Goal: Obtain resource: Download file/media

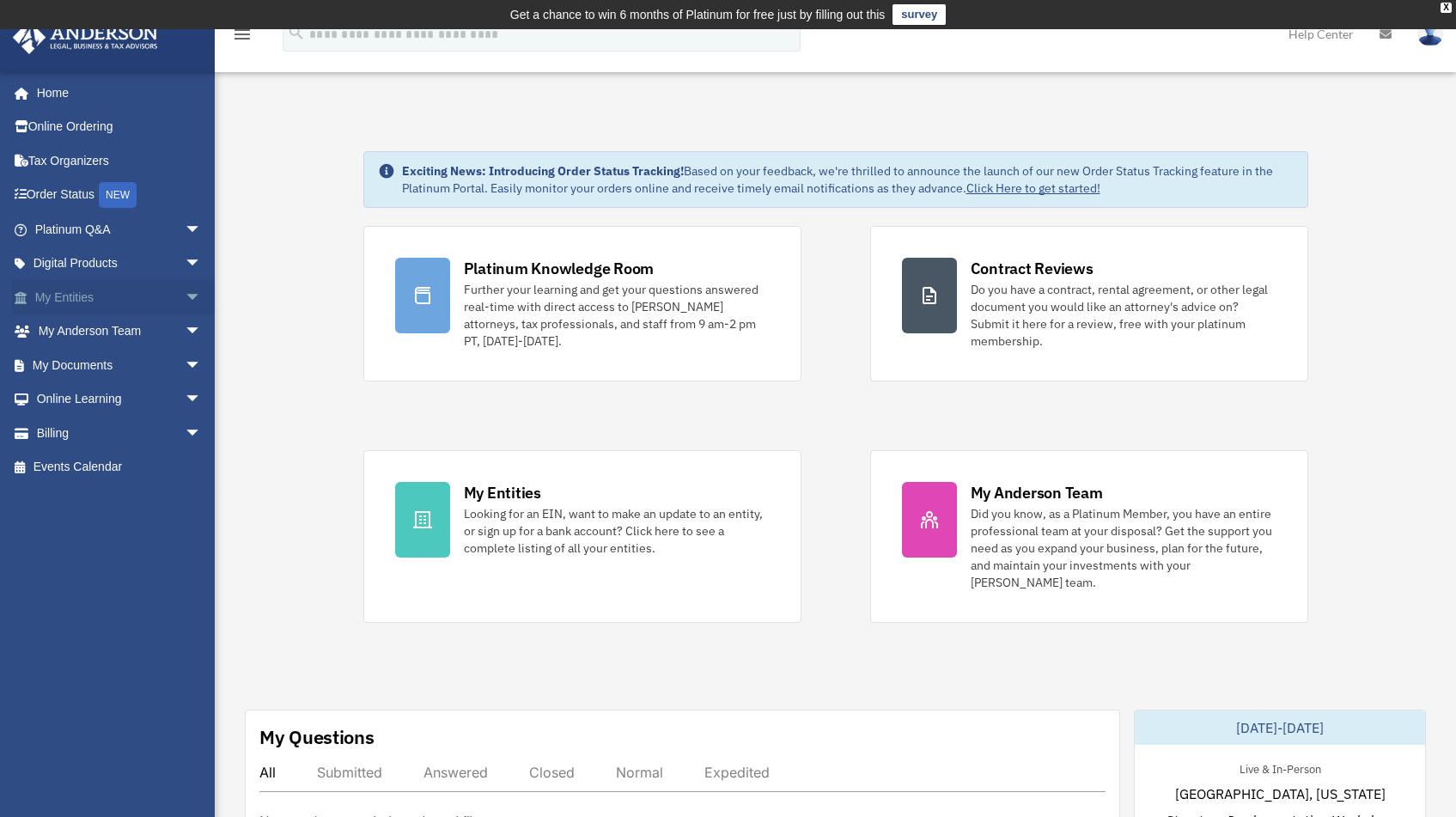
click at [108, 305] on link "My Entities arrow_drop_down" at bounding box center [120, 298] width 215 height 34
click at [185, 301] on span "arrow_drop_down" at bounding box center [202, 298] width 34 height 35
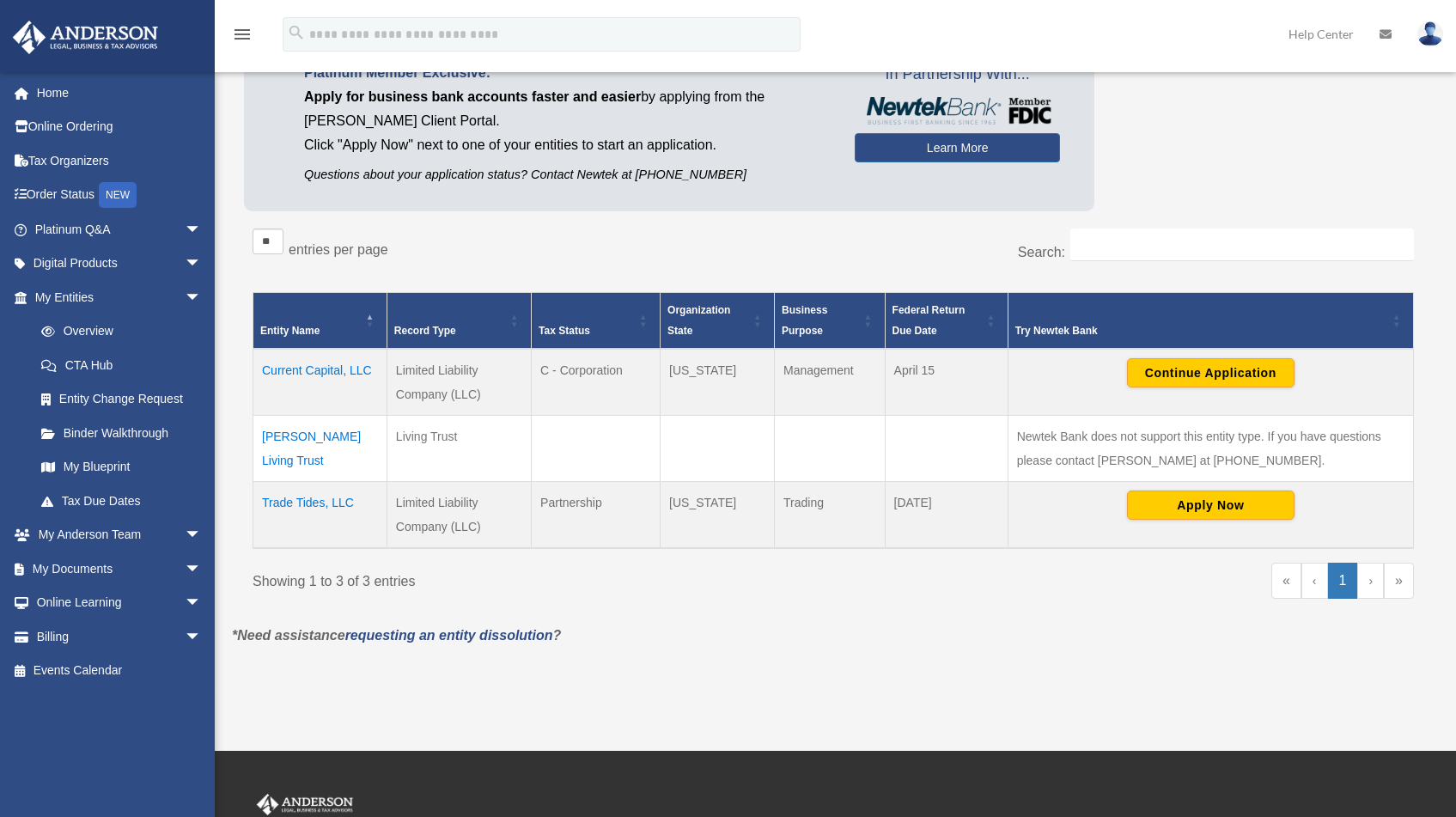
scroll to position [394, 0]
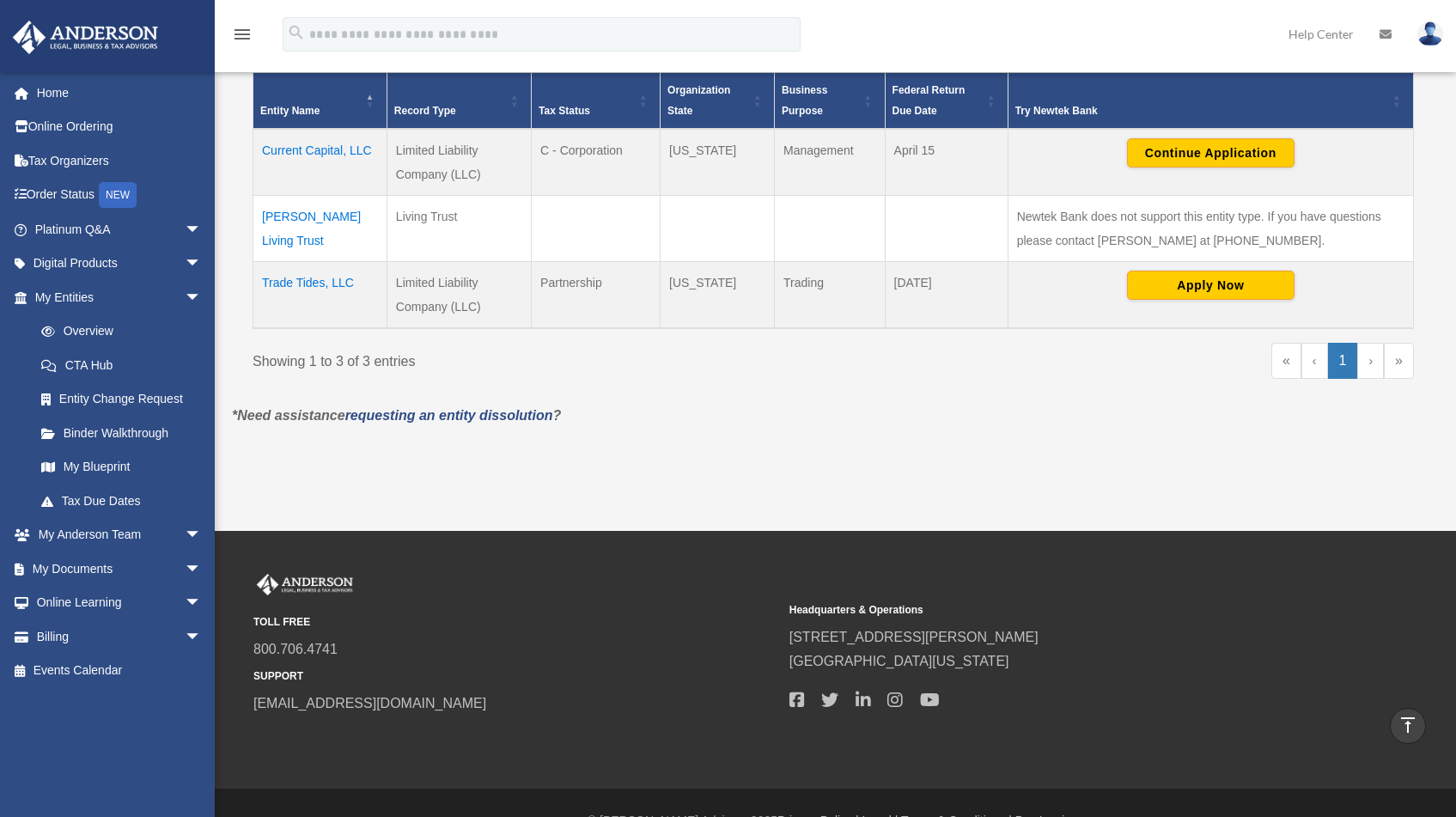
click at [326, 281] on td "Trade Tides, LLC" at bounding box center [320, 295] width 134 height 67
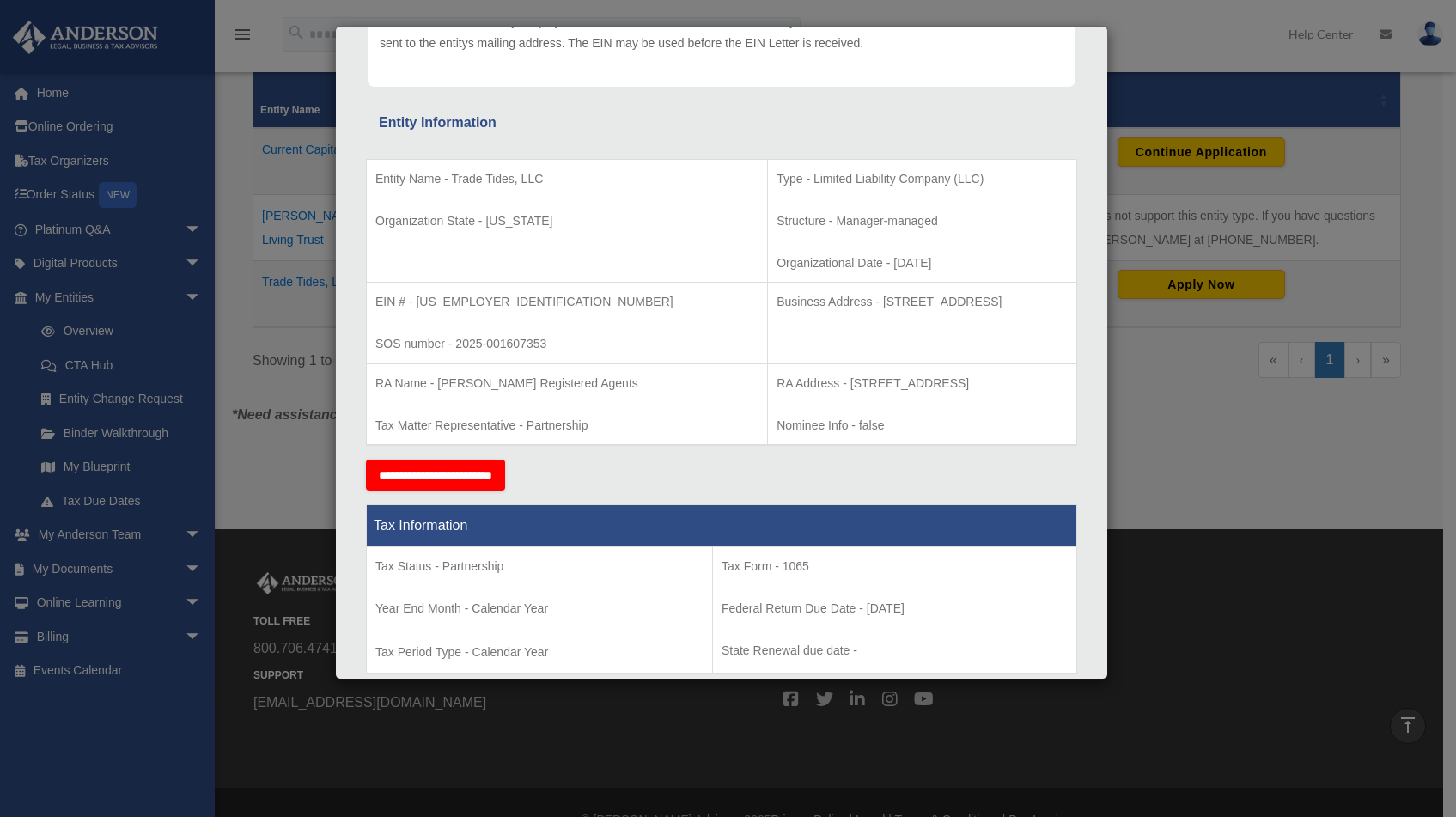
scroll to position [0, 0]
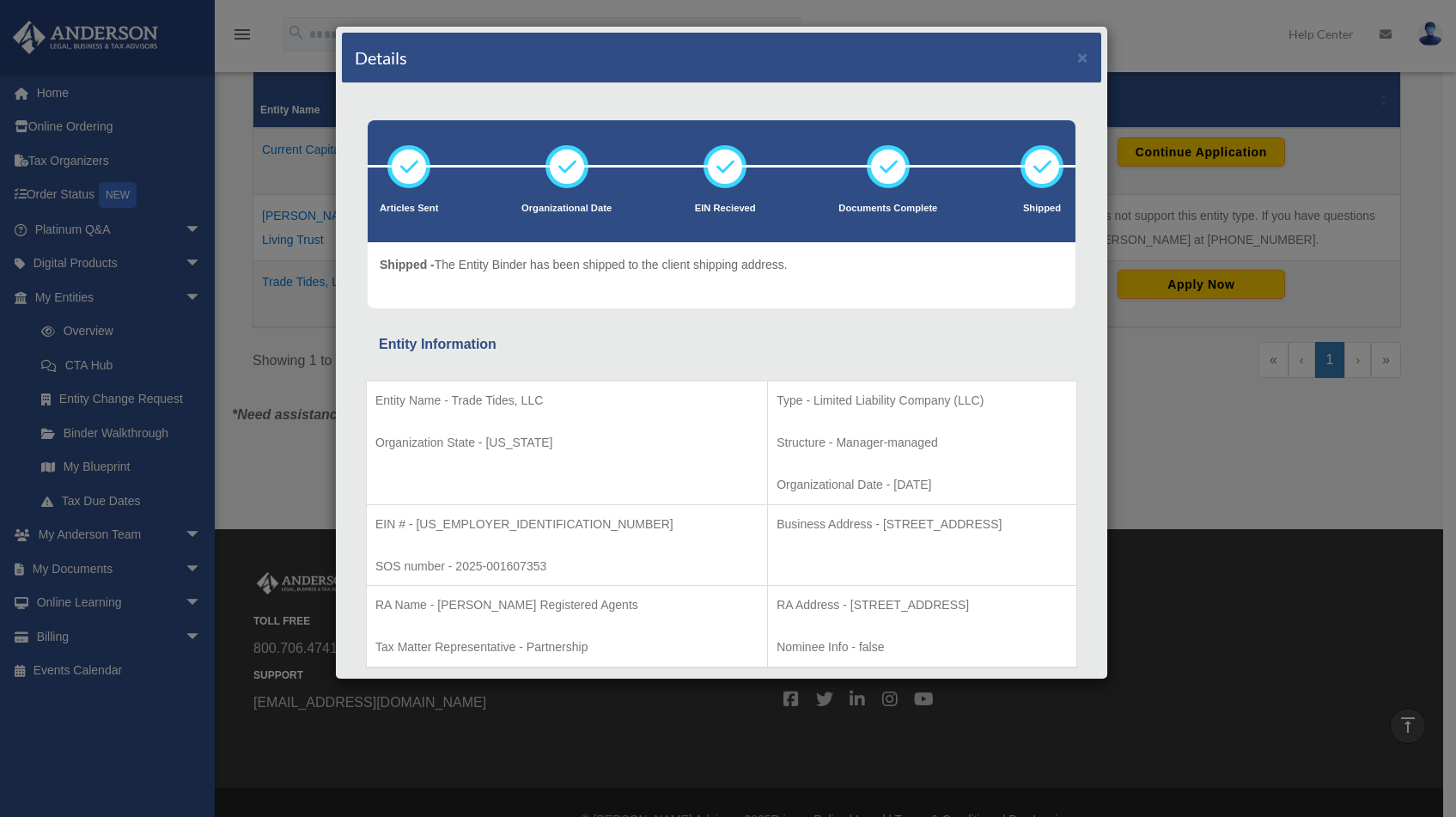
click at [1076, 64] on div "Details ×" at bounding box center [721, 57] width 760 height 51
click at [1077, 63] on button "×" at bounding box center [1083, 56] width 11 height 18
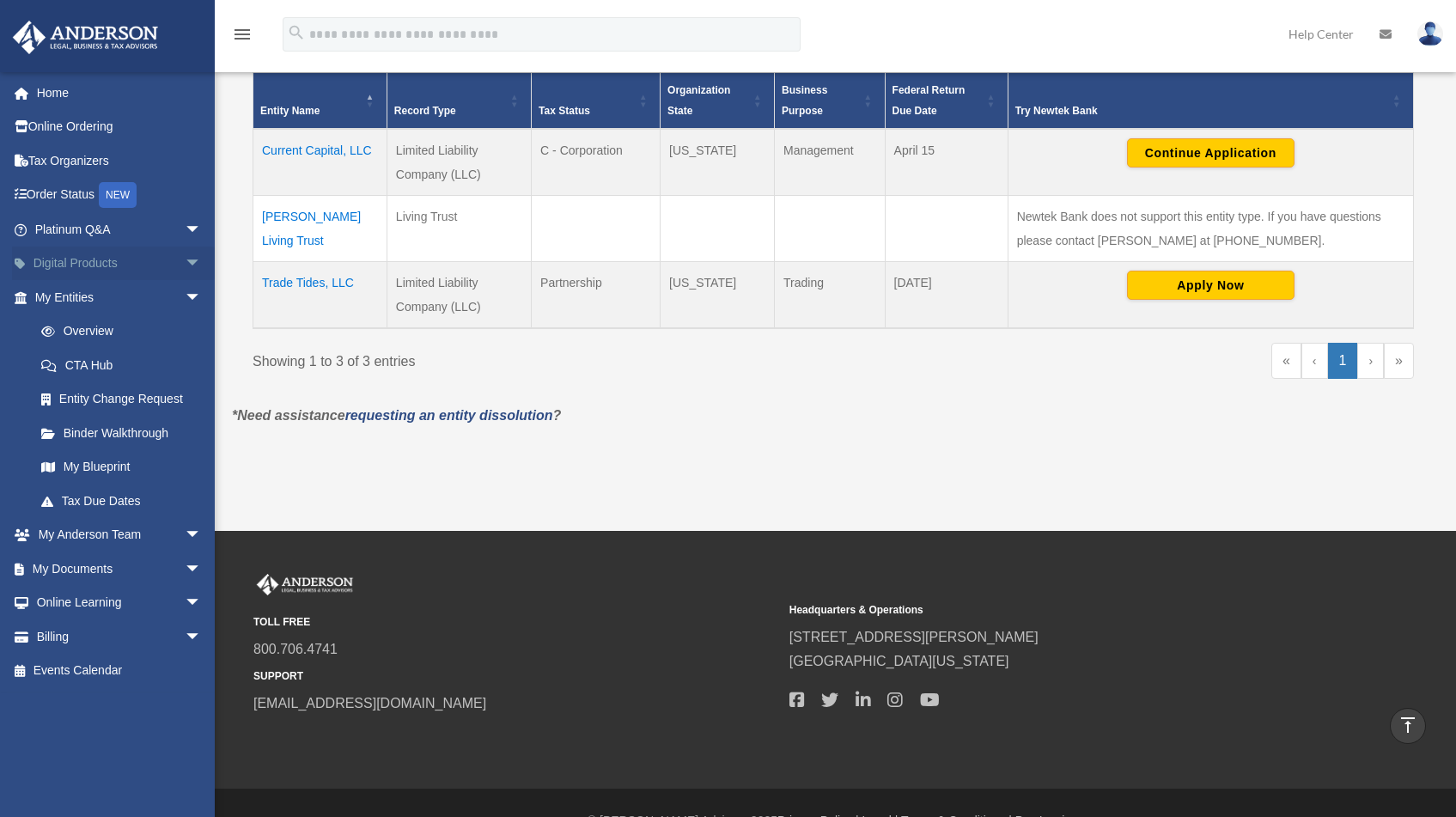
click at [90, 263] on link "Digital Products arrow_drop_down" at bounding box center [120, 264] width 215 height 34
click at [185, 263] on span "arrow_drop_down" at bounding box center [202, 264] width 34 height 35
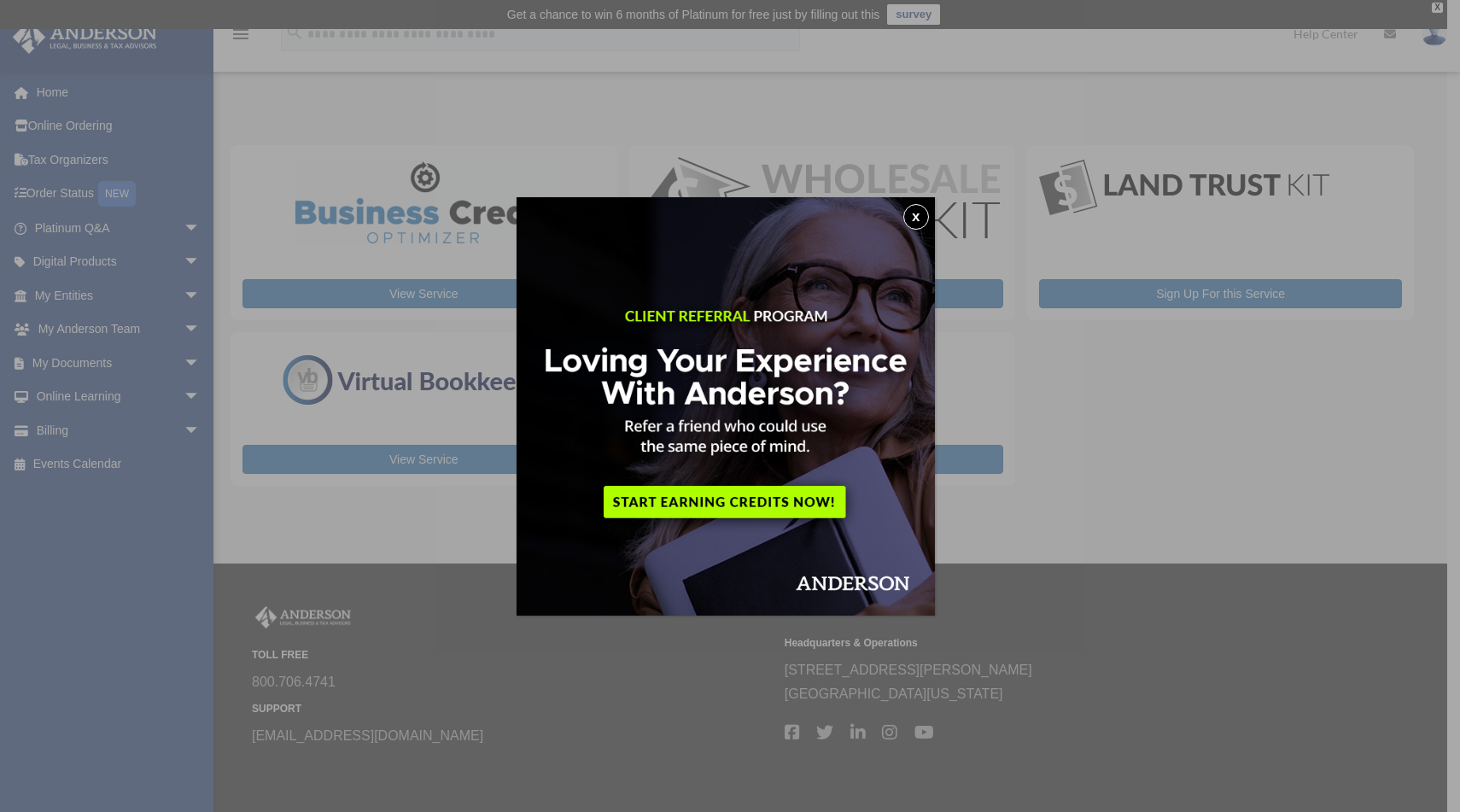
click at [930, 206] on img at bounding box center [726, 406] width 419 height 418
click at [924, 221] on button "x" at bounding box center [916, 217] width 26 height 26
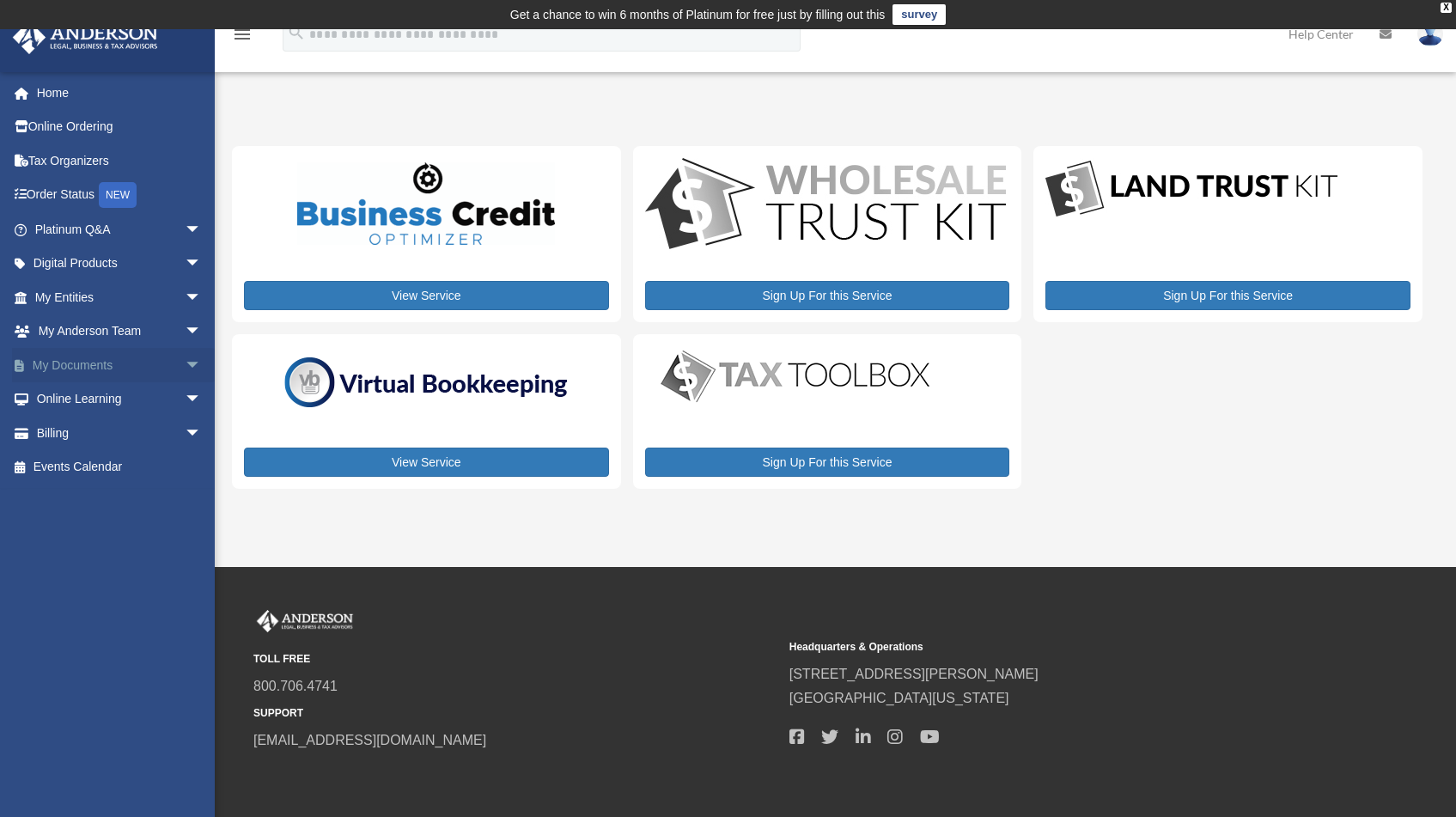
click at [144, 361] on link "My Documents arrow_drop_down" at bounding box center [120, 365] width 215 height 34
click at [185, 361] on span "arrow_drop_down" at bounding box center [202, 365] width 34 height 35
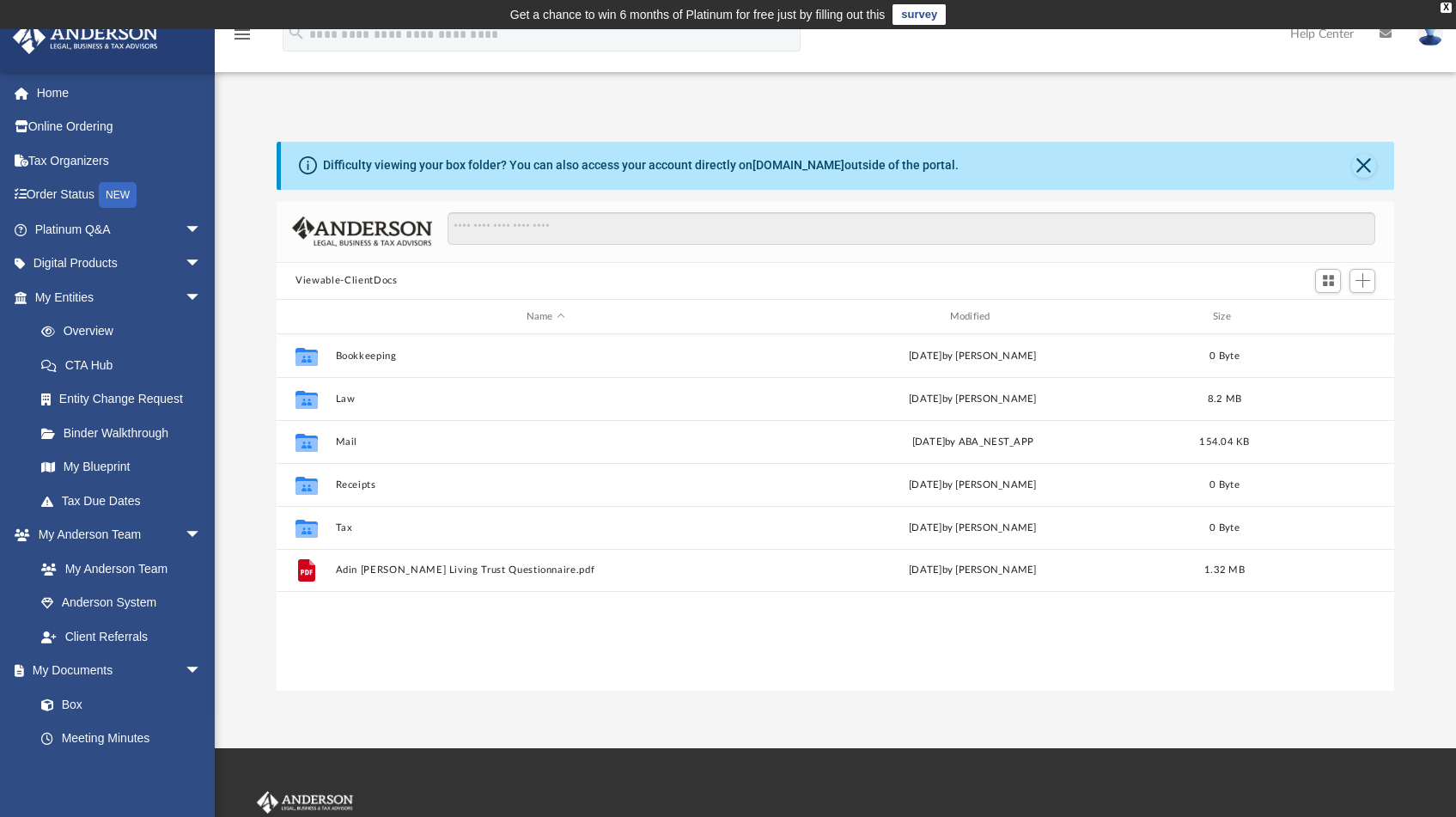
scroll to position [377, 1104]
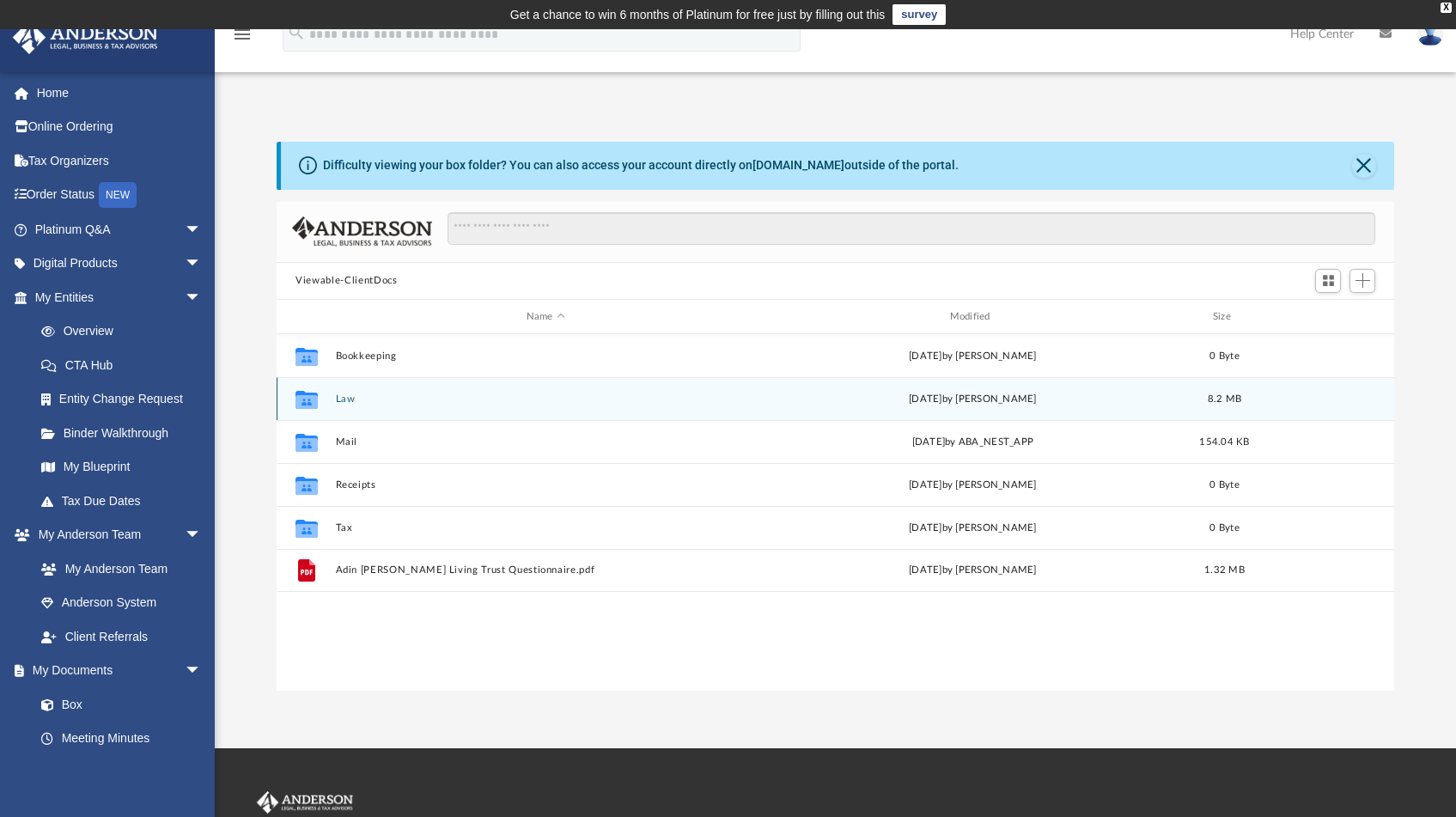
click at [379, 402] on button "Law" at bounding box center [545, 399] width 420 height 11
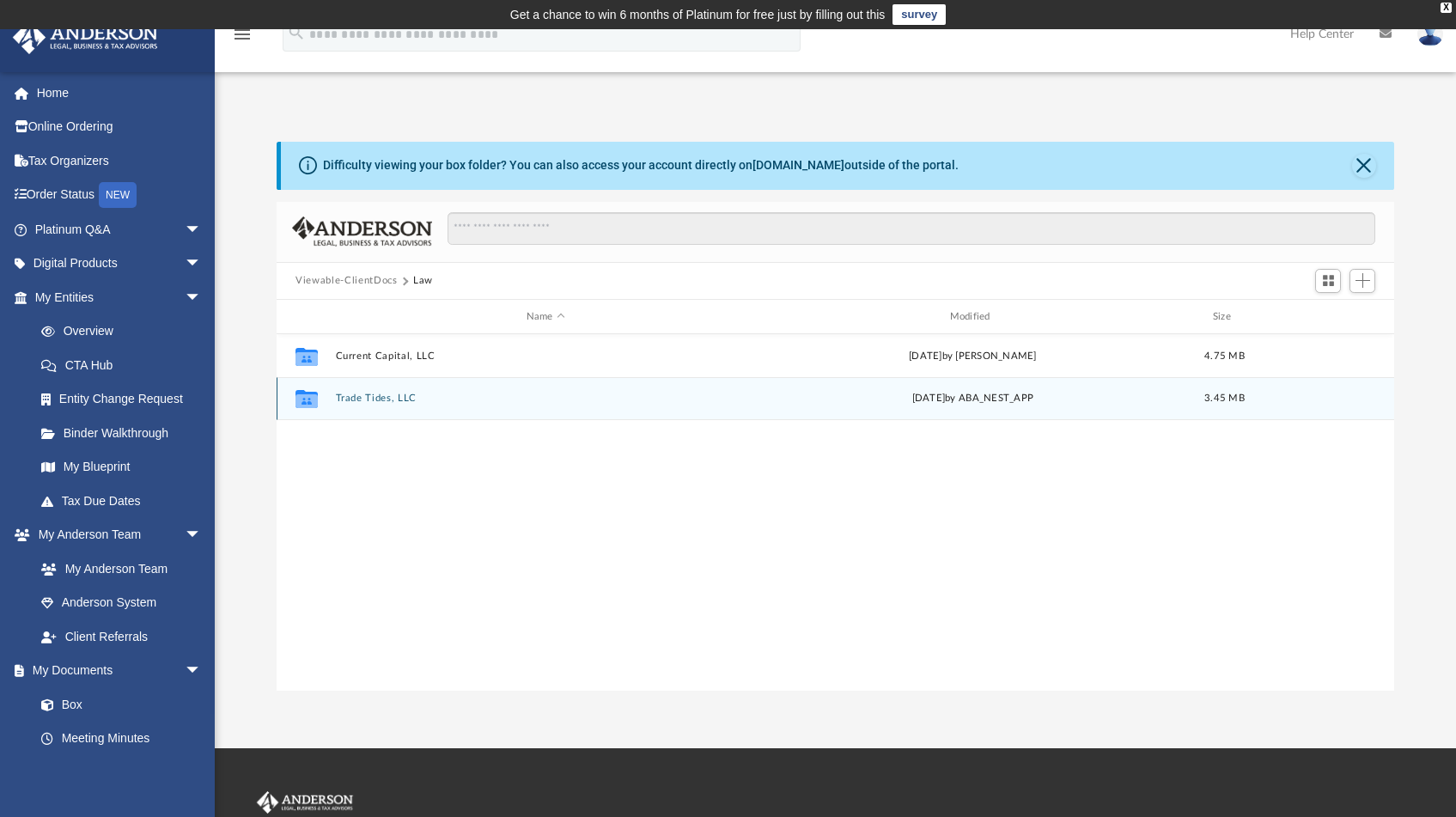
click at [401, 403] on button "Trade Tides, LLC" at bounding box center [545, 399] width 420 height 11
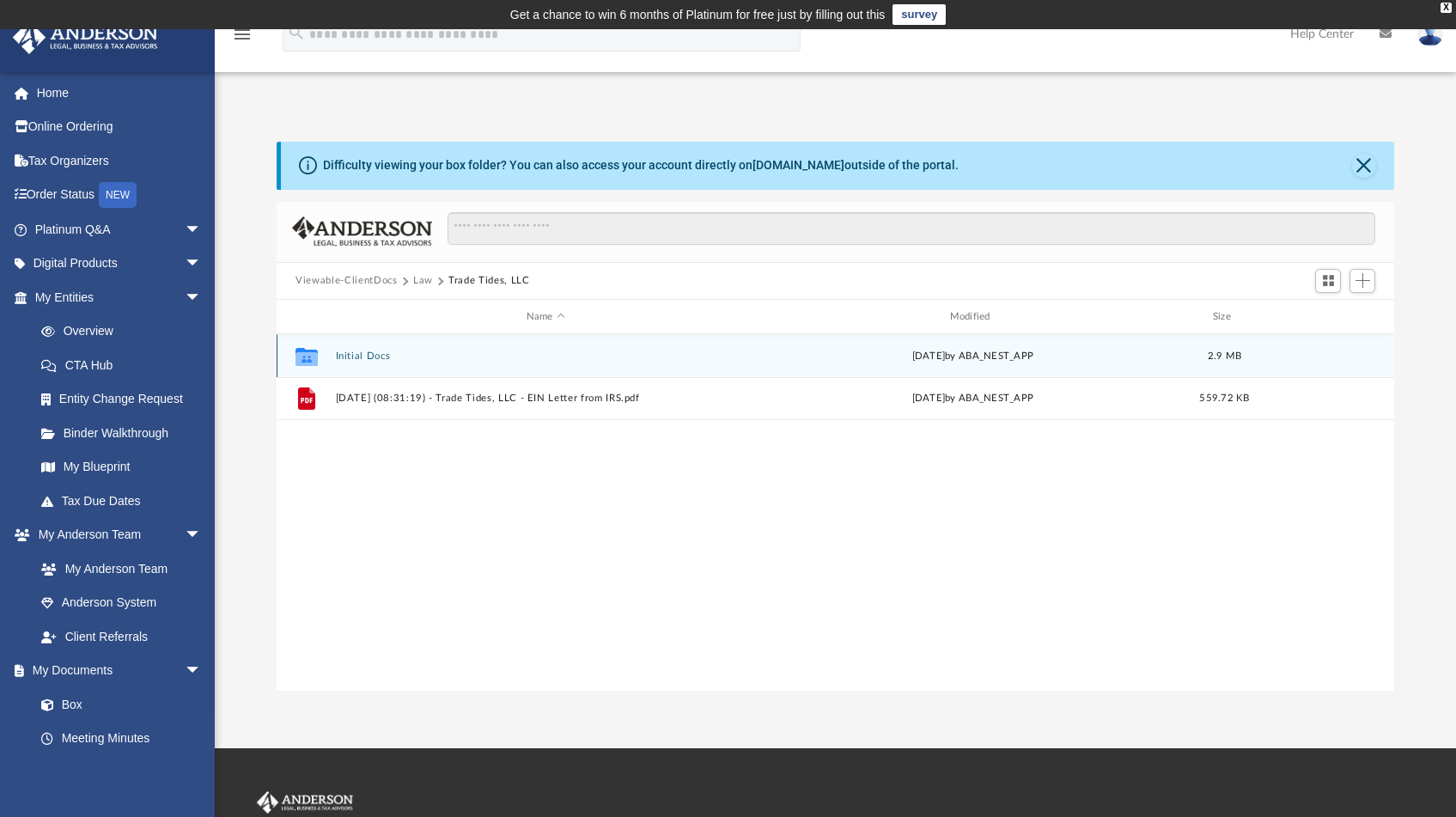
click at [364, 357] on button "Initial Docs" at bounding box center [545, 356] width 420 height 11
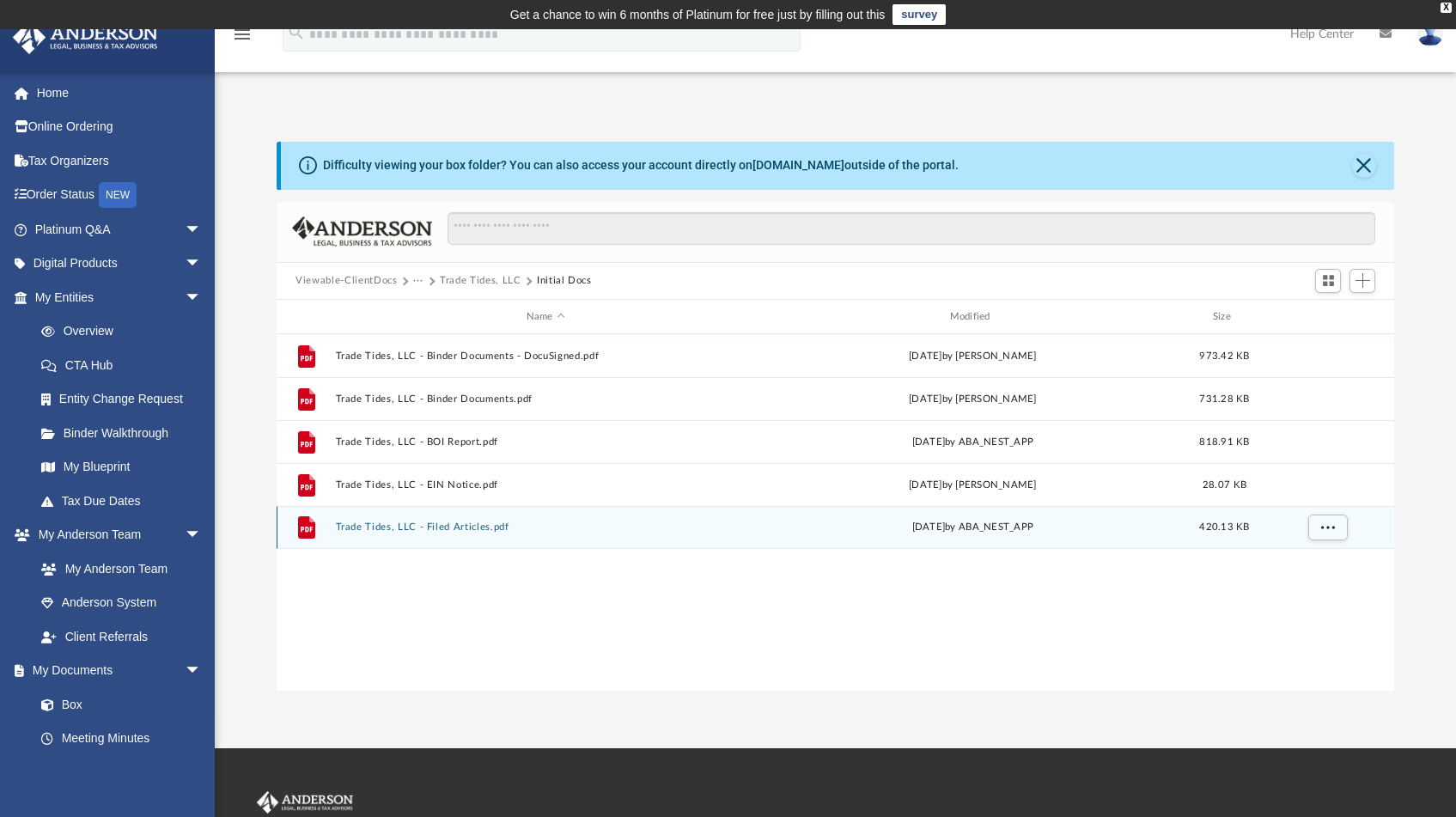
click at [443, 532] on button "Trade Tides, LLC - Filed Articles.pdf" at bounding box center [545, 528] width 420 height 11
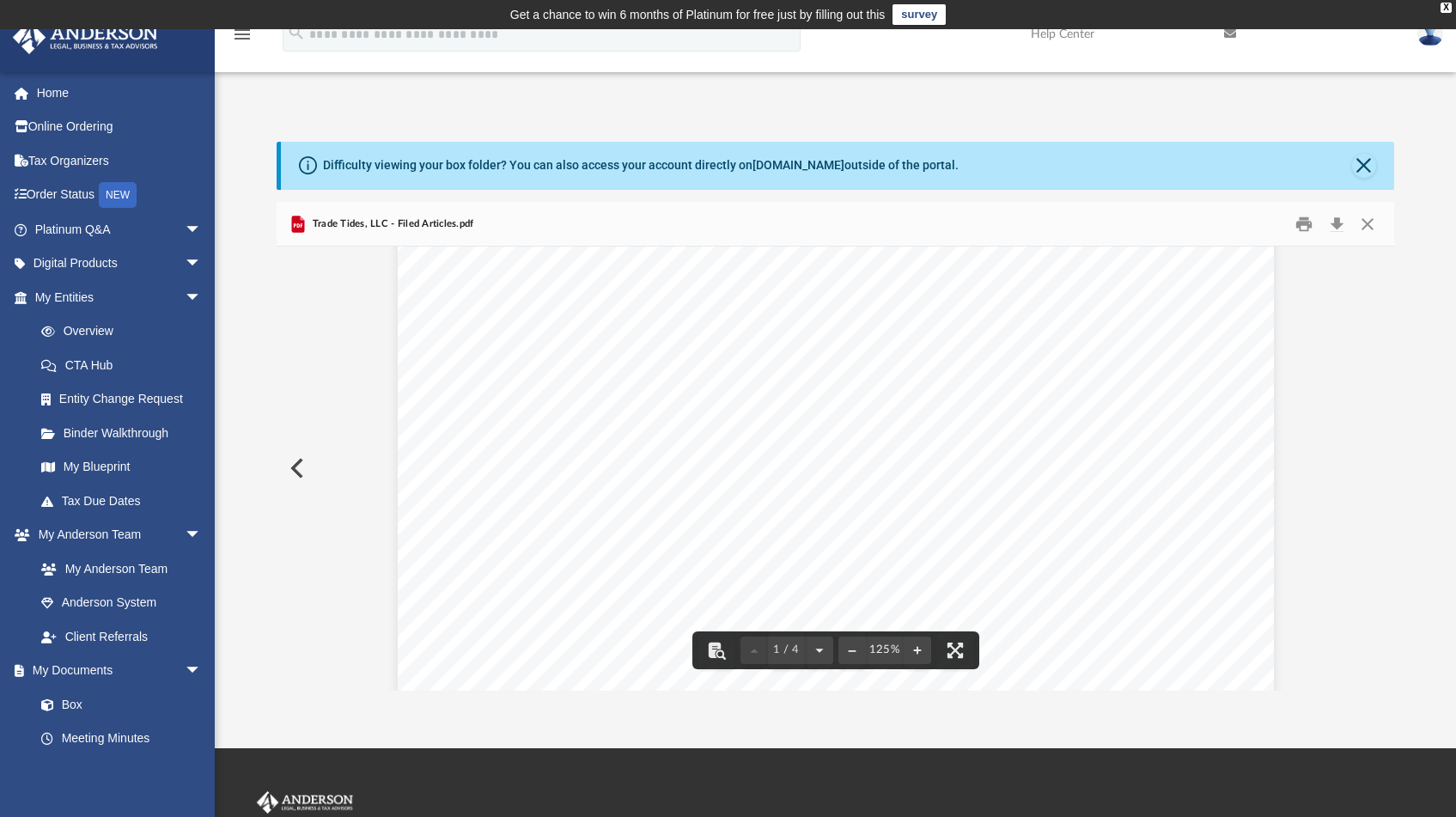
scroll to position [0, 0]
click at [1310, 223] on button "Print" at bounding box center [1304, 224] width 34 height 27
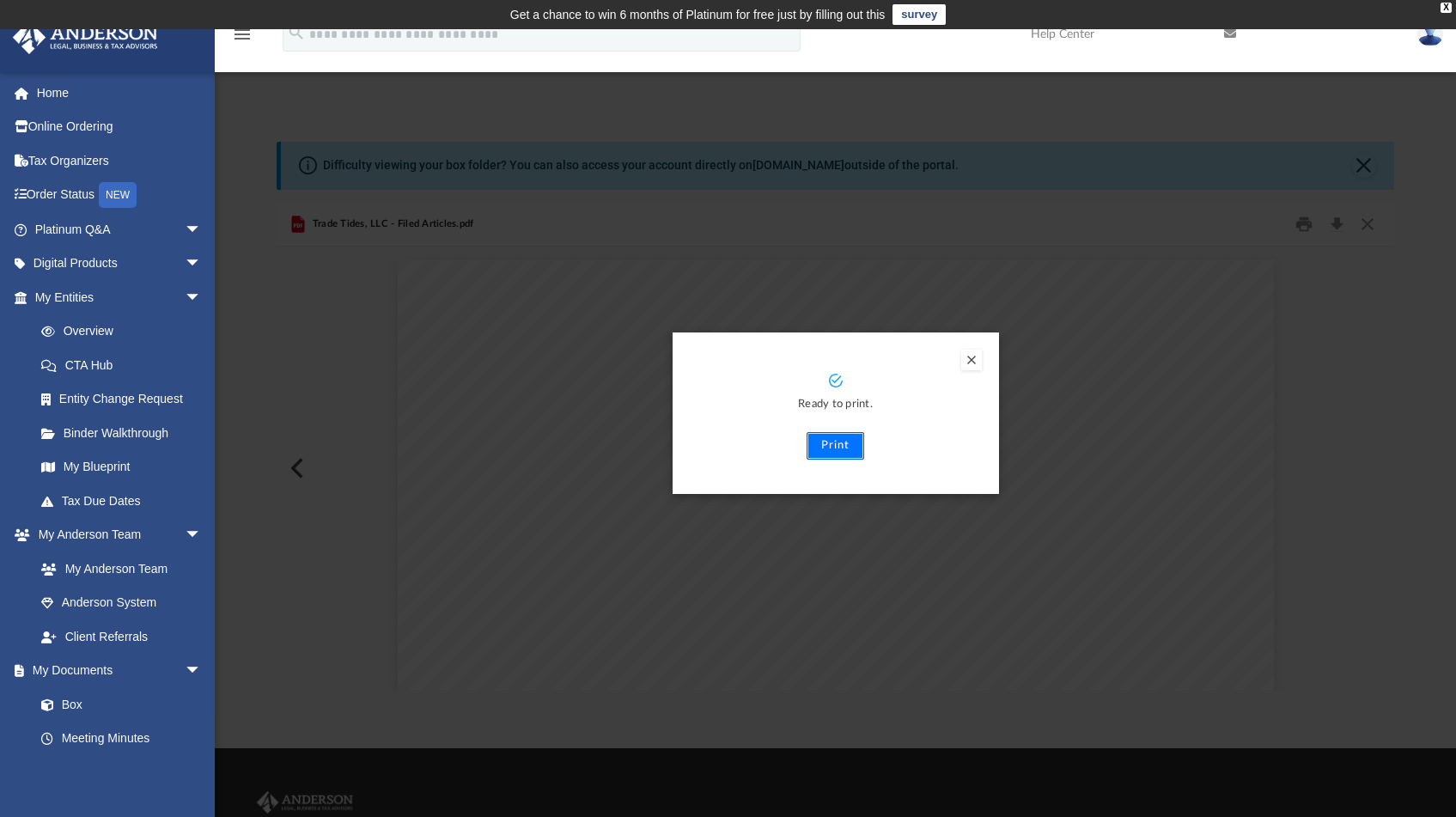
click at [828, 444] on button "Print" at bounding box center [835, 446] width 57 height 28
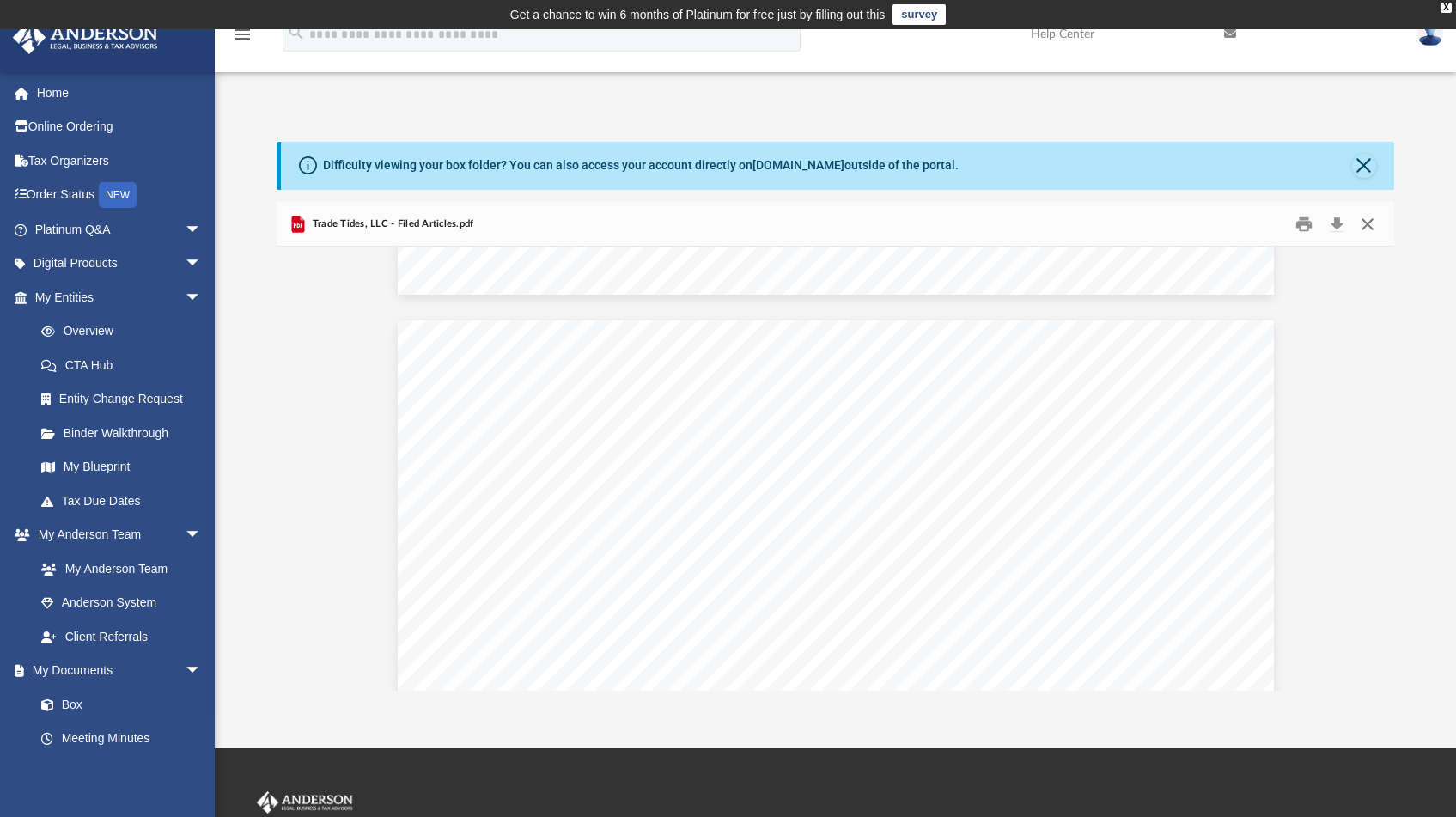
click at [1366, 223] on button "Close" at bounding box center [1366, 224] width 31 height 27
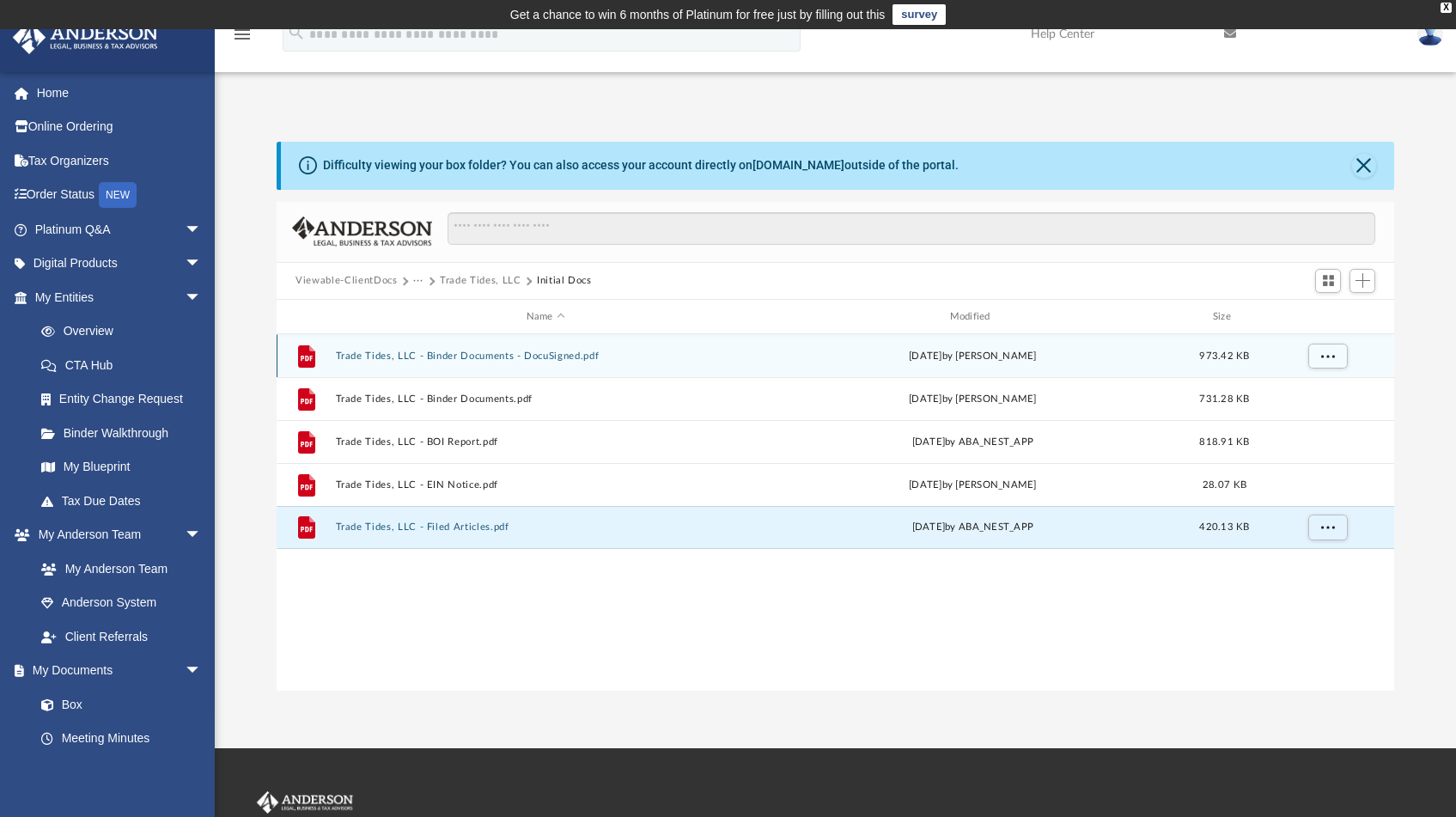
click at [461, 361] on button "Trade Tides, LLC - Binder Documents - DocuSigned.pdf" at bounding box center [545, 356] width 420 height 11
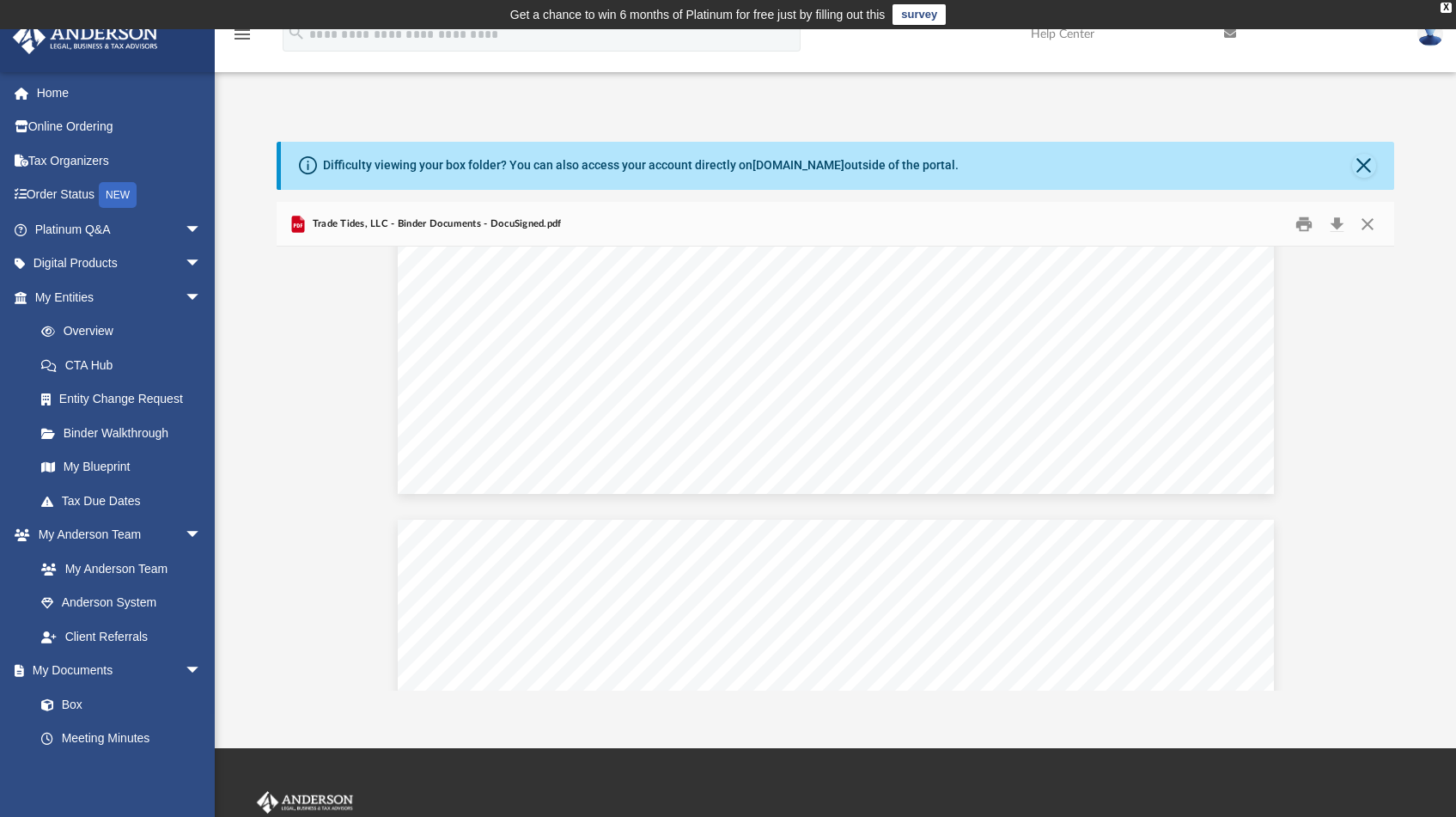
scroll to position [8866, 0]
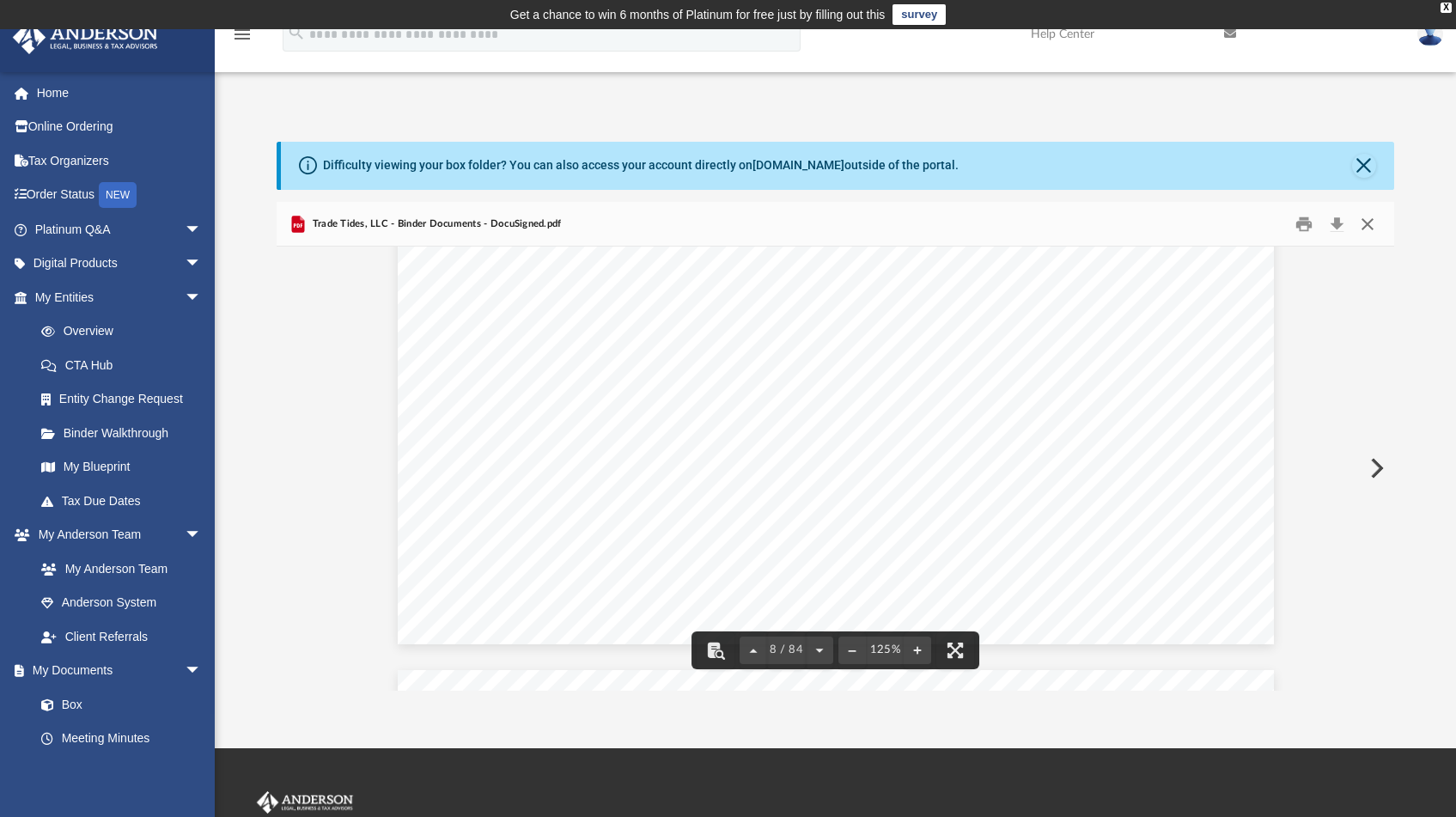
click at [1366, 219] on button "Close" at bounding box center [1366, 224] width 31 height 27
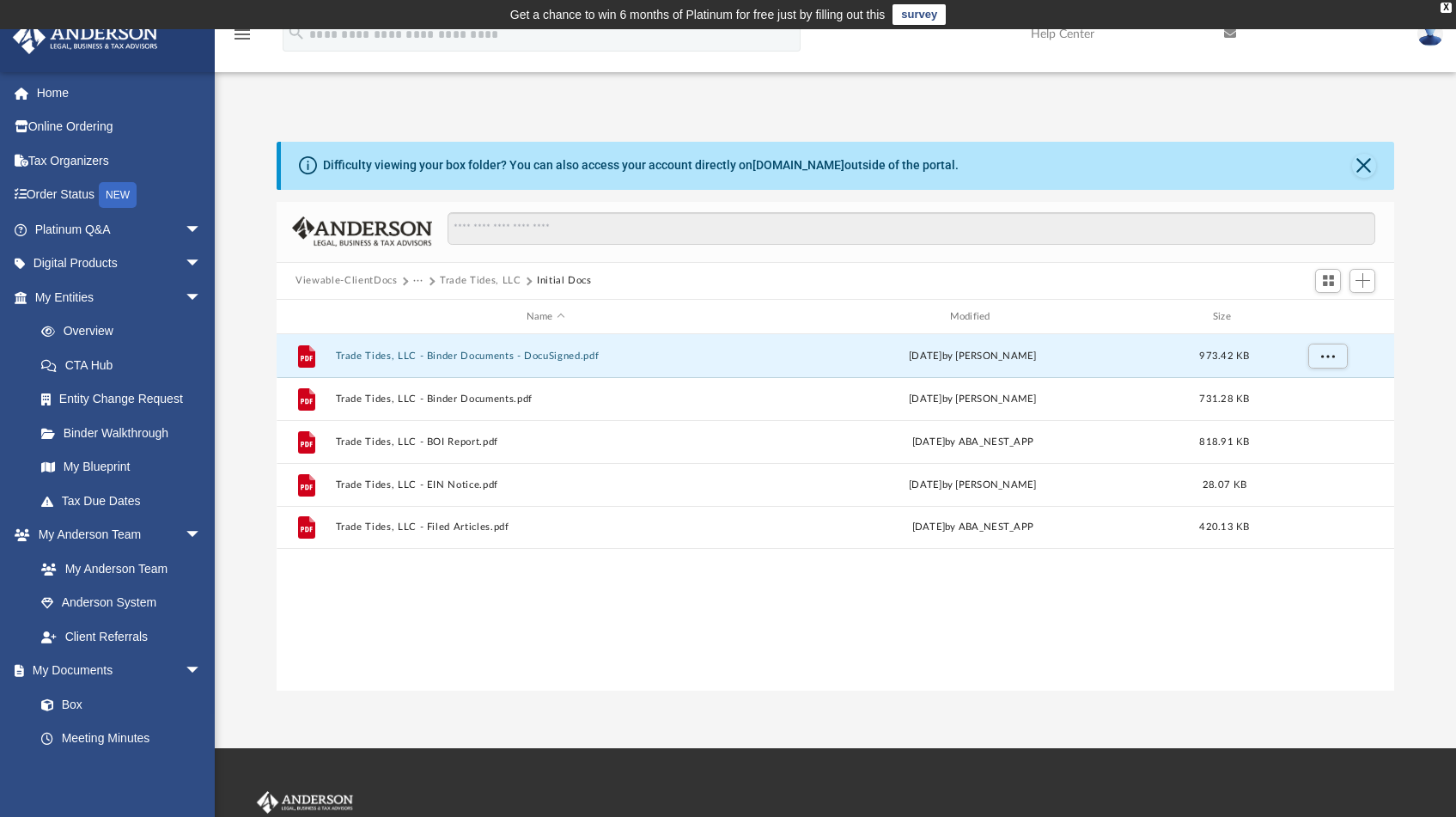
click at [472, 282] on button "Trade Tides, LLC" at bounding box center [480, 281] width 80 height 15
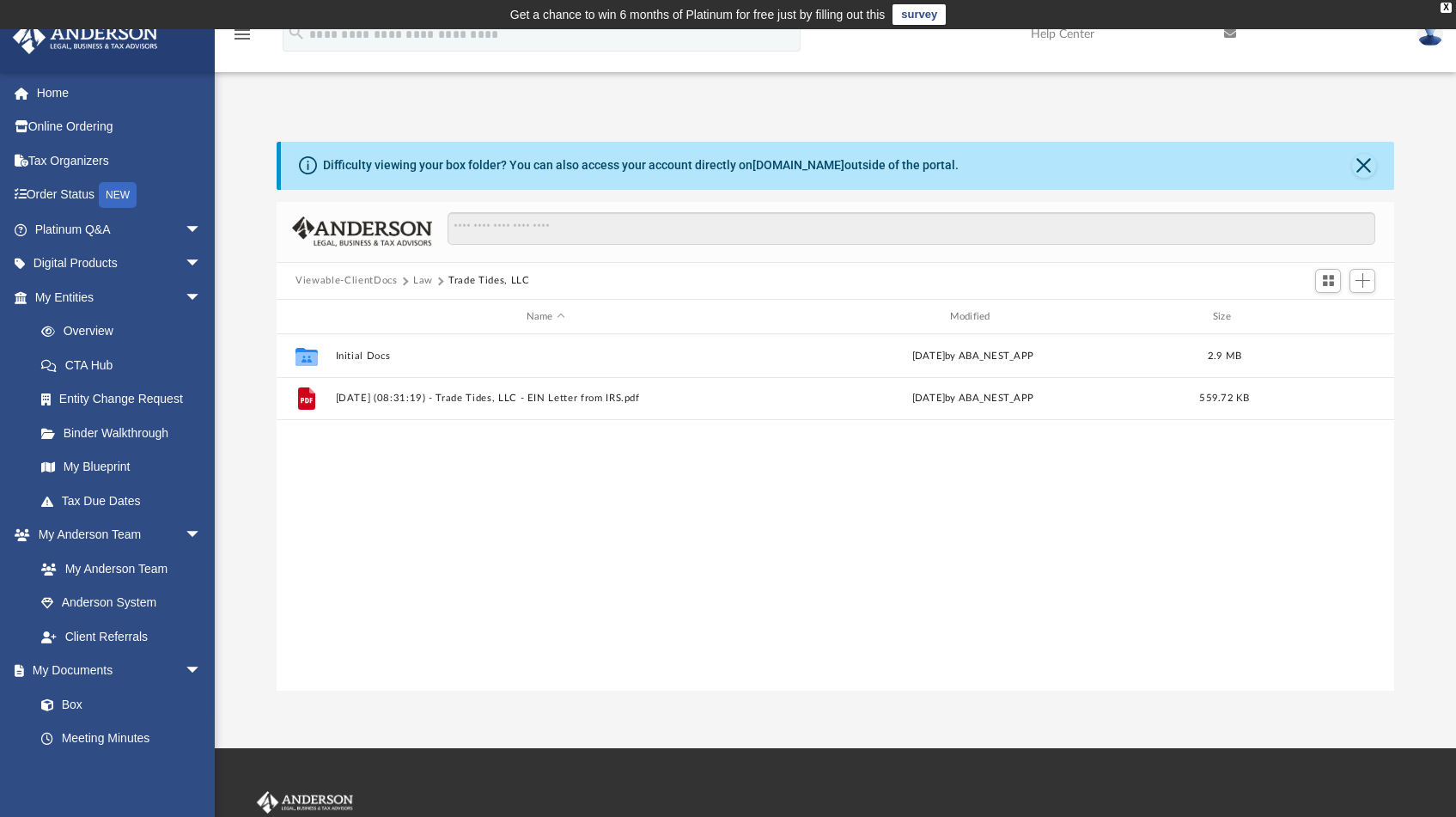
click at [386, 284] on button "Viewable-ClientDocs" at bounding box center [346, 281] width 101 height 15
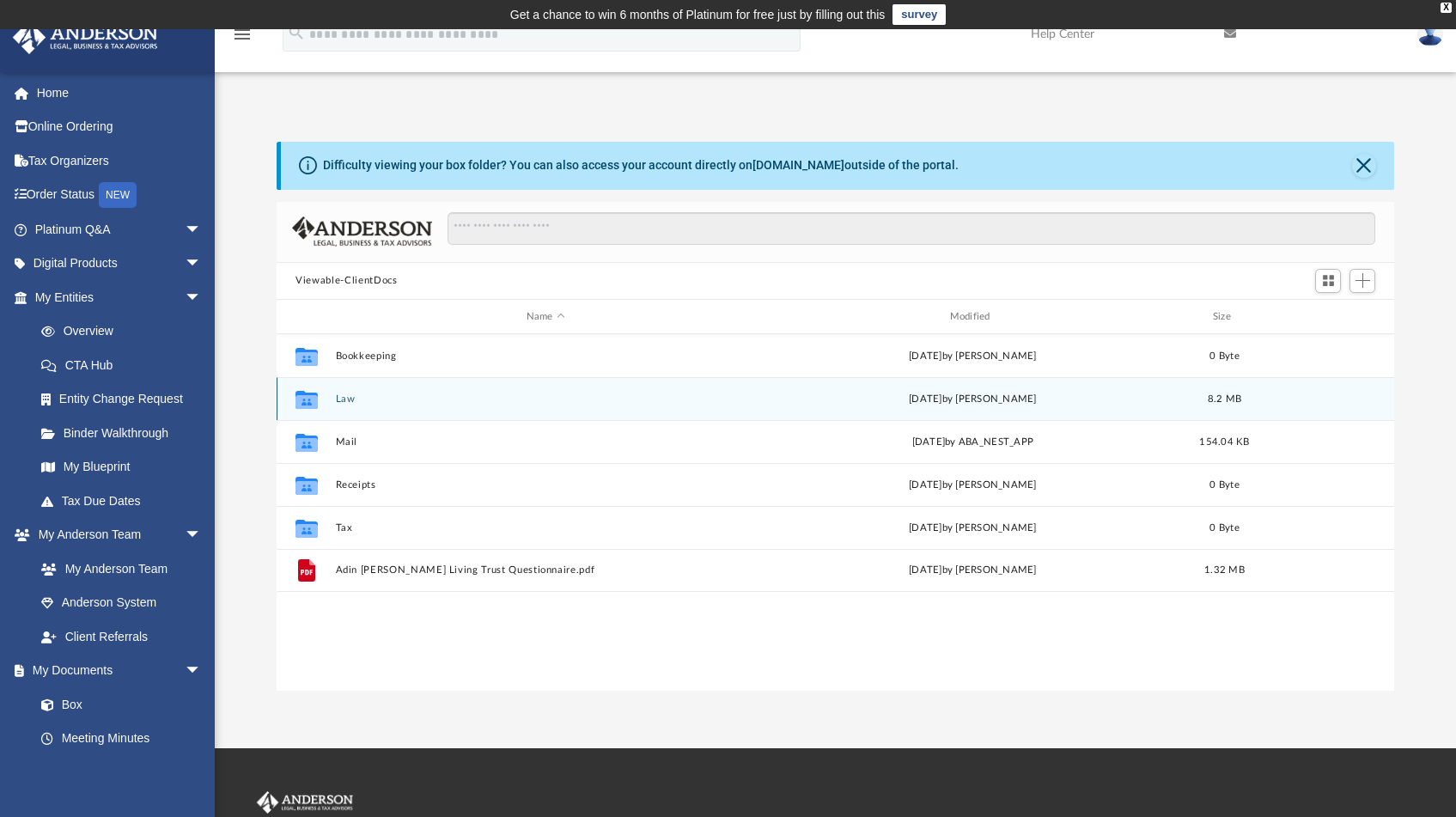
click at [349, 401] on button "Law" at bounding box center [545, 399] width 420 height 11
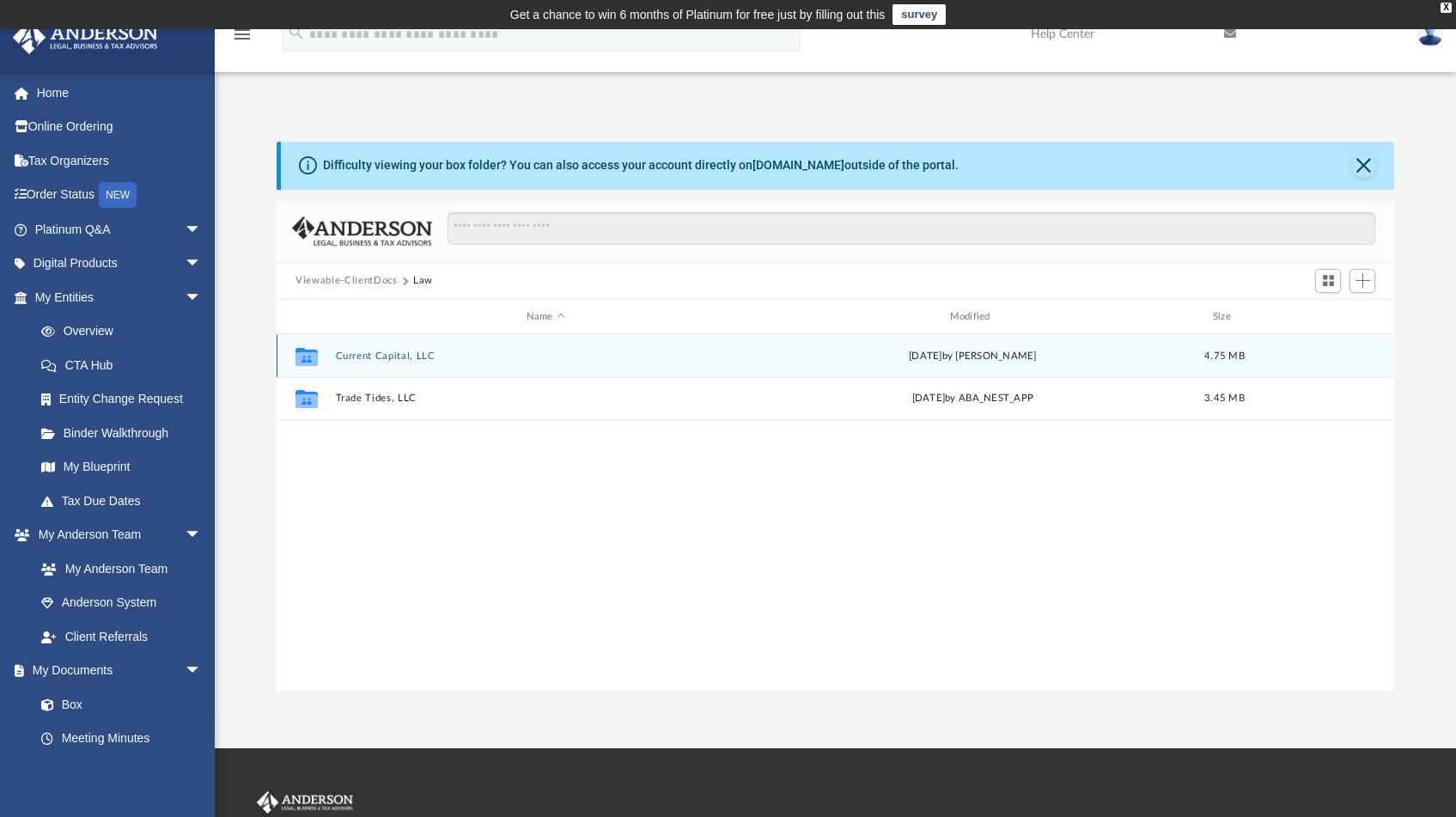
click at [366, 355] on button "Current Capital, LLC" at bounding box center [545, 356] width 420 height 11
click at [372, 362] on div "Collaborated Folder Initial Docs [DATE] by [PERSON_NAME] 4.37 MB" at bounding box center [835, 355] width 1117 height 43
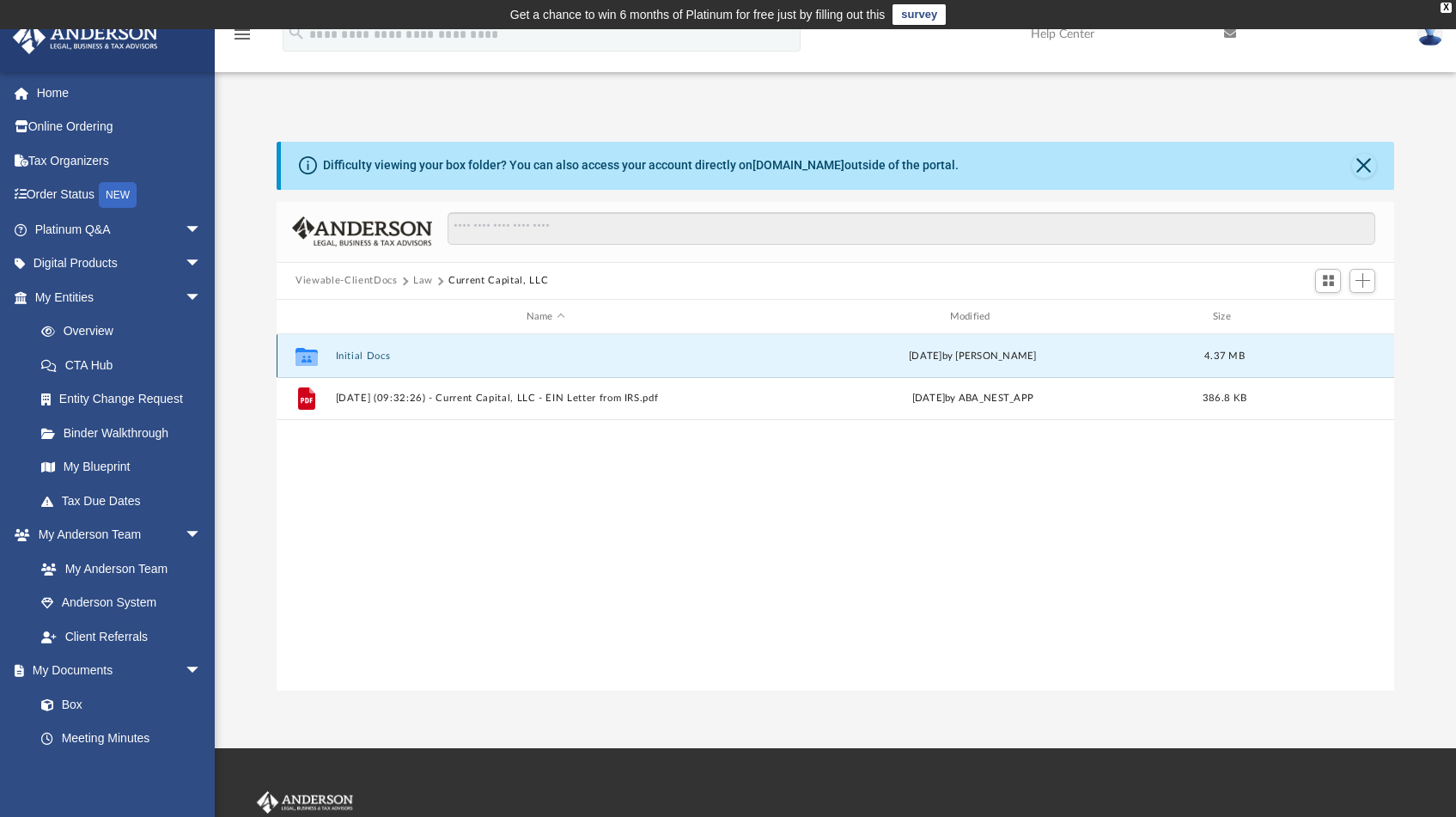
click at [391, 360] on button "Initial Docs" at bounding box center [545, 356] width 420 height 11
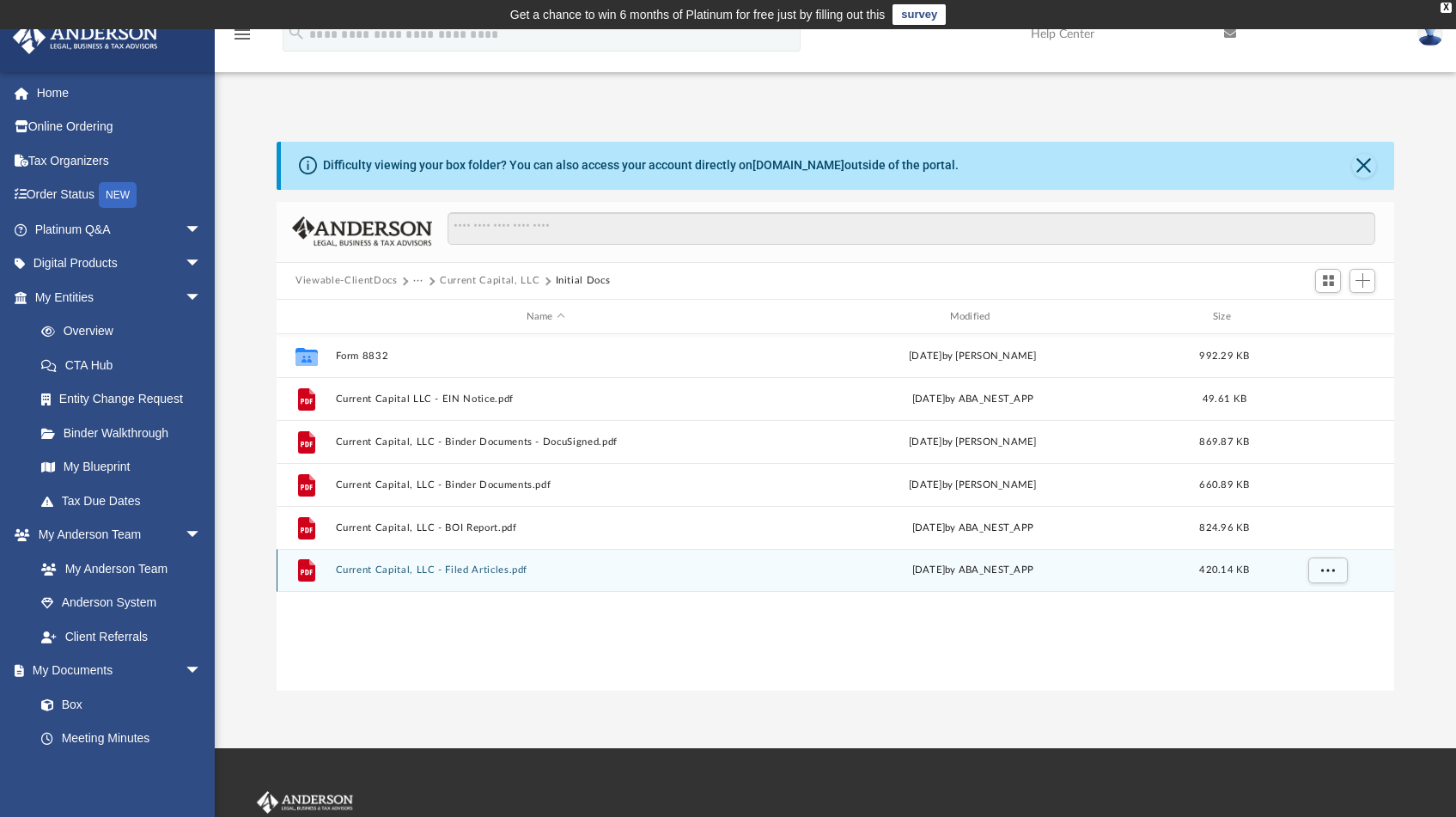
click at [497, 565] on button "Current Capital, LLC - Filed Articles.pdf" at bounding box center [545, 571] width 420 height 11
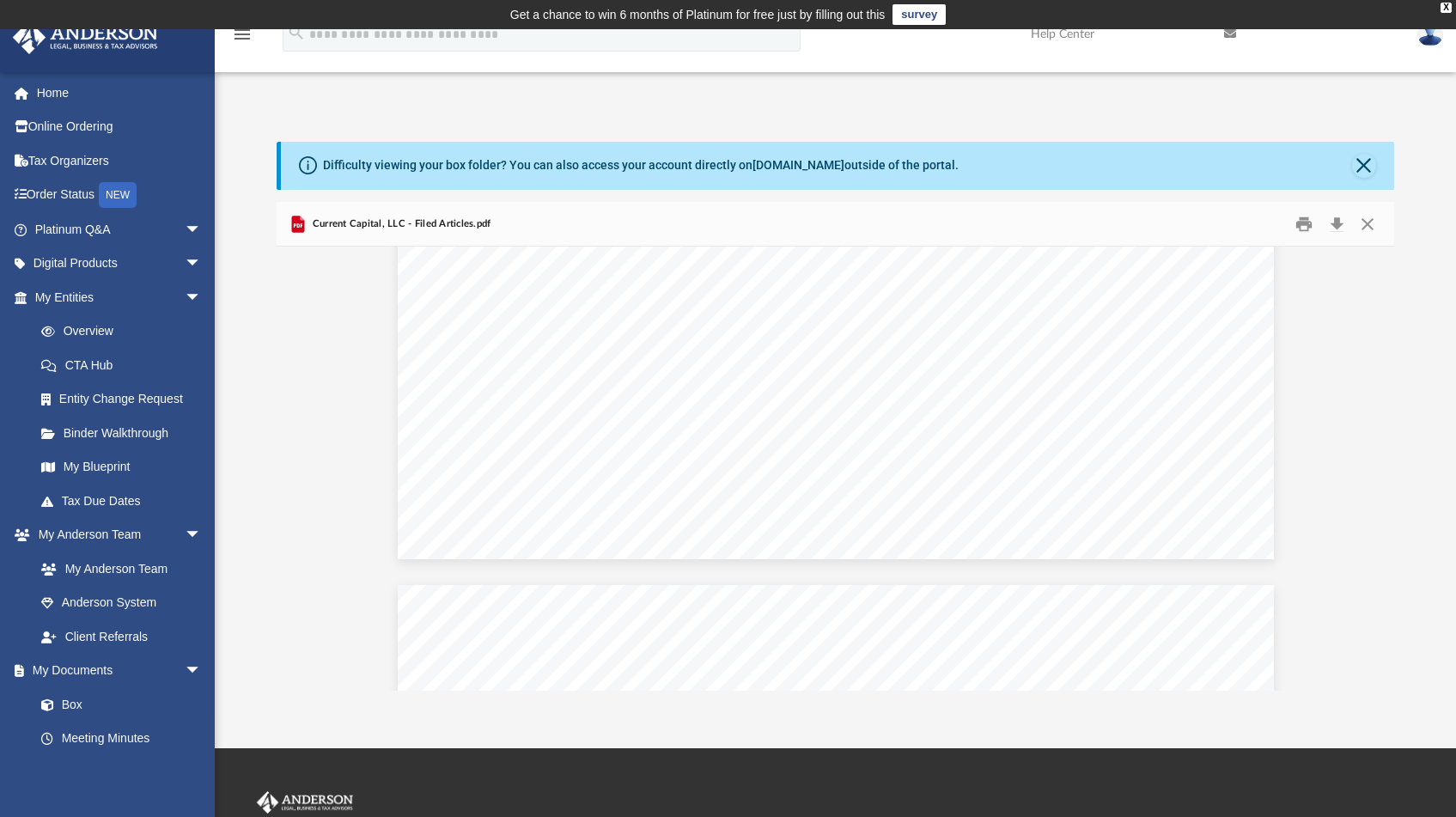
scroll to position [0, 0]
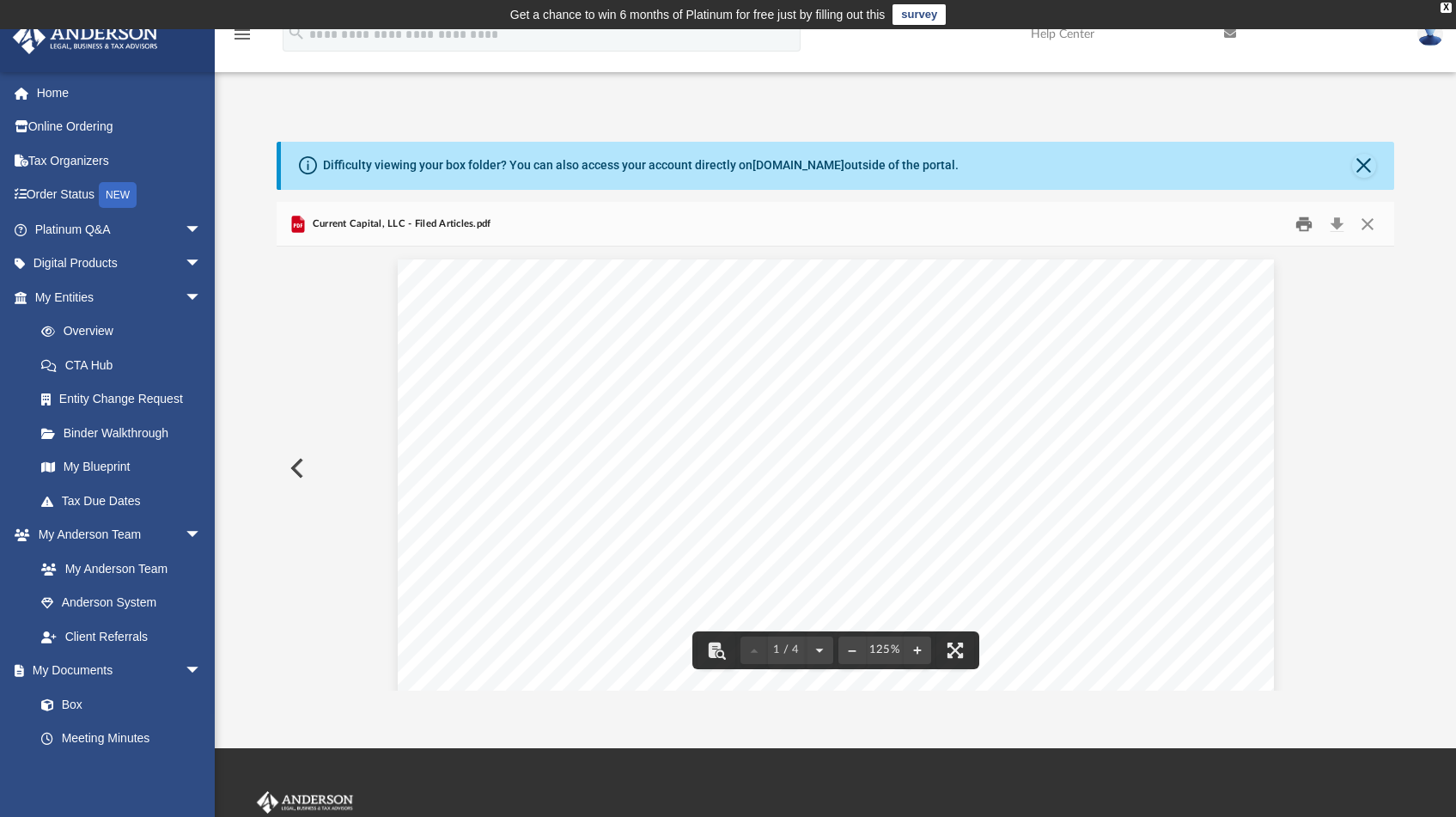
click at [1299, 228] on button "Print" at bounding box center [1304, 224] width 34 height 27
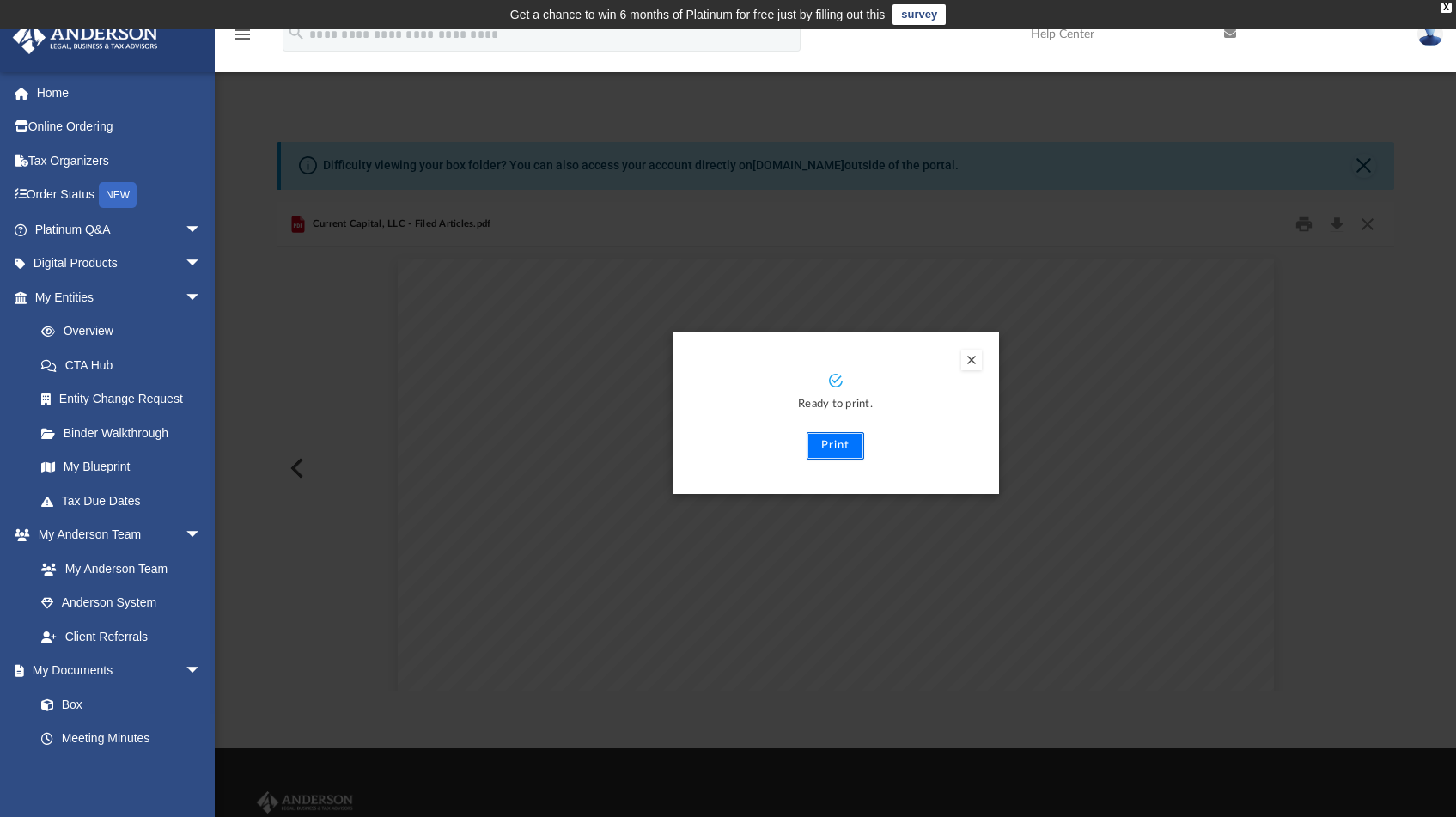
click at [822, 440] on button "Print" at bounding box center [835, 446] width 57 height 28
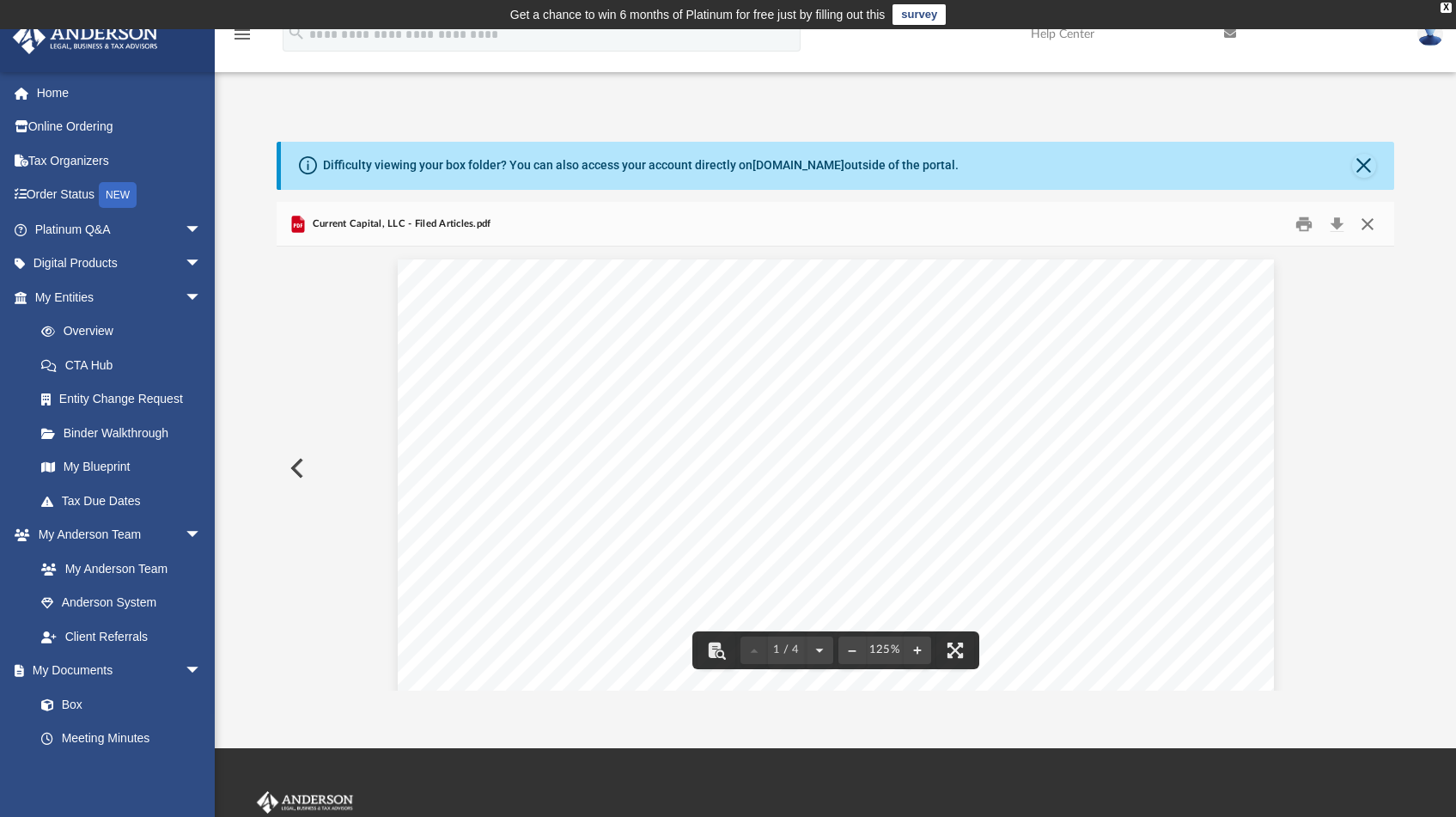
click at [1371, 222] on button "Close" at bounding box center [1366, 224] width 31 height 27
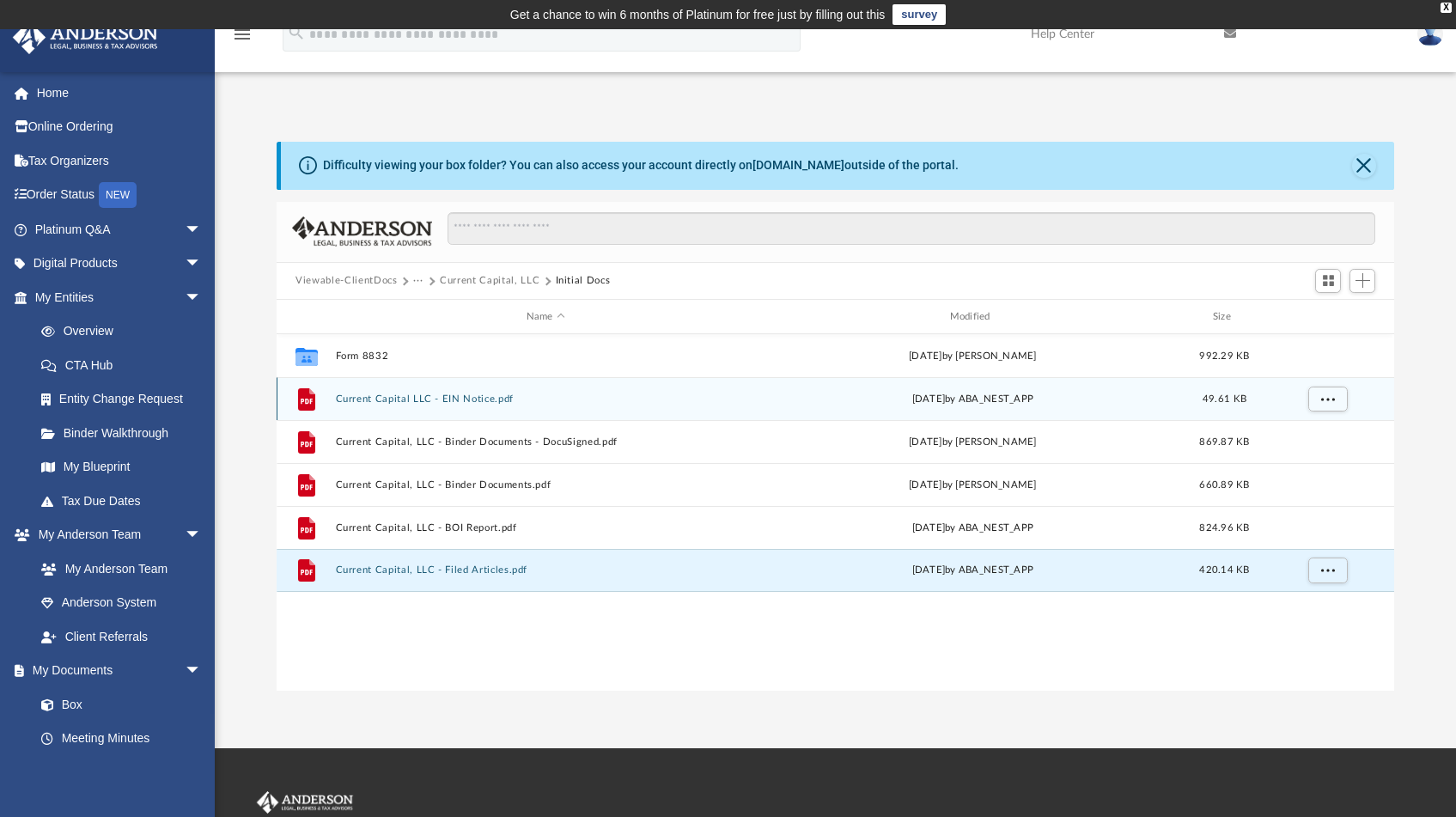
click at [475, 398] on button "Current Capital LLC - EIN Notice.pdf" at bounding box center [545, 399] width 420 height 11
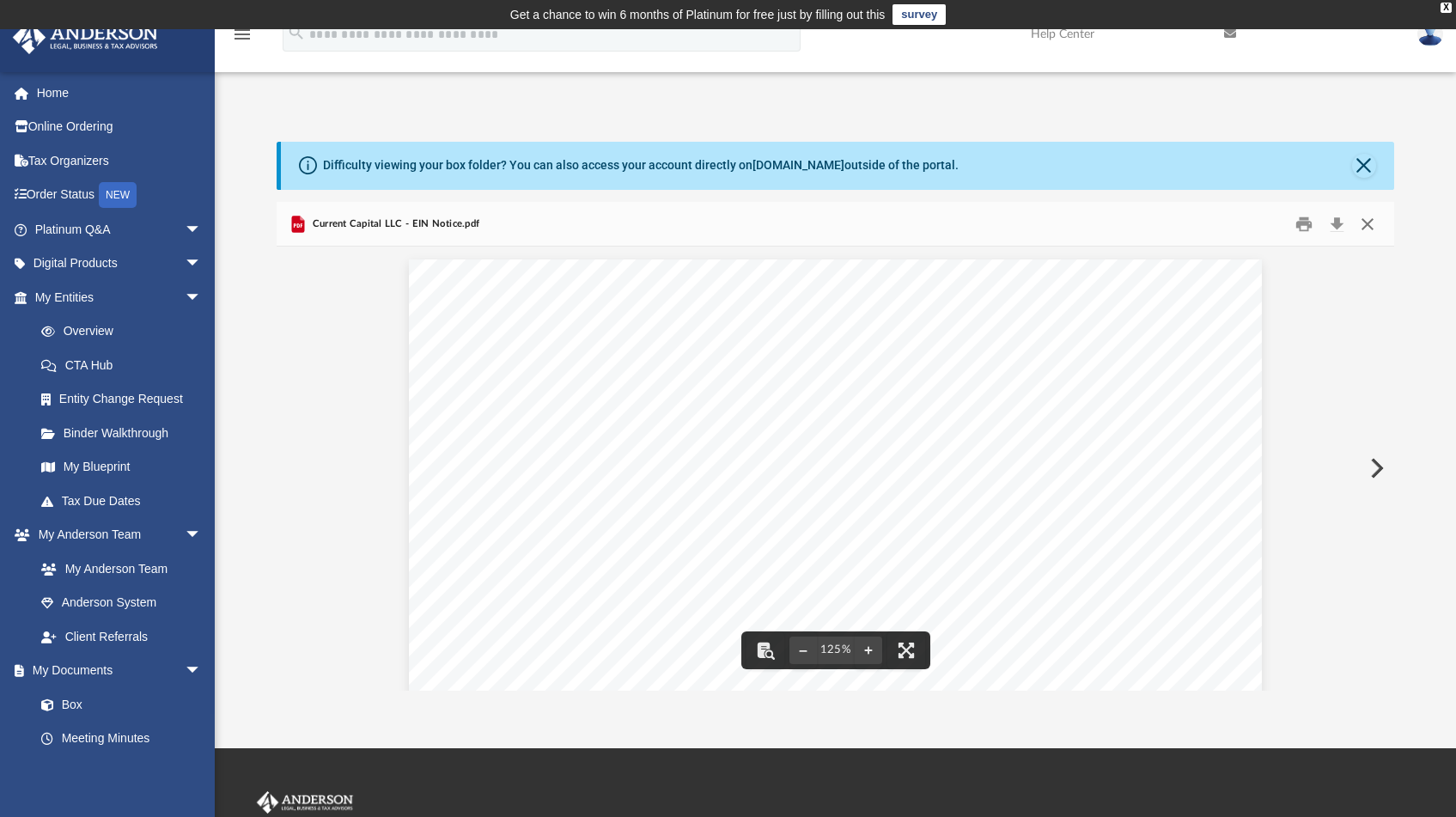
click at [1375, 225] on button "Close" at bounding box center [1366, 224] width 31 height 27
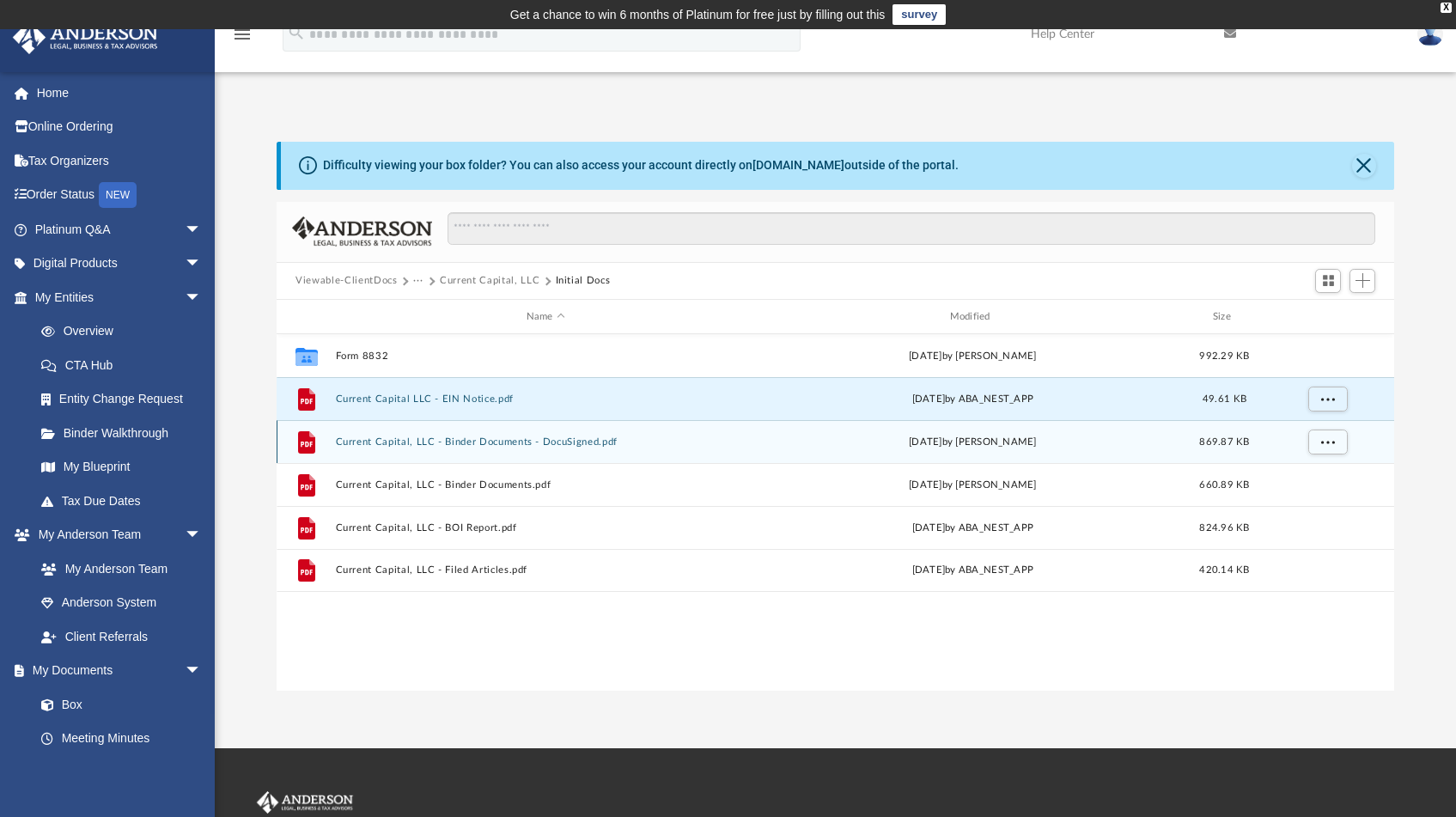
click at [452, 444] on button "Current Capital, LLC - Binder Documents - DocuSigned.pdf" at bounding box center [545, 442] width 420 height 11
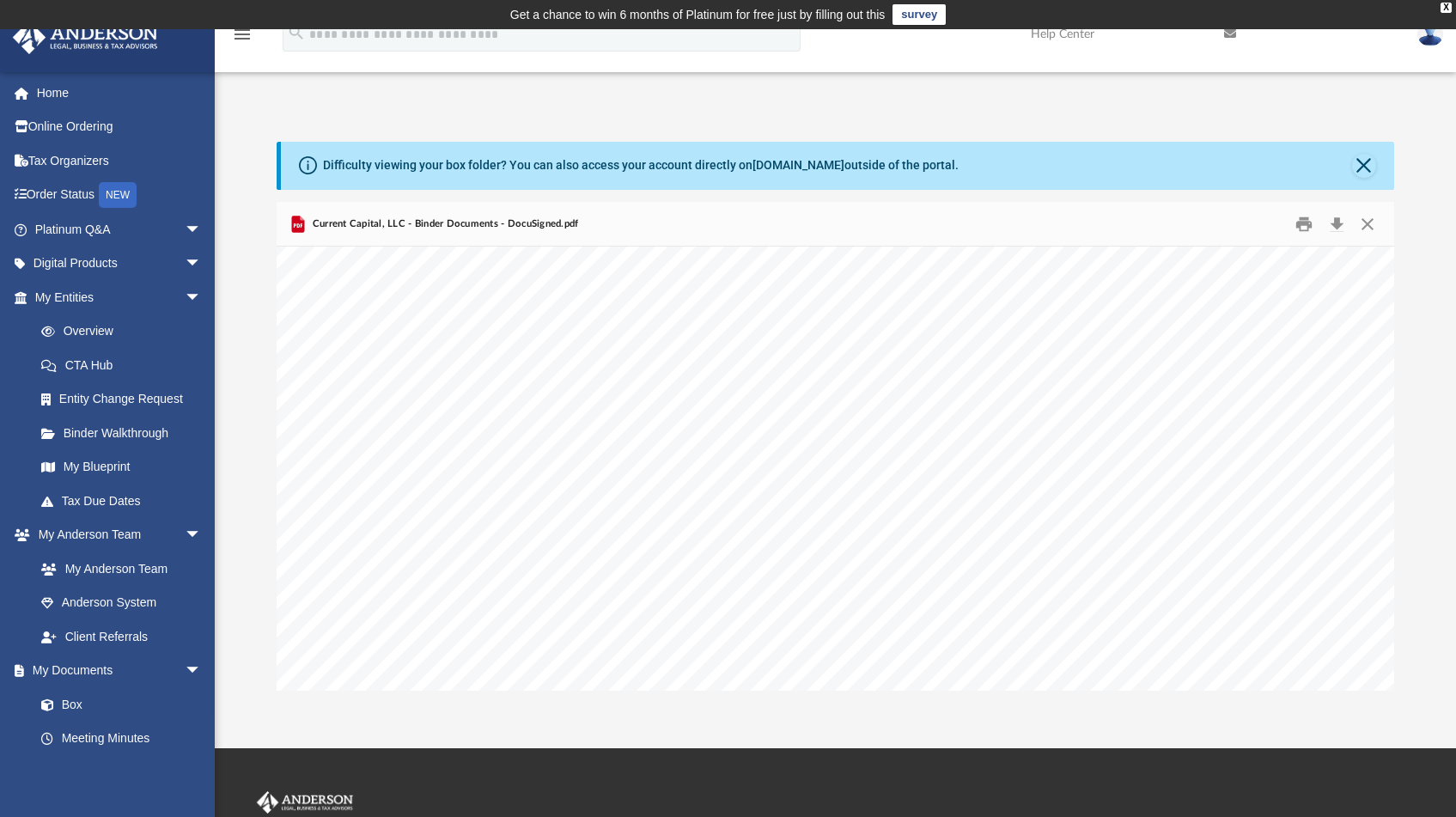
scroll to position [75228, 0]
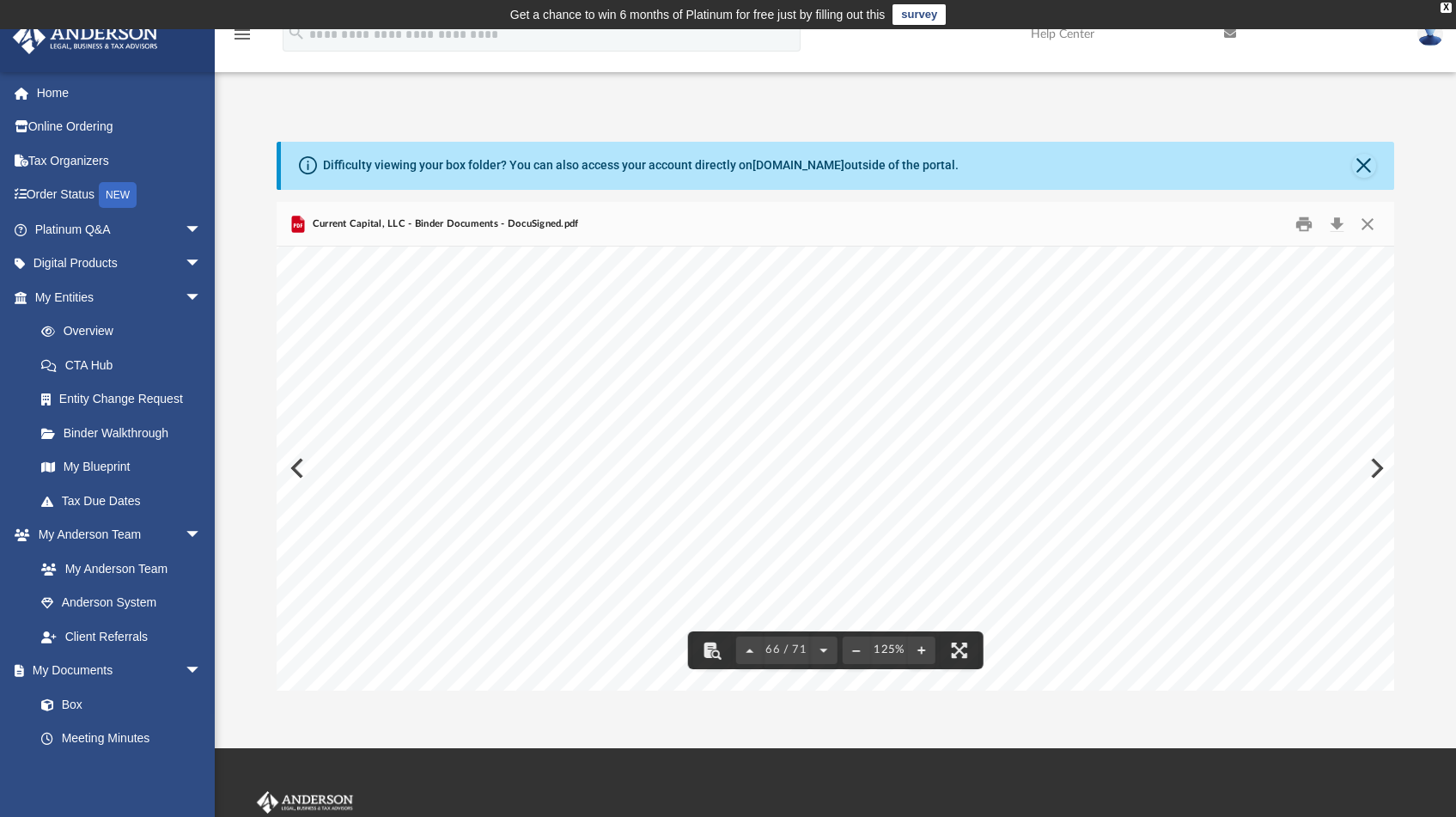
scroll to position [75550, 0]
click at [1063, 552] on div "1 100 Current Capital, LLC [PERSON_NAME] [DATE] Current Capital, LLC 100 Curren…" at bounding box center [843, 520] width 1134 height 876
click at [1312, 222] on button "Print" at bounding box center [1304, 224] width 34 height 27
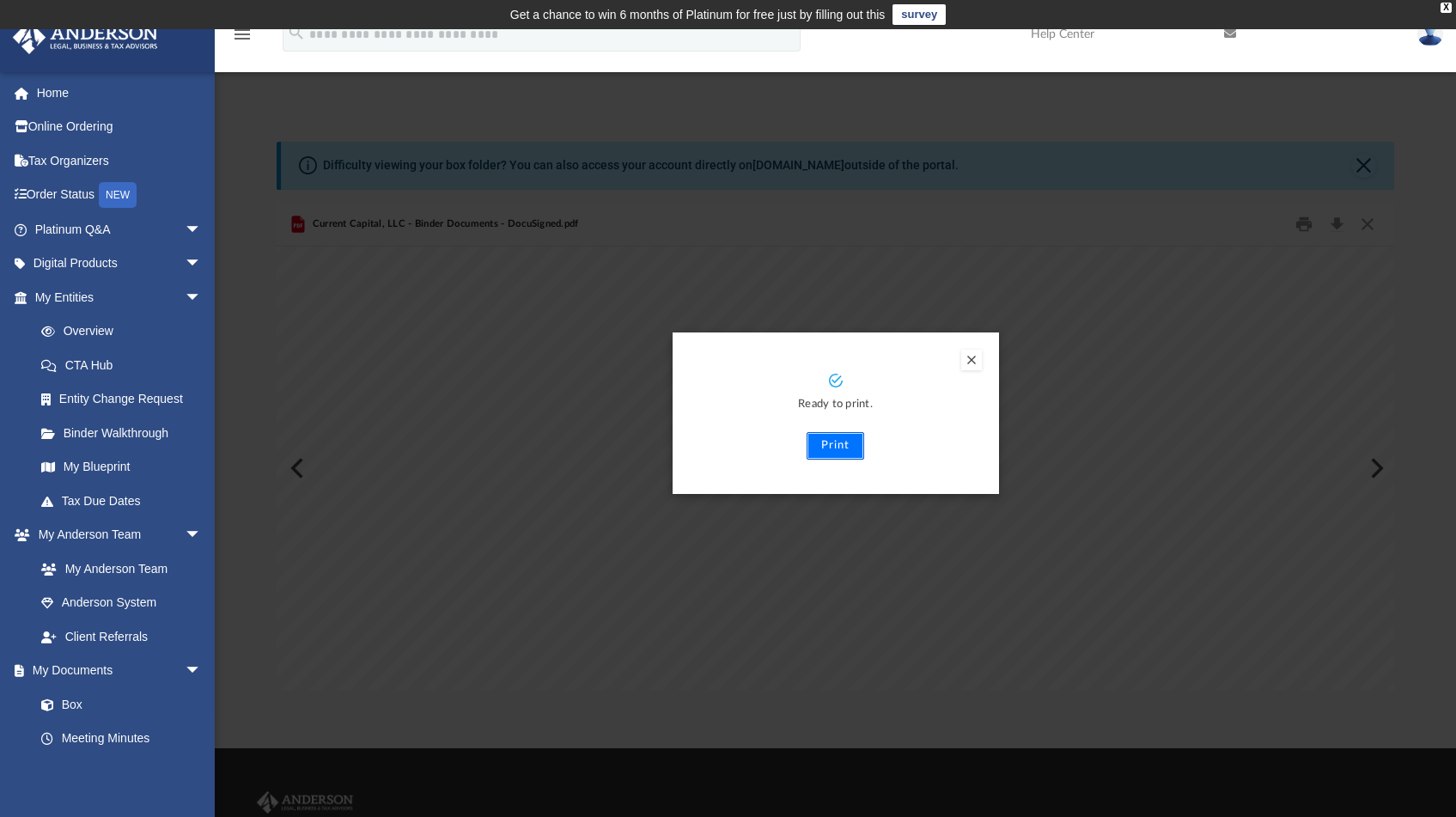
click at [837, 450] on button "Print" at bounding box center [835, 446] width 57 height 28
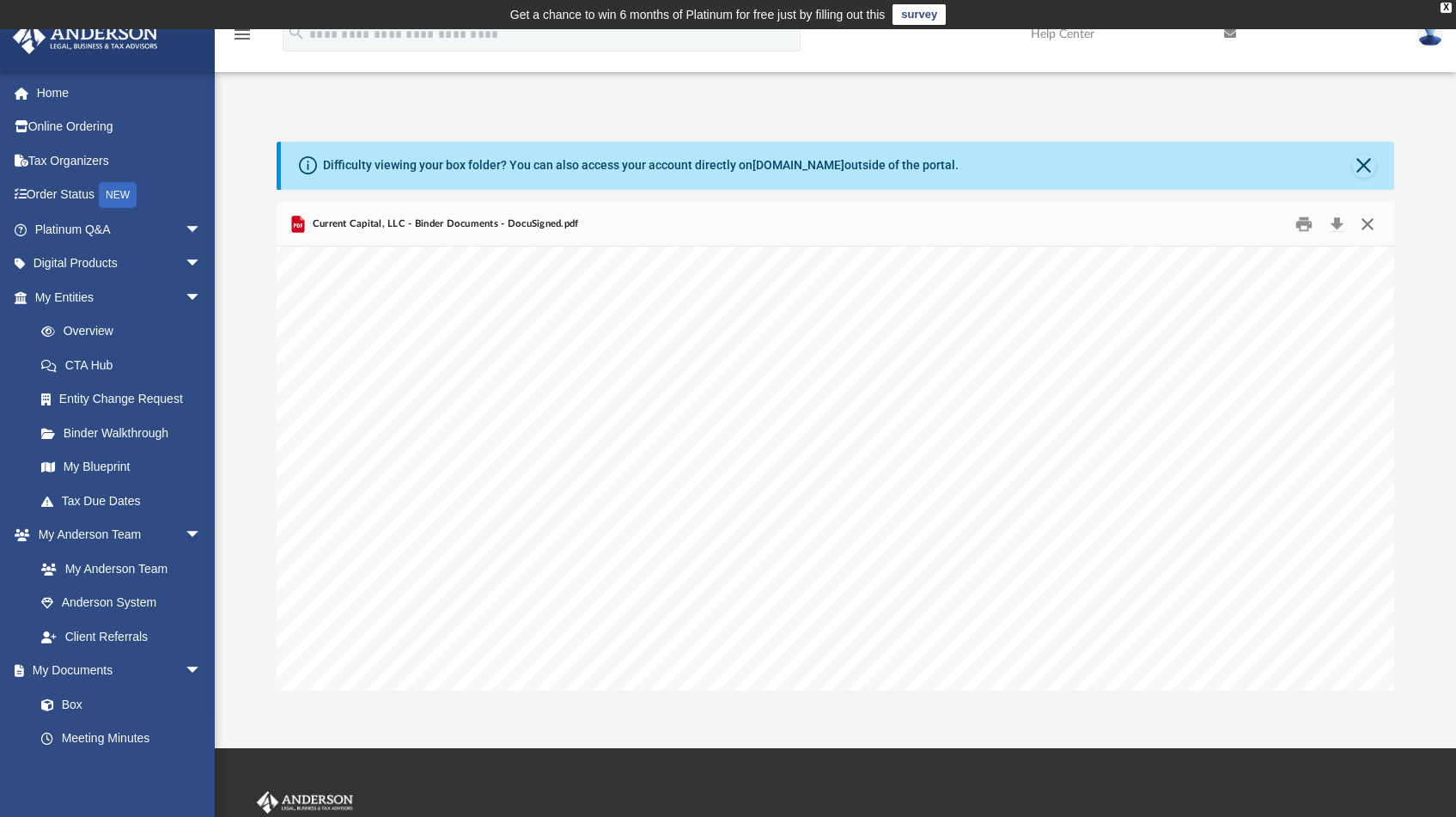
click at [1374, 221] on button "Close" at bounding box center [1366, 224] width 31 height 27
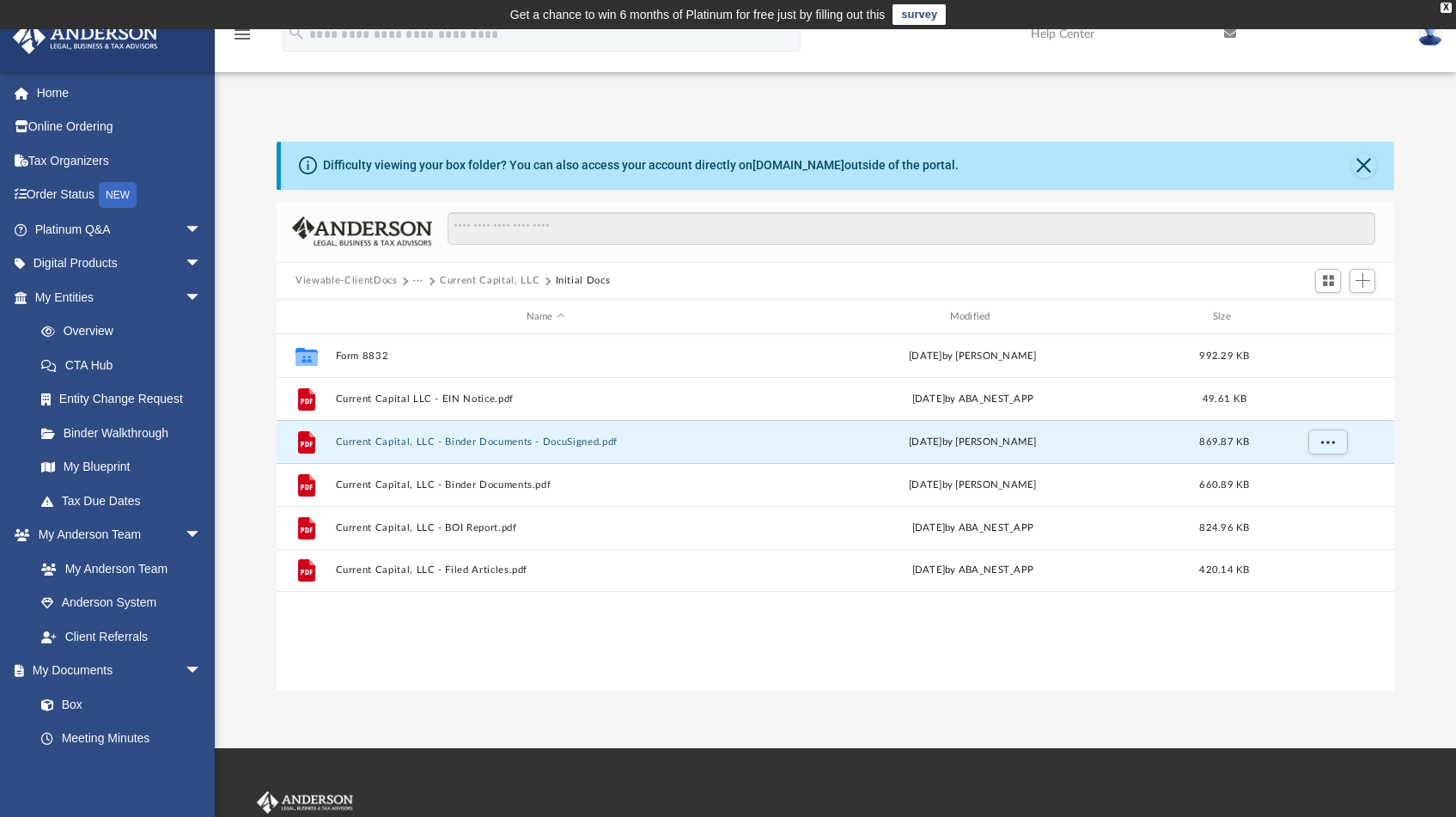
click at [474, 278] on button "Current Capital, LLC" at bounding box center [490, 281] width 99 height 15
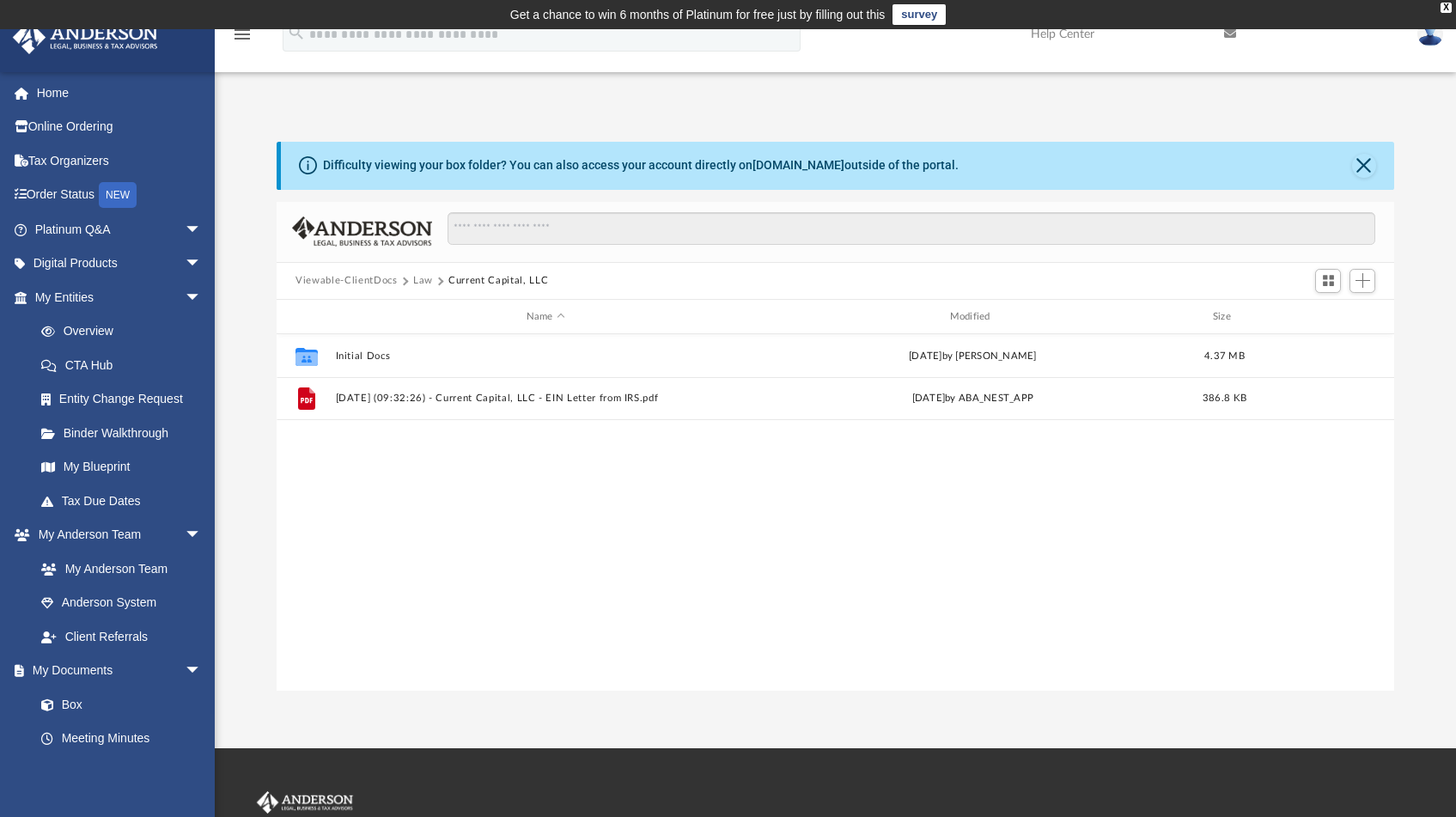
click at [419, 283] on button "Law" at bounding box center [423, 281] width 20 height 15
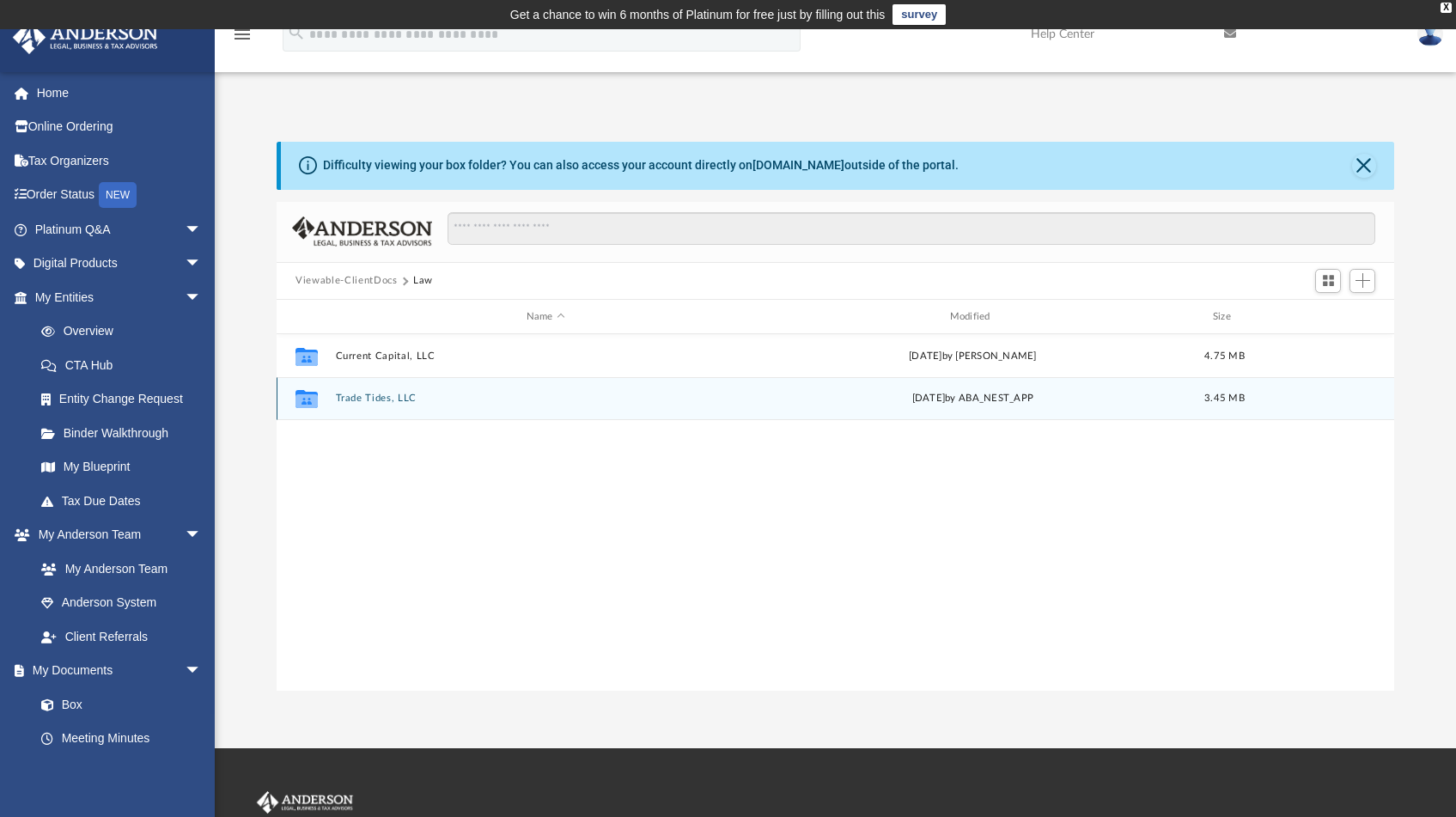
click at [381, 397] on button "Trade Tides, LLC" at bounding box center [545, 399] width 420 height 11
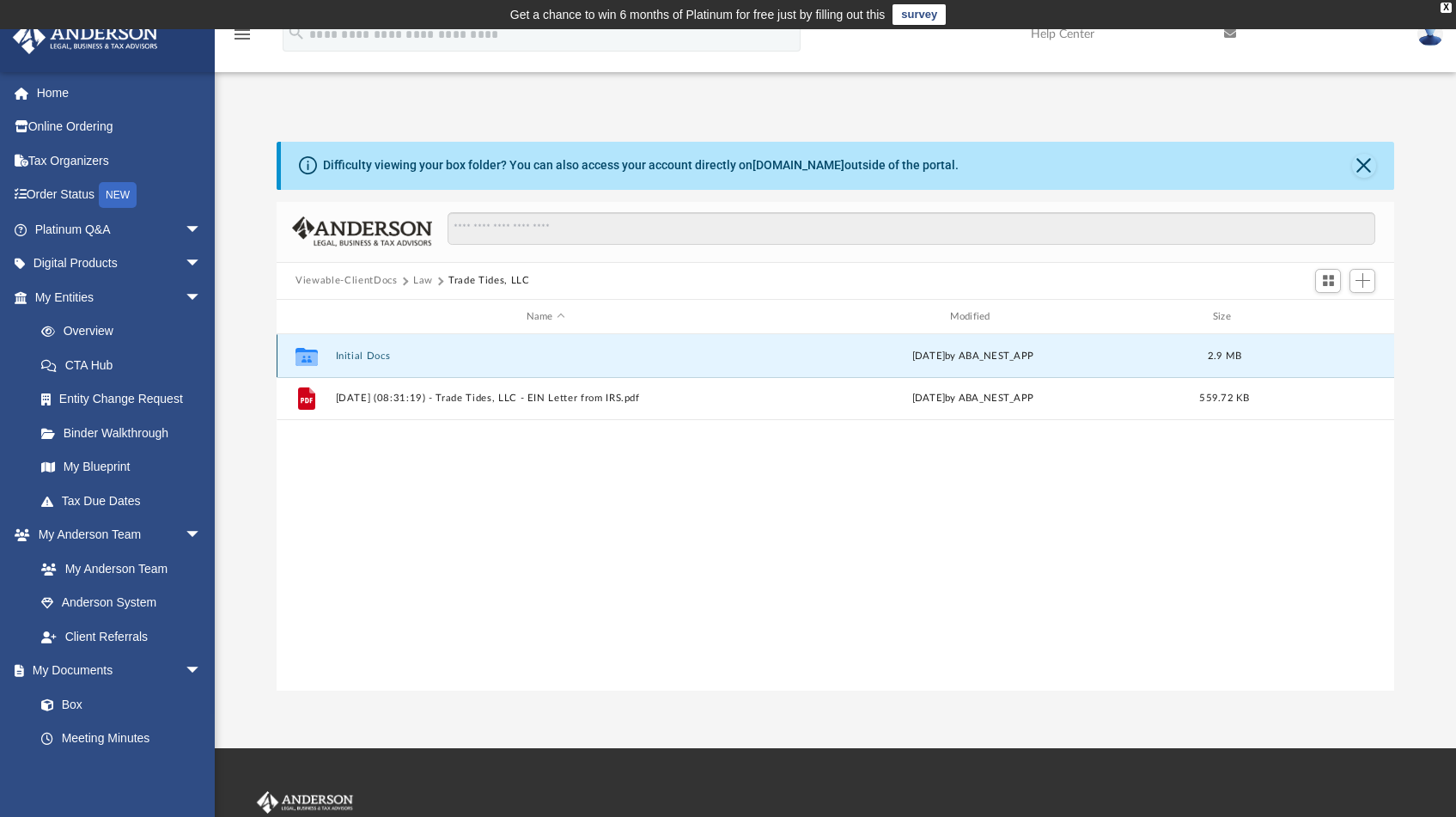
click at [379, 361] on button "Initial Docs" at bounding box center [545, 356] width 420 height 11
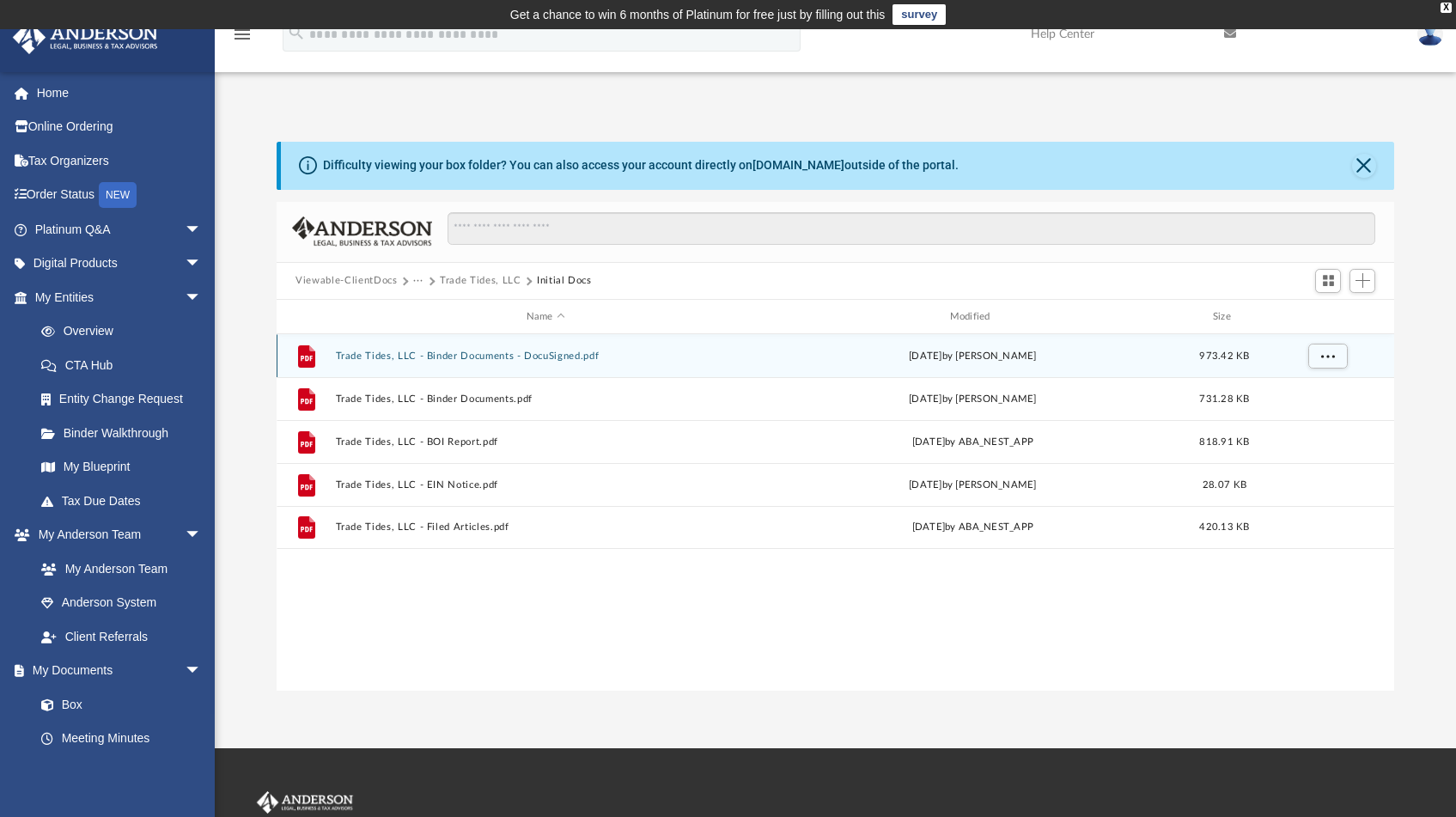
click at [448, 359] on button "Trade Tides, LLC - Binder Documents - DocuSigned.pdf" at bounding box center [545, 356] width 420 height 11
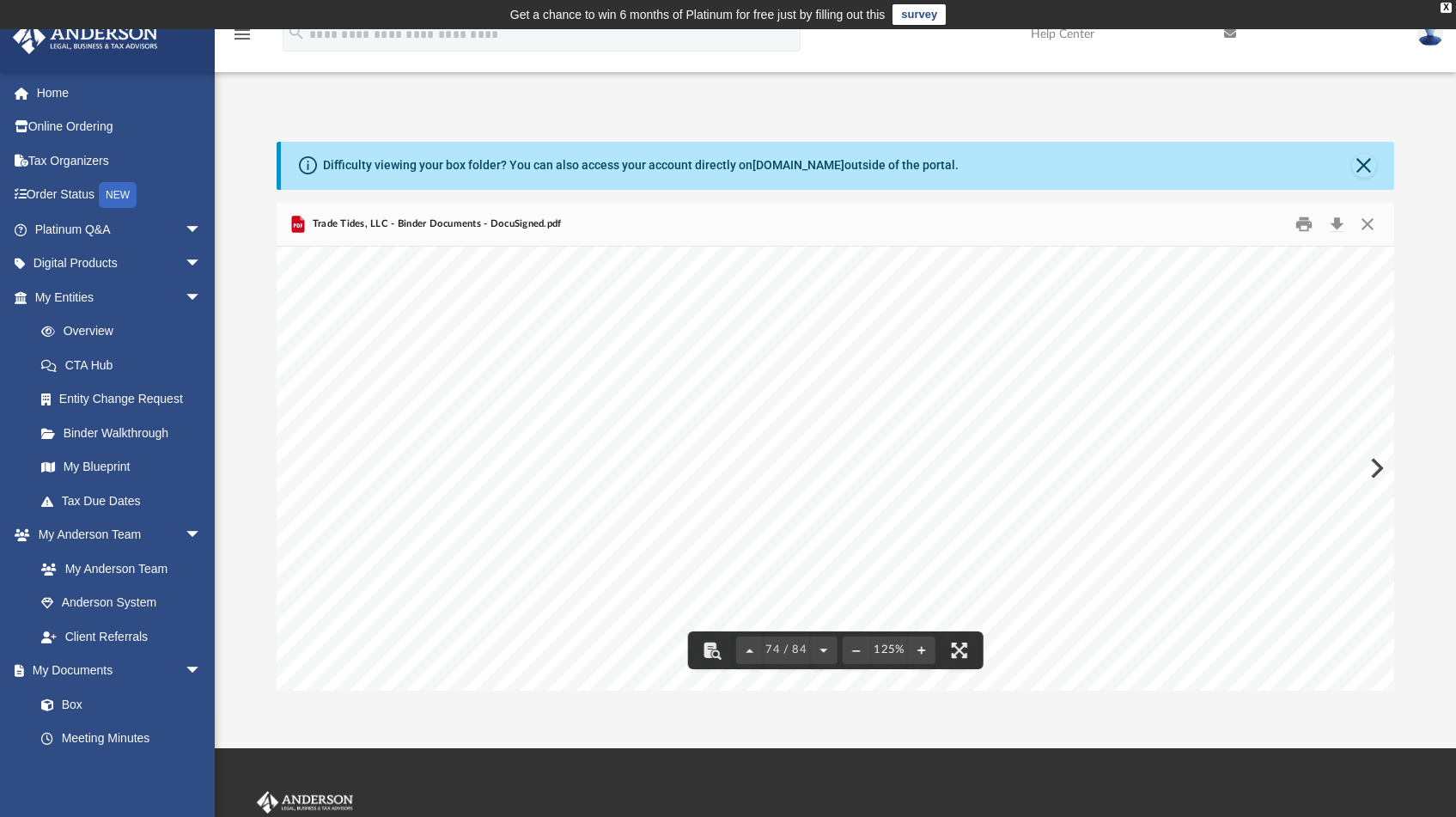
scroll to position [84707, 0]
click at [1271, 365] on div "1 20 Trade Tides, LLC [PERSON_NAME] [DATE] Trade Tides, LLC 20 Trade Tides, LLC…" at bounding box center [843, 641] width 1134 height 876
click at [1312, 220] on button "Print" at bounding box center [1304, 224] width 34 height 27
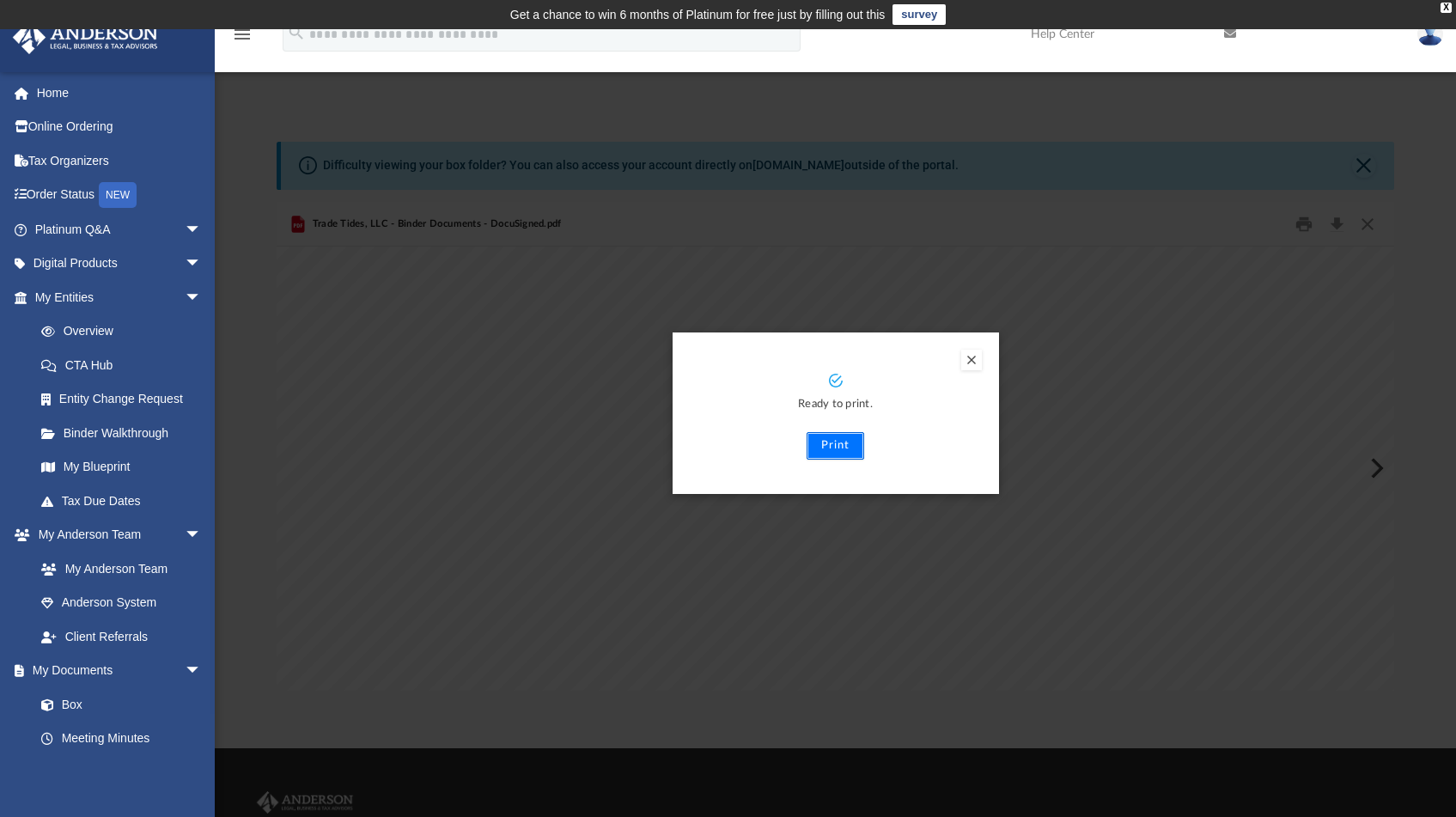
click at [825, 436] on button "Print" at bounding box center [835, 446] width 57 height 28
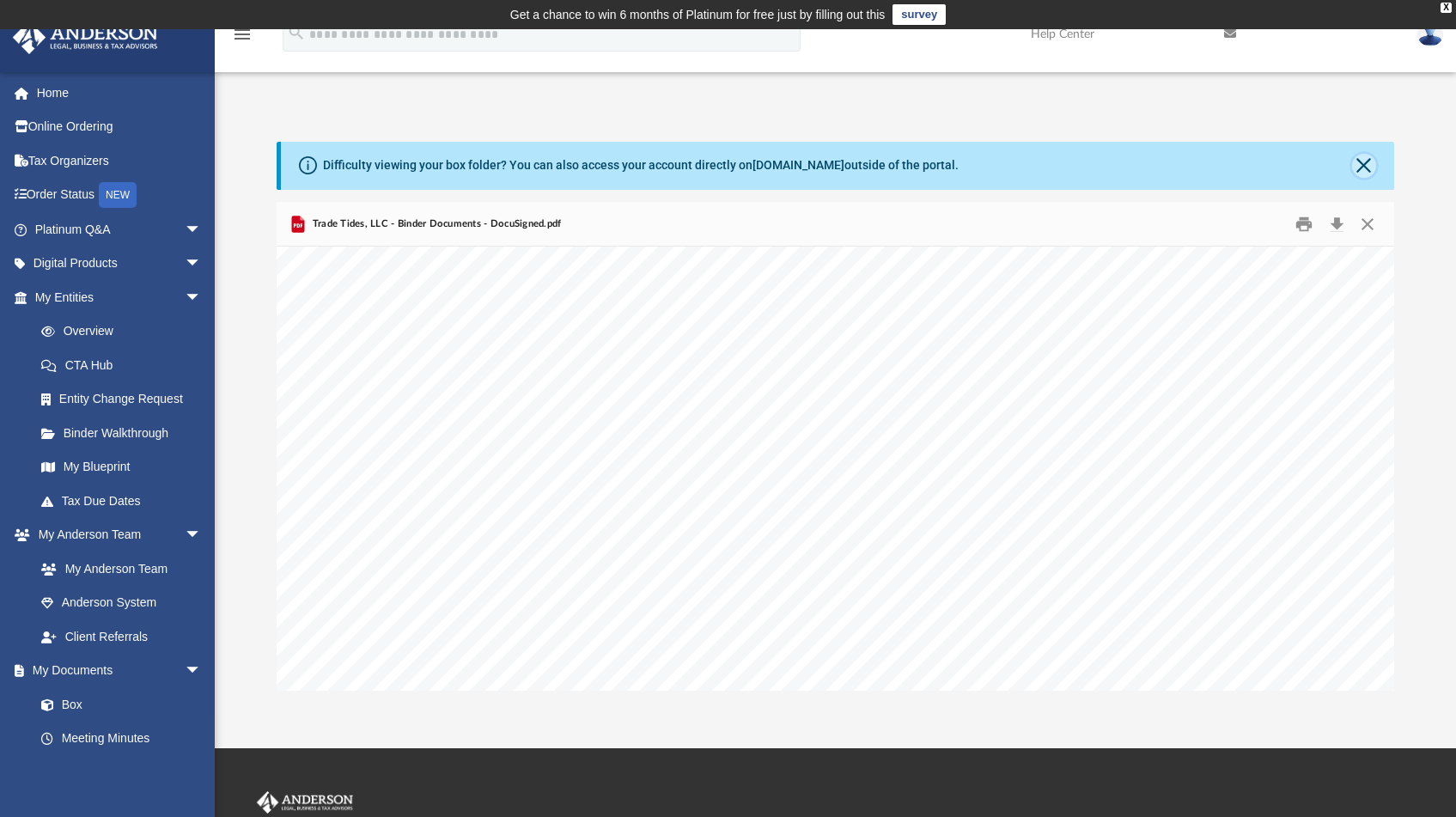
click at [1371, 167] on button "Close" at bounding box center [1363, 166] width 24 height 24
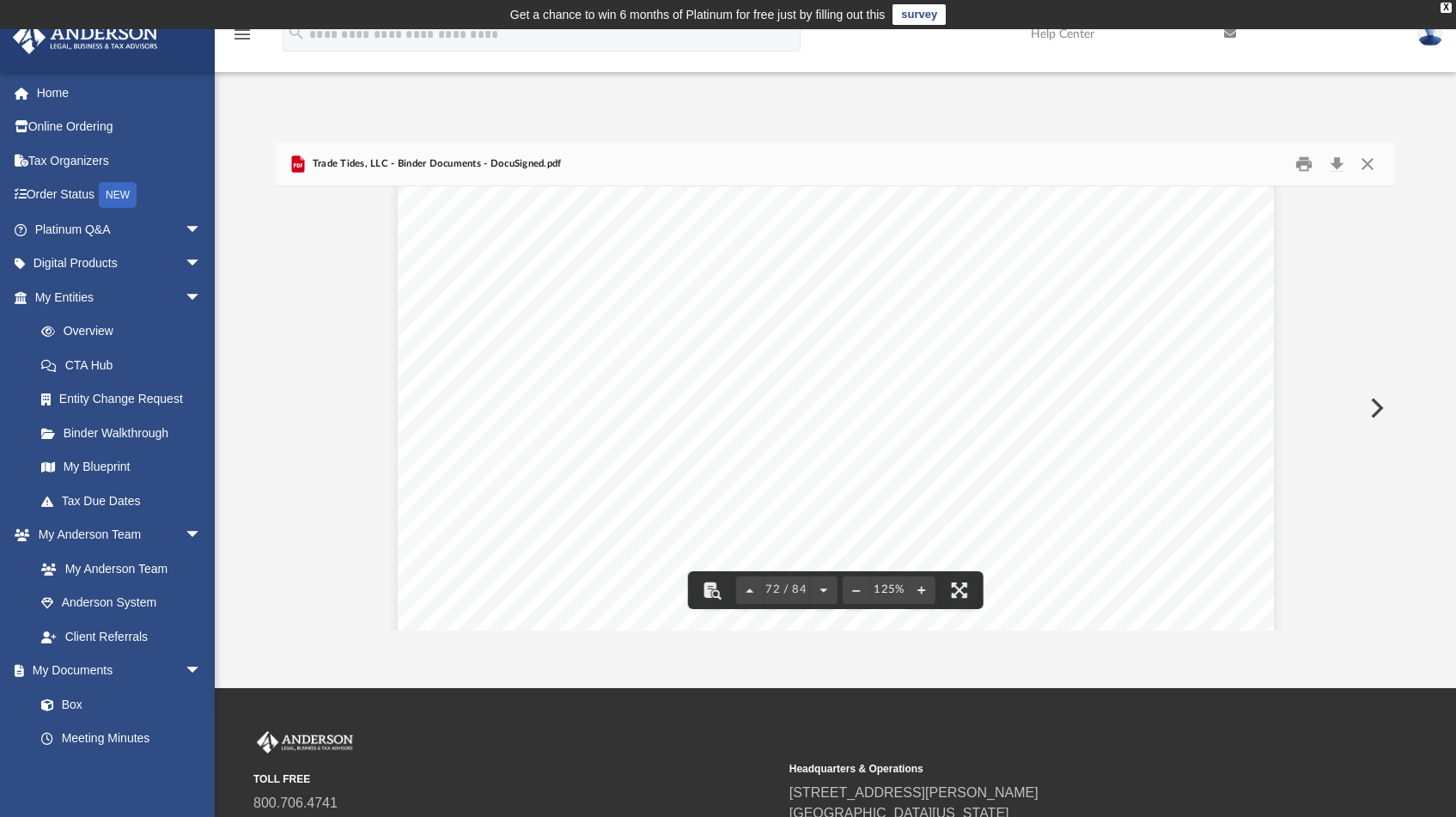
scroll to position [82763, 0]
click at [1371, 162] on button "Close" at bounding box center [1366, 164] width 31 height 27
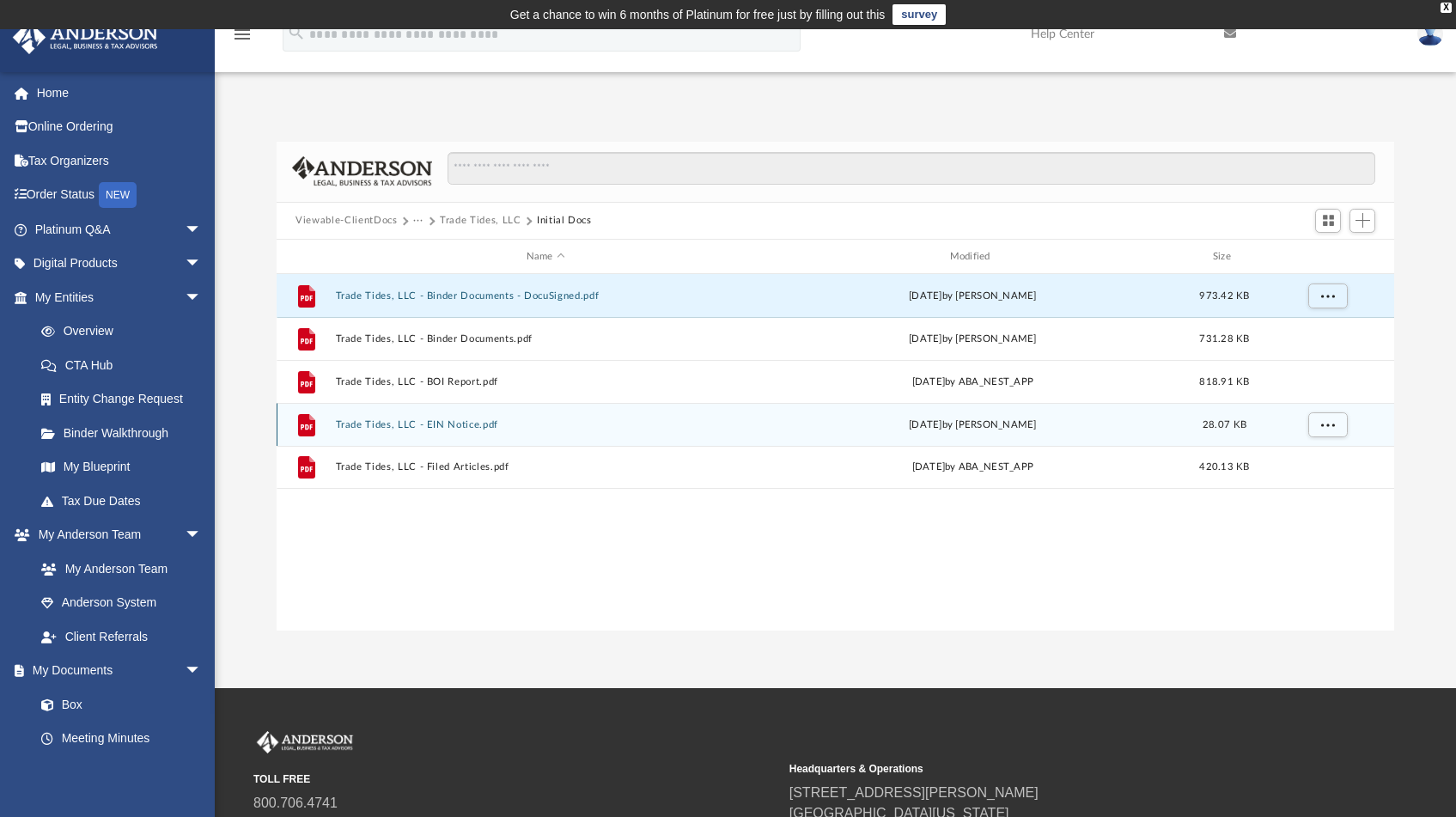
click at [463, 428] on button "Trade Tides, LLC - EIN Notice.pdf" at bounding box center [545, 425] width 420 height 11
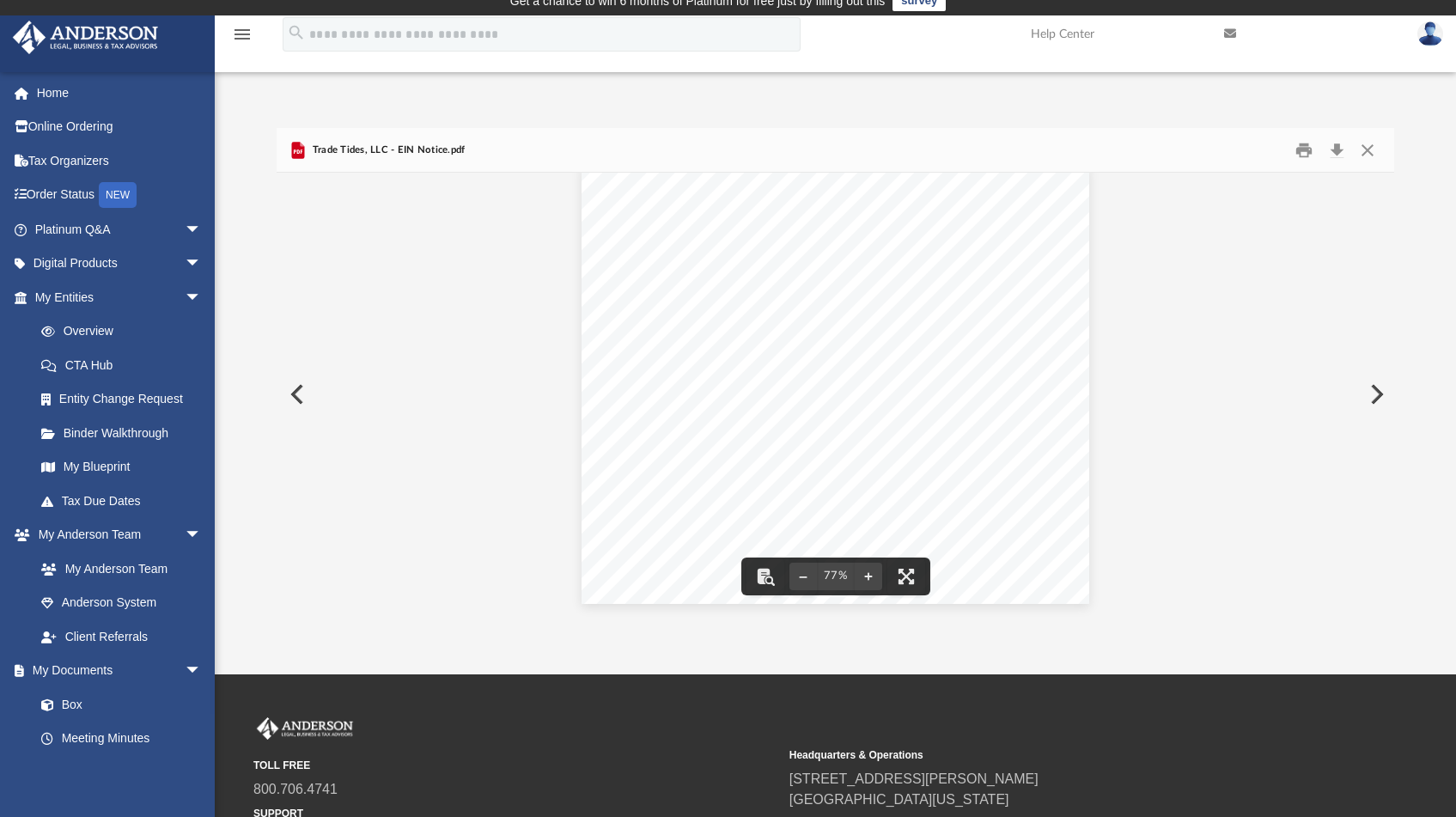
scroll to position [0, 0]
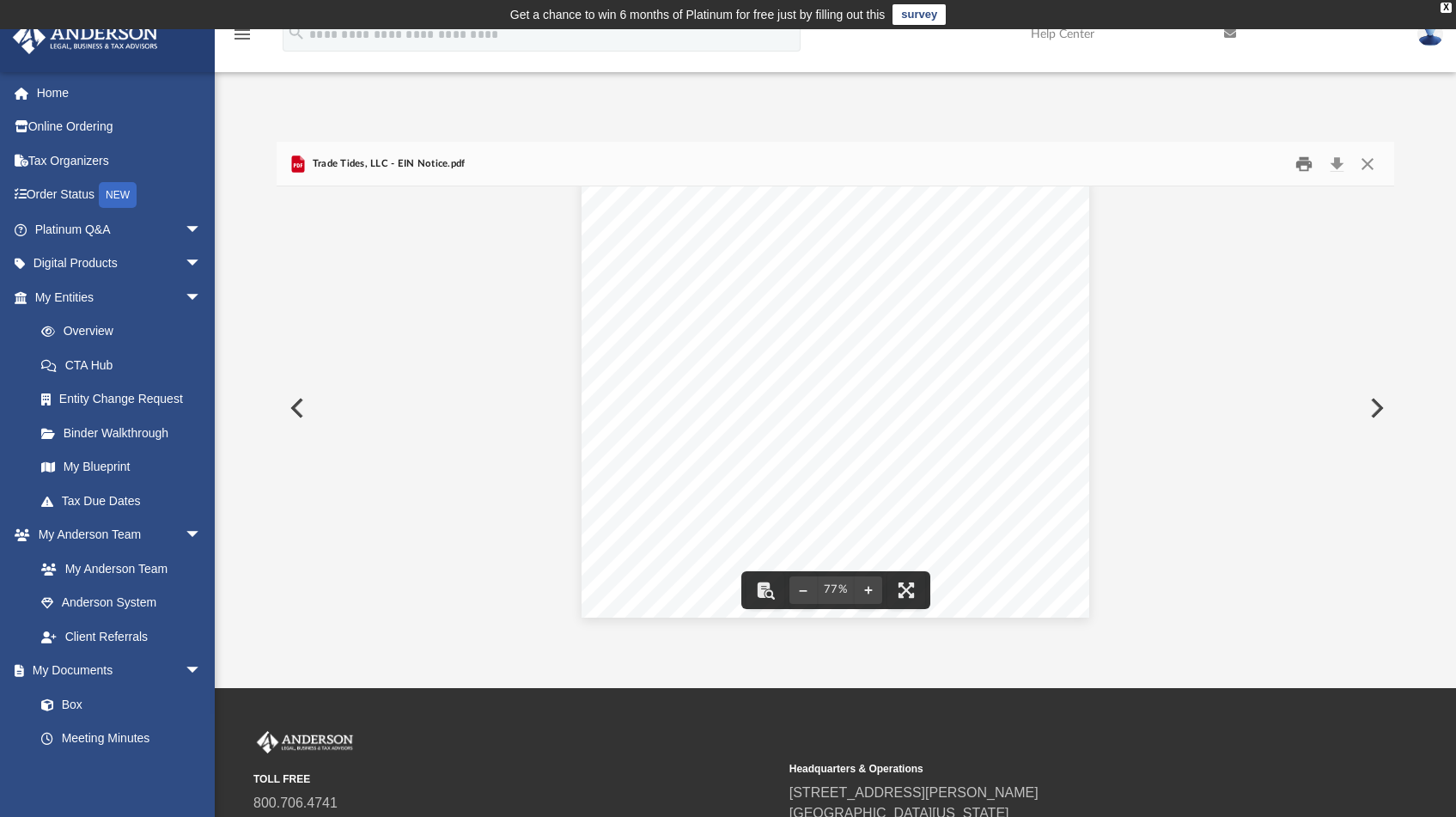
click at [1307, 160] on button "Print" at bounding box center [1304, 164] width 34 height 27
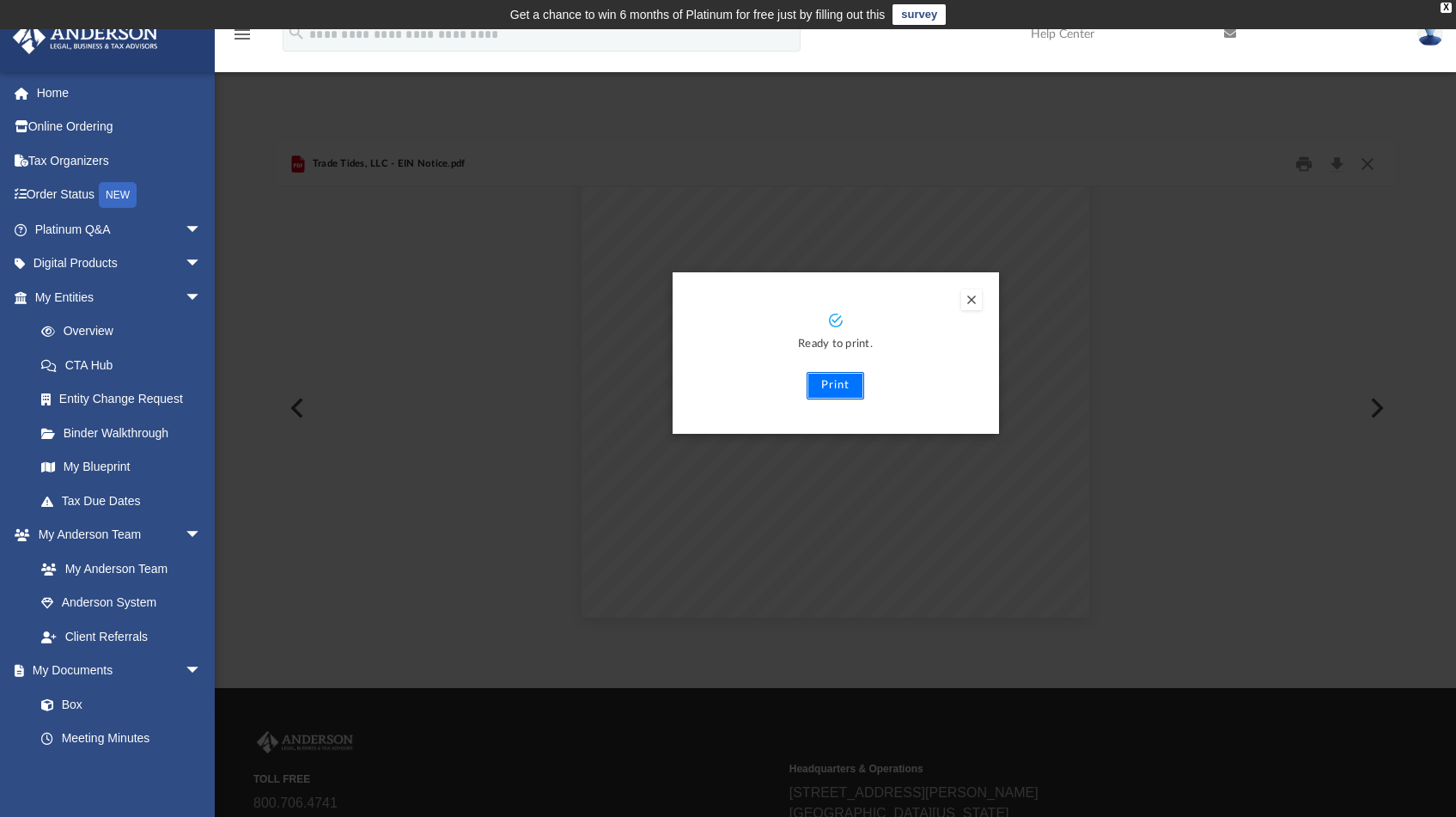
click at [847, 386] on button "Print" at bounding box center [835, 386] width 57 height 28
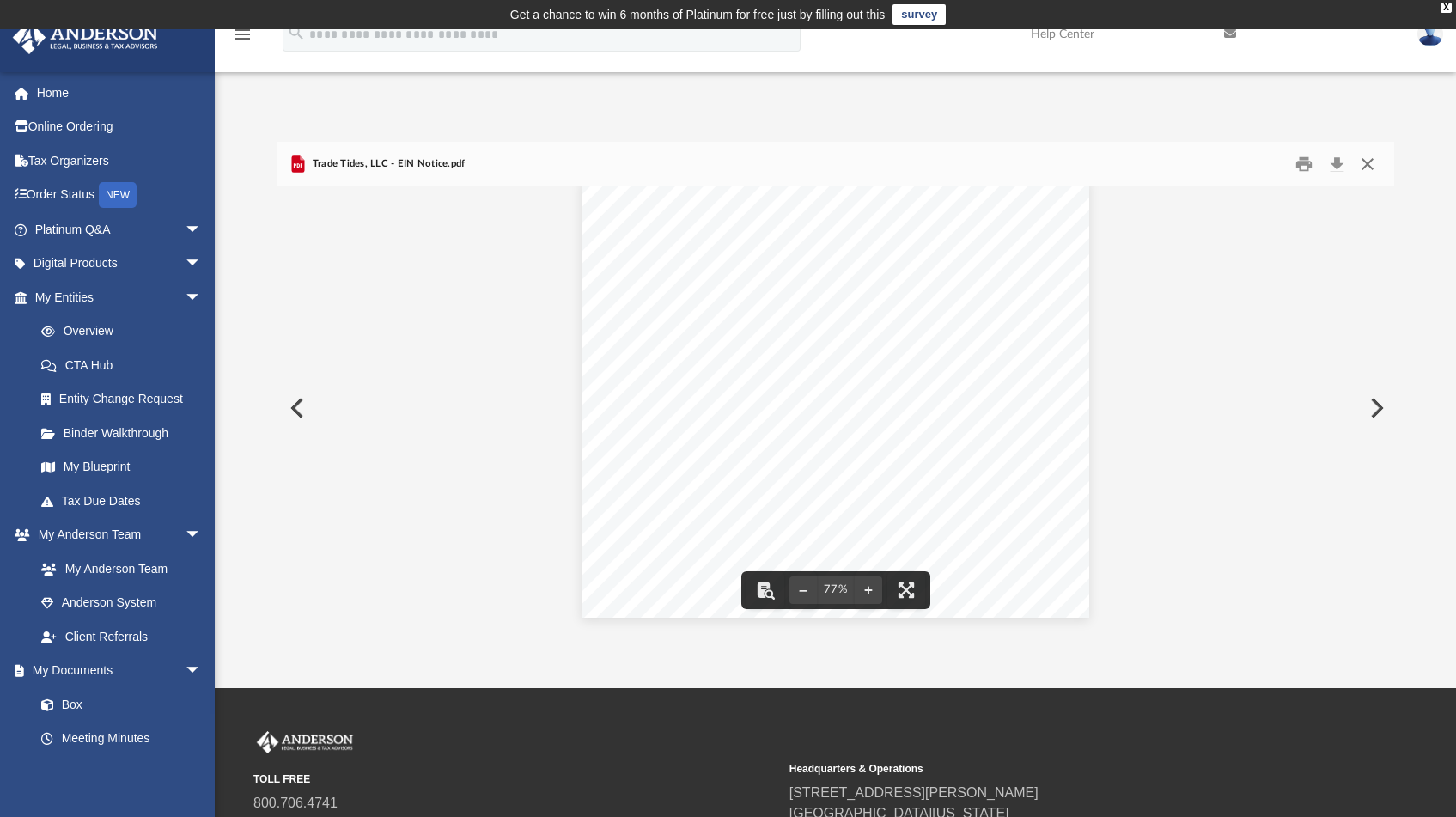
click at [1372, 169] on button "Close" at bounding box center [1366, 164] width 31 height 27
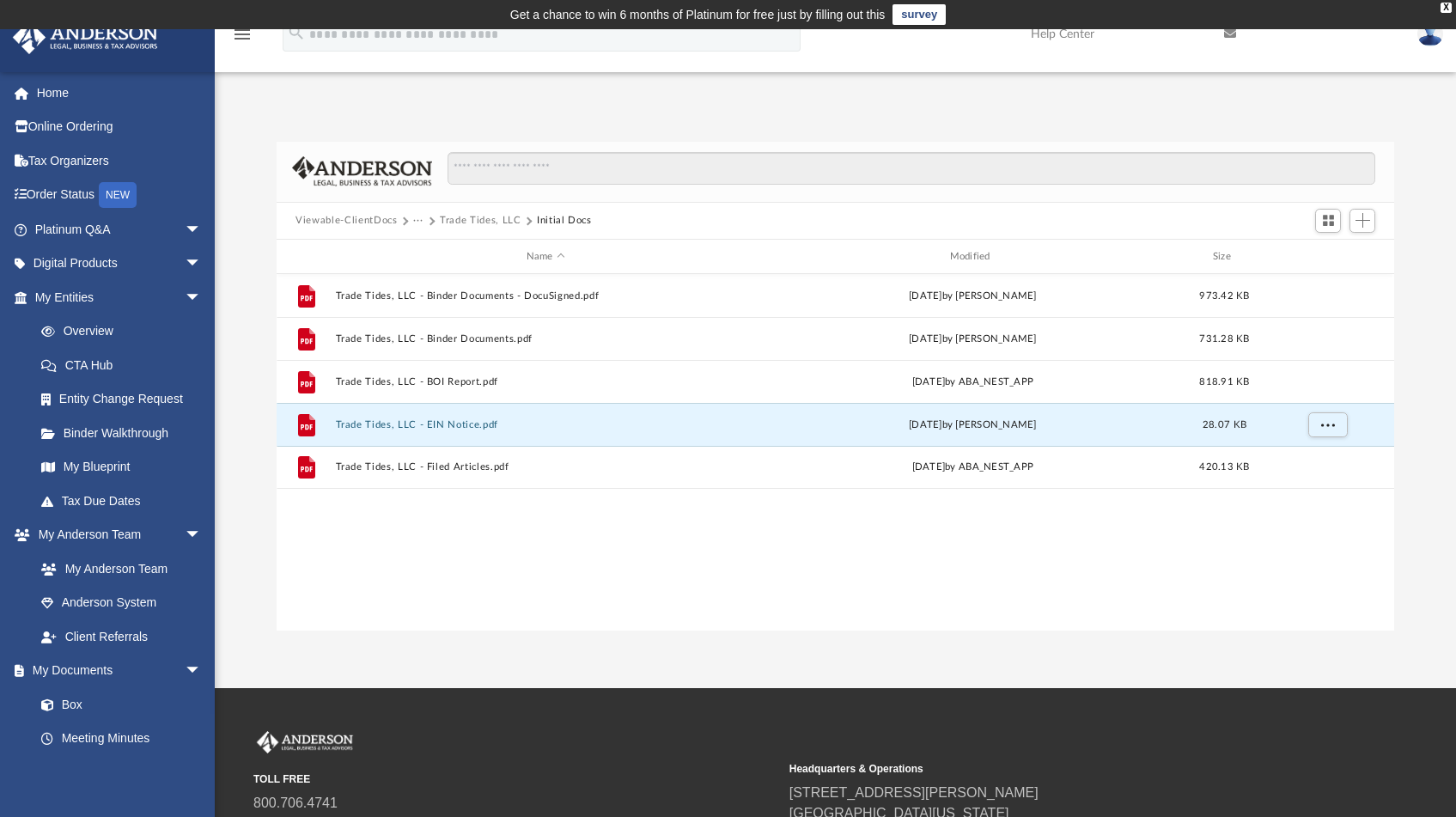
click at [461, 220] on button "Trade Tides, LLC" at bounding box center [480, 221] width 80 height 15
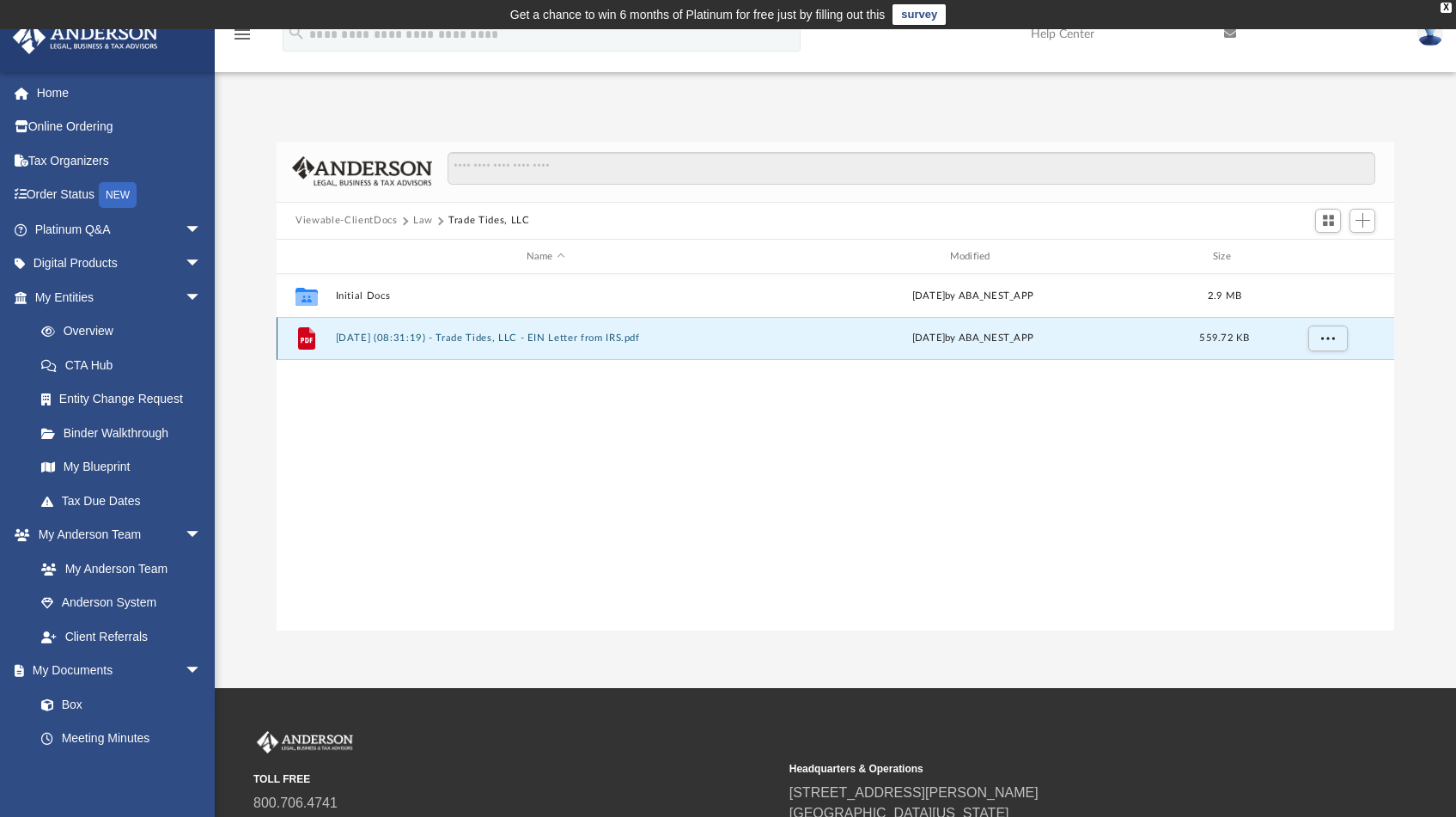
click at [554, 336] on button "[DATE] (08:31:19) - Trade Tides, LLC - EIN Letter from IRS.pdf" at bounding box center [545, 339] width 420 height 11
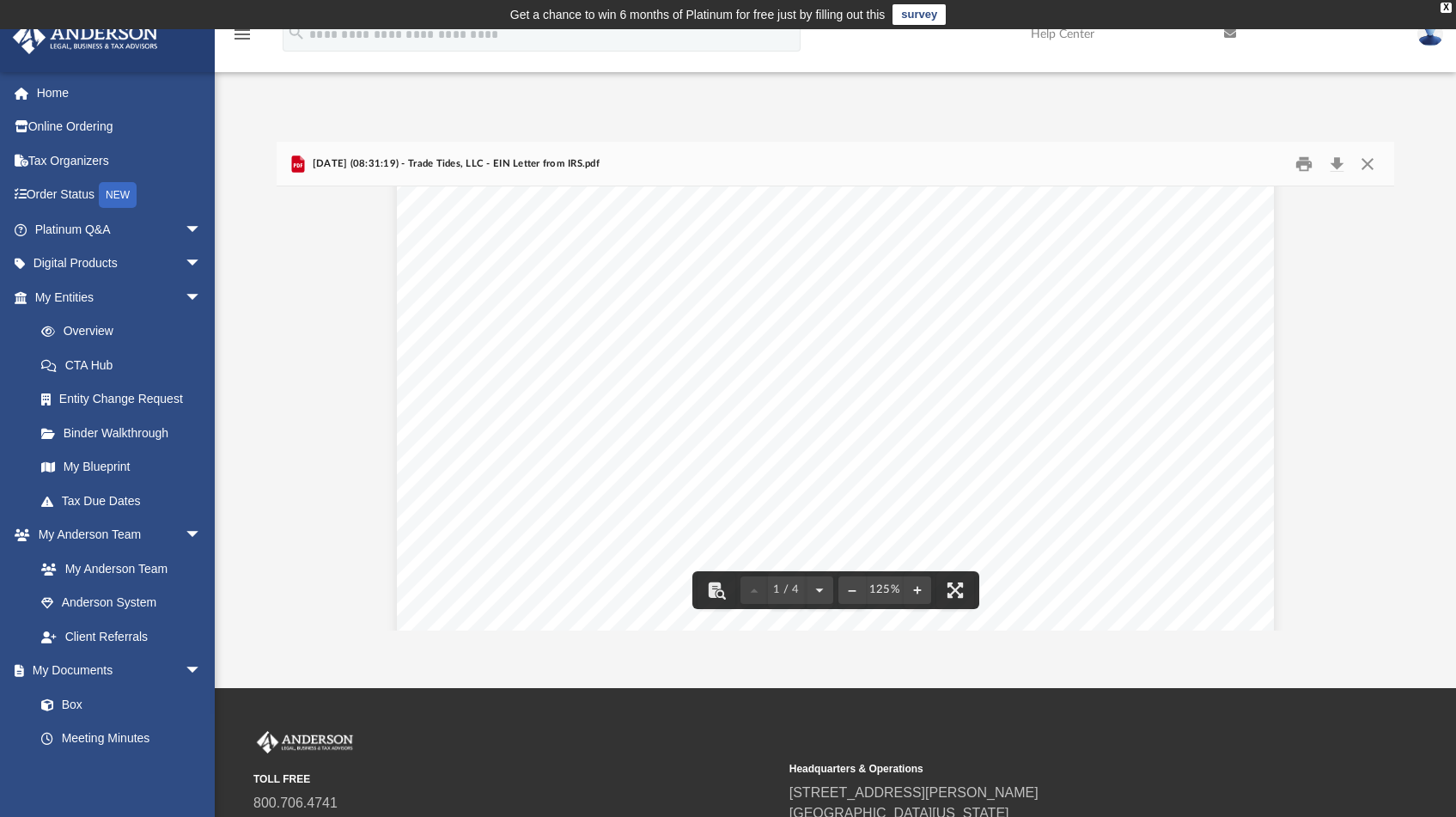
scroll to position [157, 0]
click at [1296, 165] on button "Print" at bounding box center [1304, 164] width 34 height 27
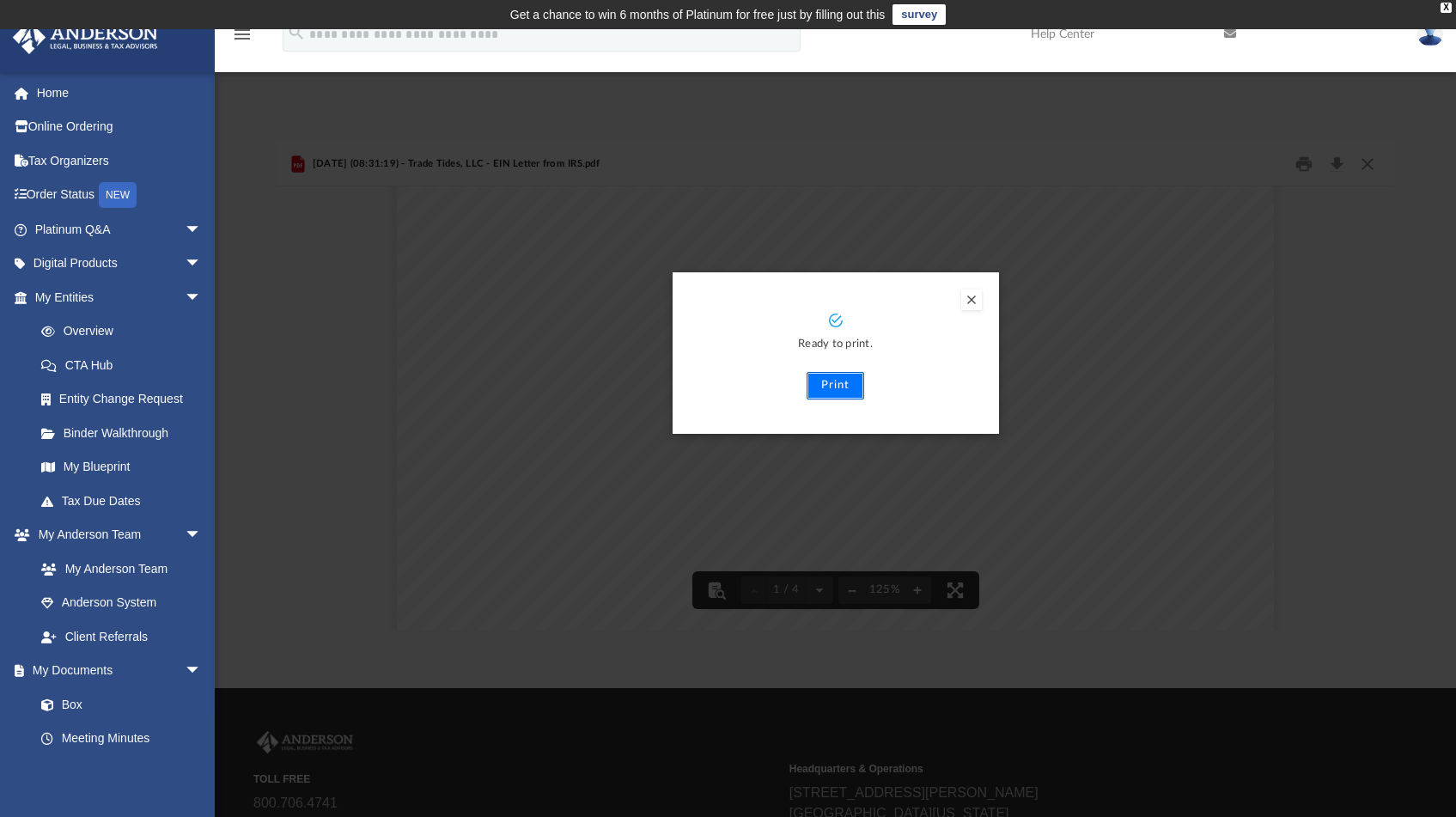
click at [813, 386] on button "Print" at bounding box center [835, 386] width 57 height 28
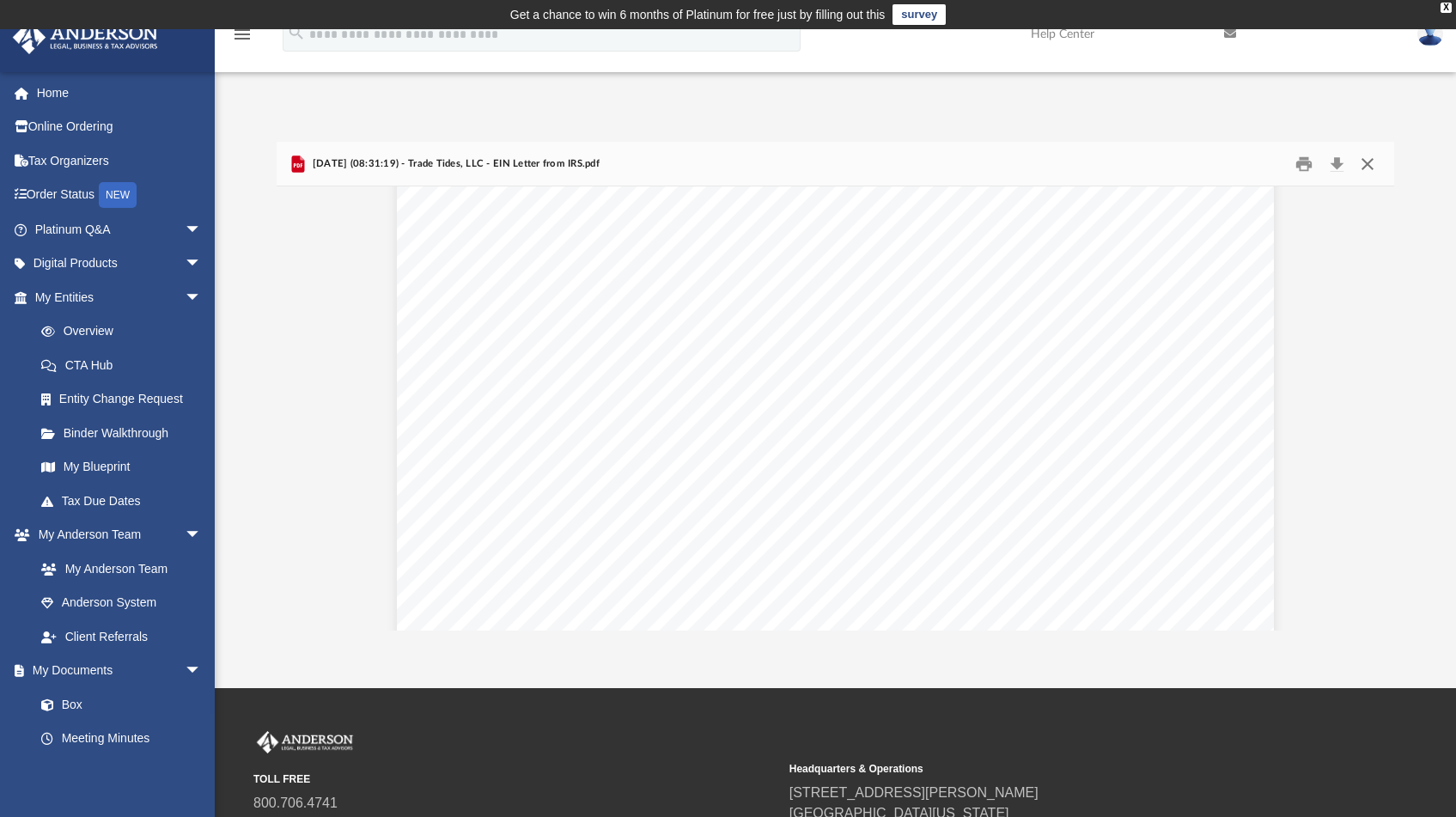
click at [1370, 161] on button "Close" at bounding box center [1366, 164] width 31 height 27
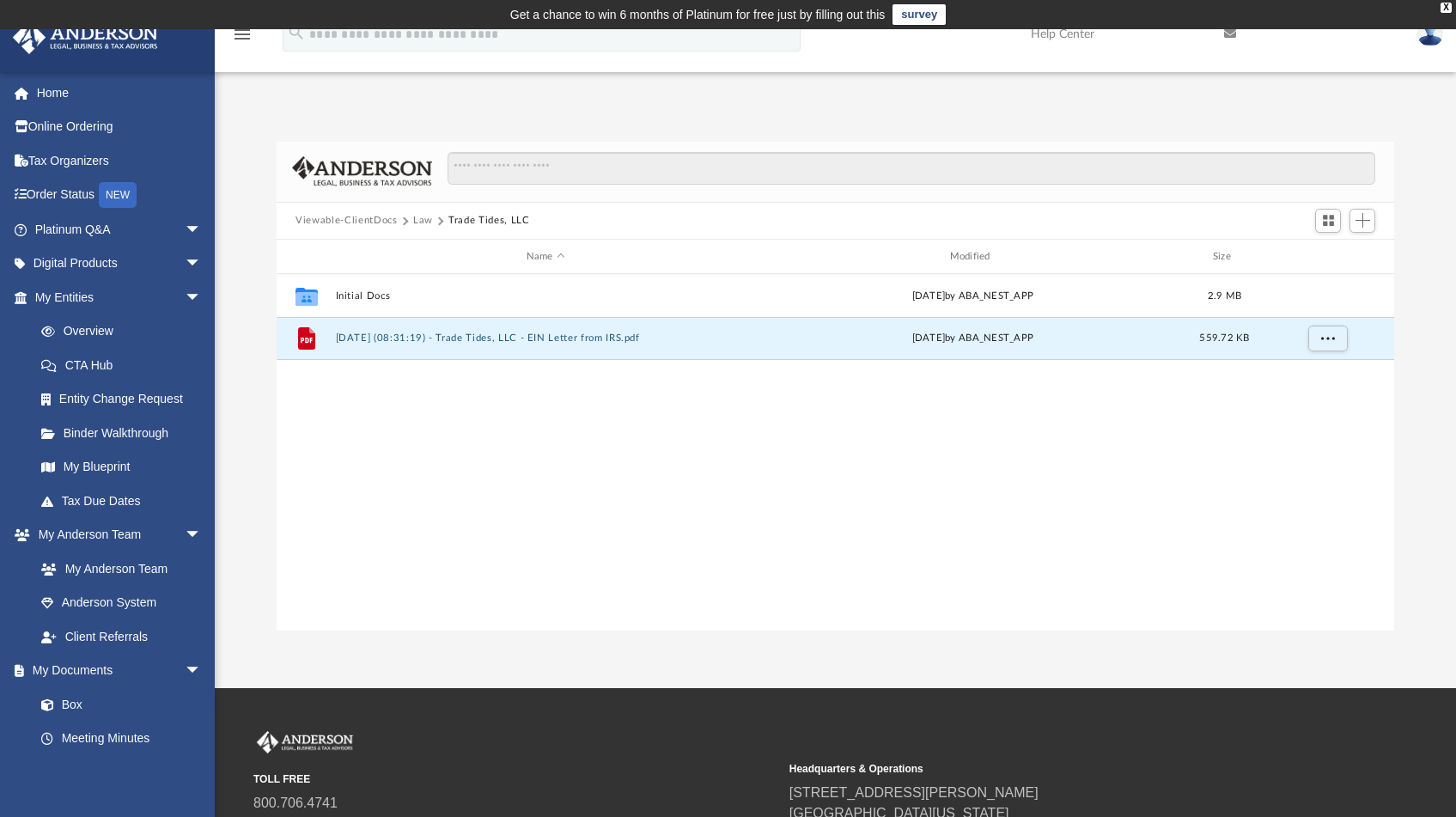
click at [425, 227] on button "Law" at bounding box center [423, 221] width 20 height 15
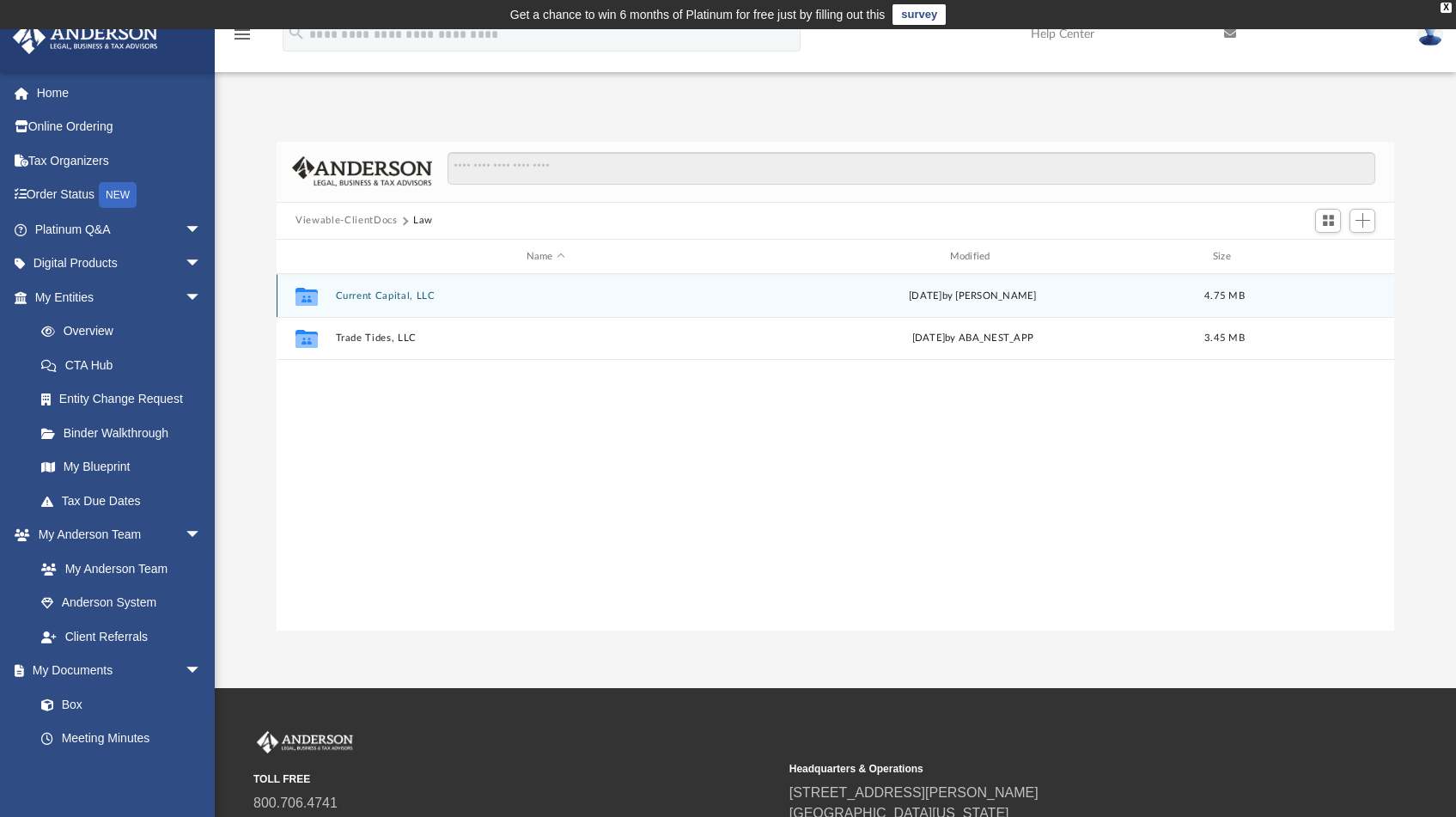
click at [379, 287] on div "Collaborated Folder Current Capital, LLC [DATE] by [PERSON_NAME] 4.75 MB" at bounding box center [835, 295] width 1117 height 43
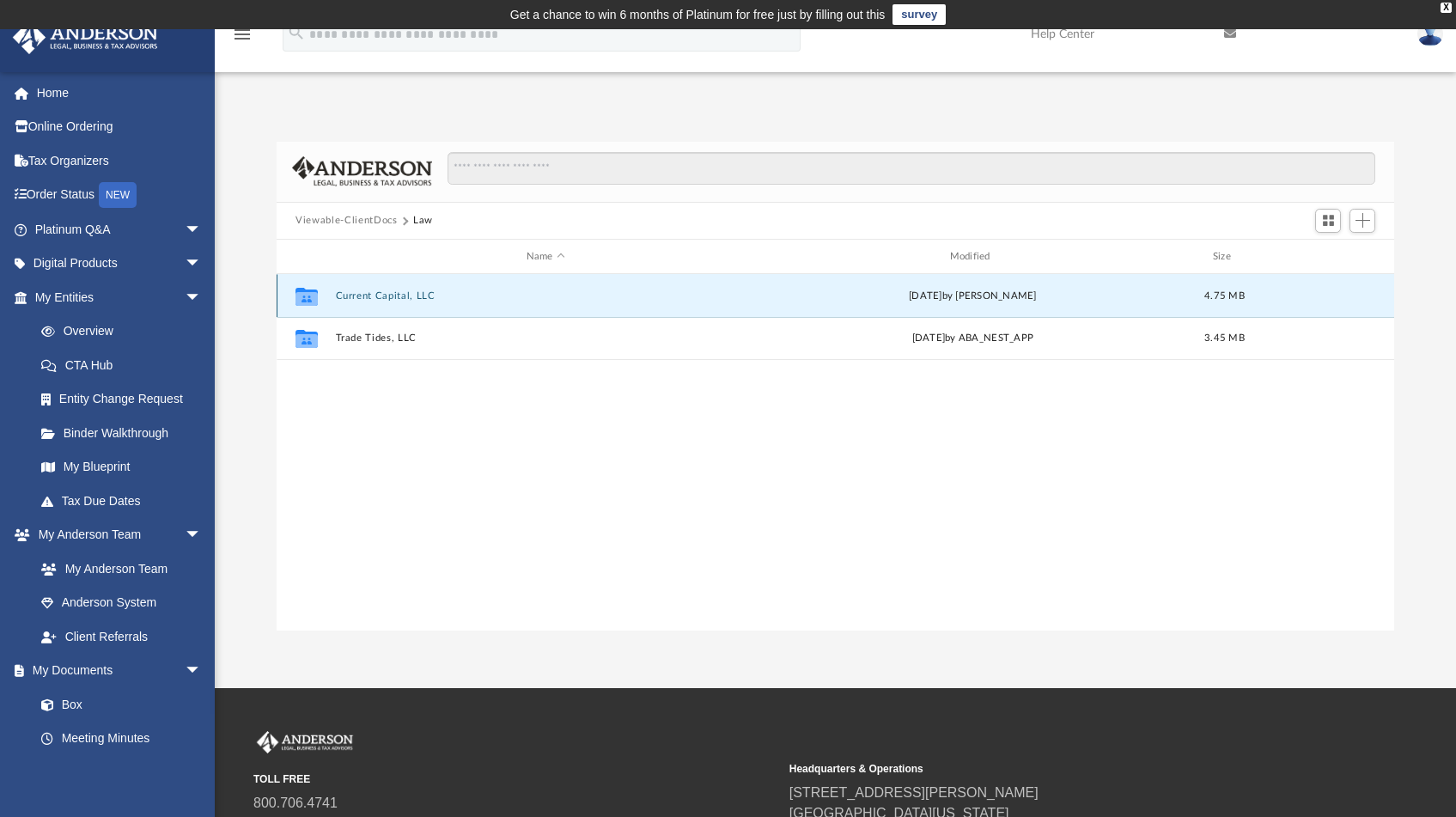
click at [381, 294] on button "Current Capital, LLC" at bounding box center [545, 296] width 420 height 11
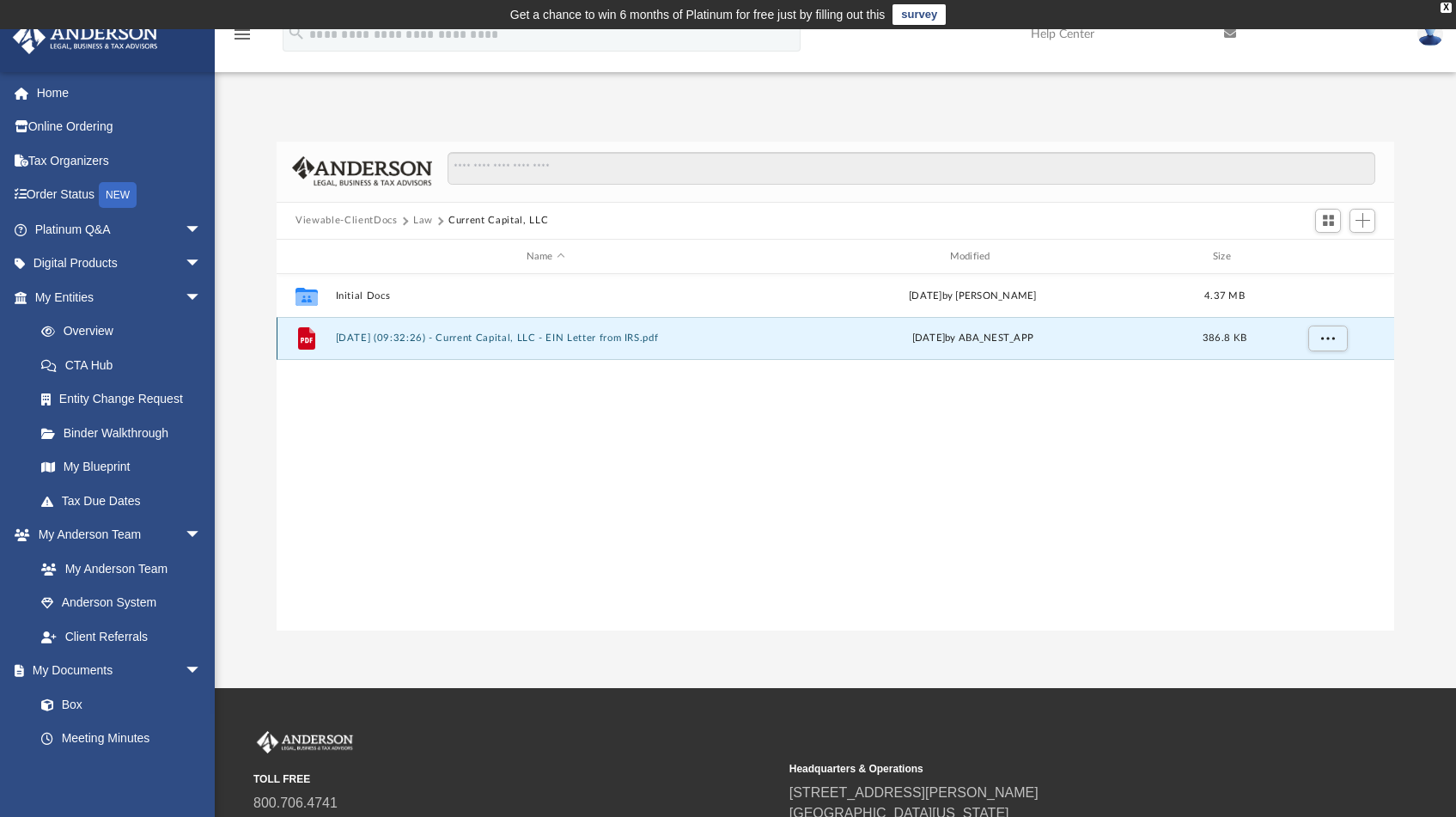
click at [509, 339] on button "[DATE] (09:32:26) - Current Capital, LLC - EIN Letter from IRS.pdf" at bounding box center [545, 339] width 420 height 11
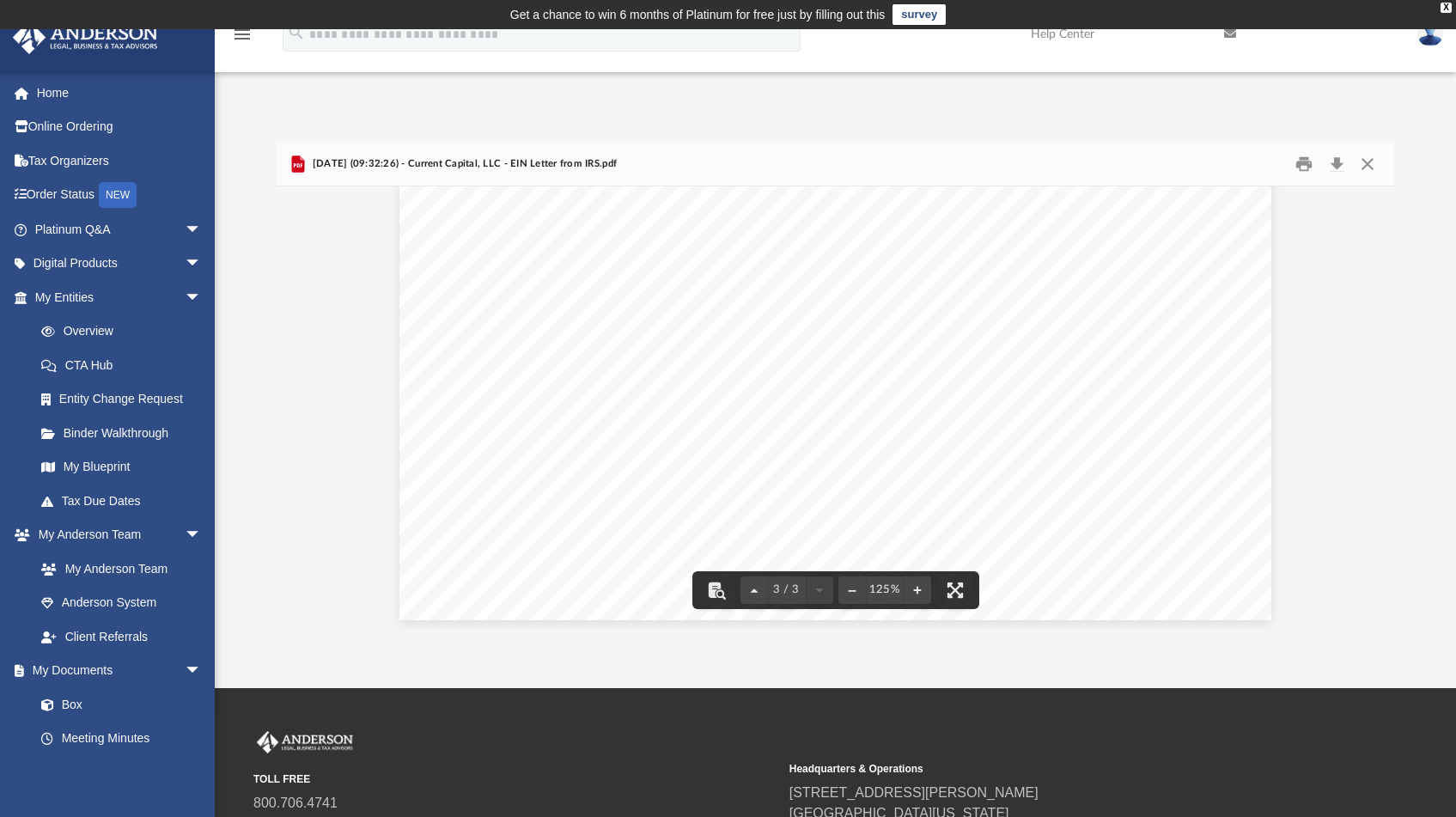
scroll to position [3034, 0]
click at [1308, 170] on button "Print" at bounding box center [1304, 164] width 34 height 27
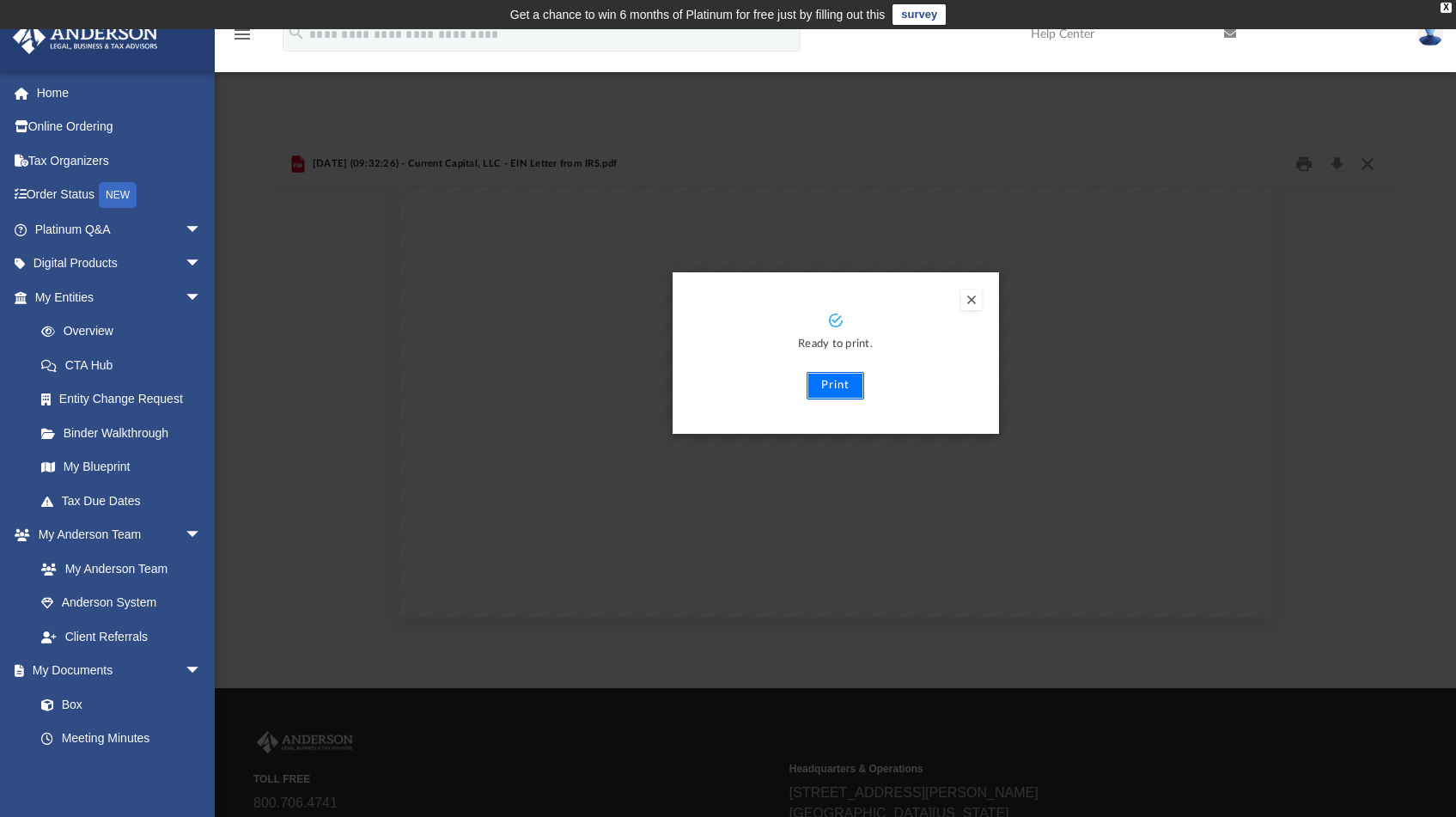
click at [846, 391] on button "Print" at bounding box center [835, 386] width 57 height 28
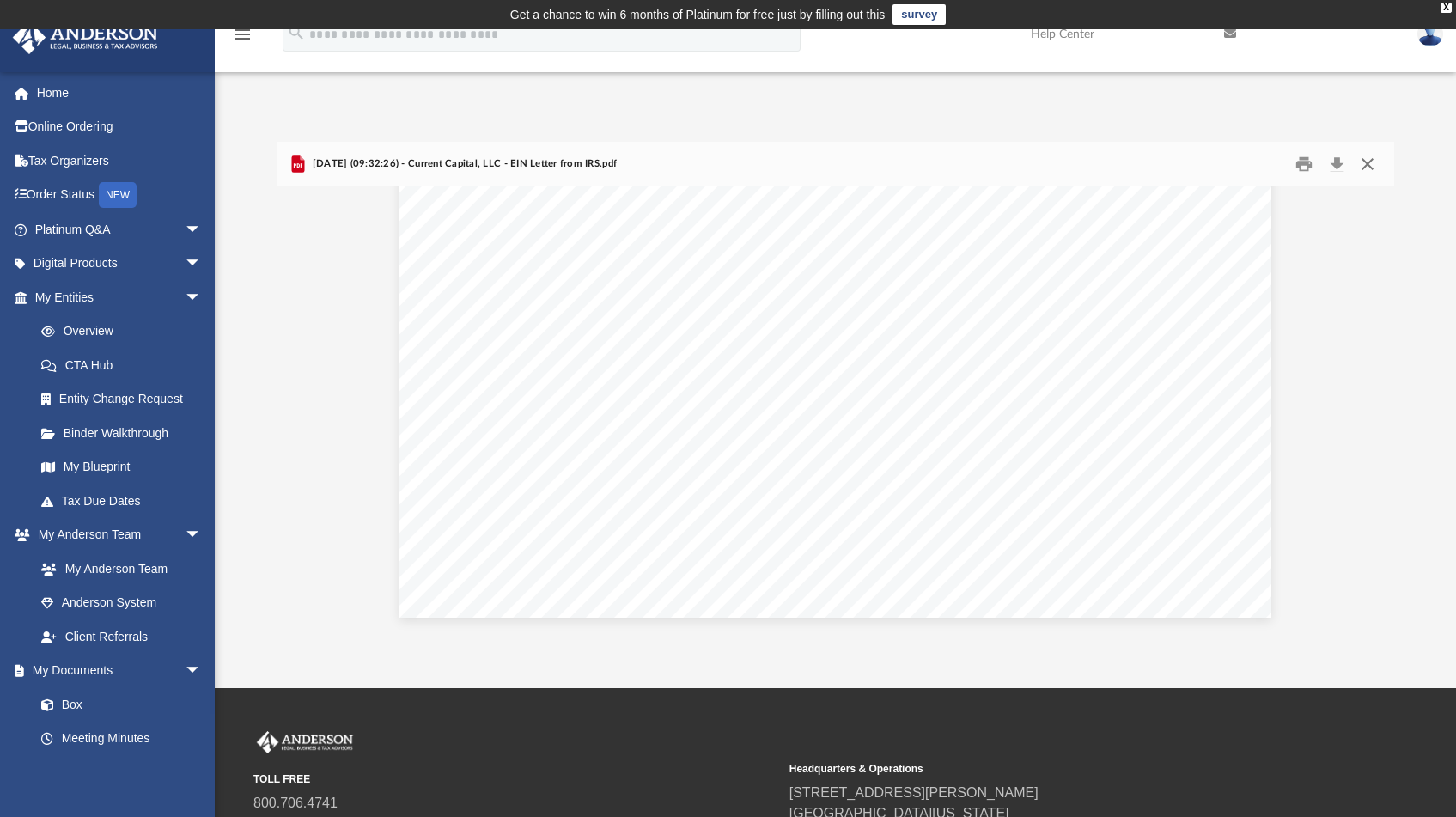
click at [1365, 164] on button "Close" at bounding box center [1366, 164] width 31 height 27
